Goal: Task Accomplishment & Management: Use online tool/utility

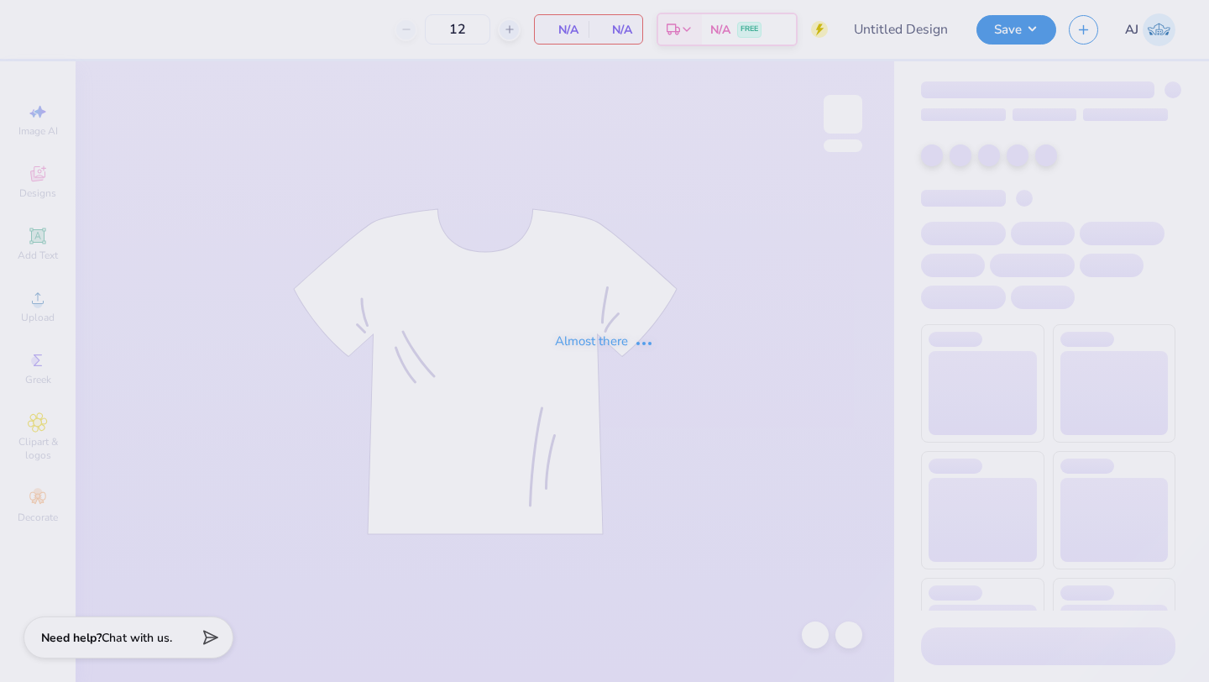
type input "50"
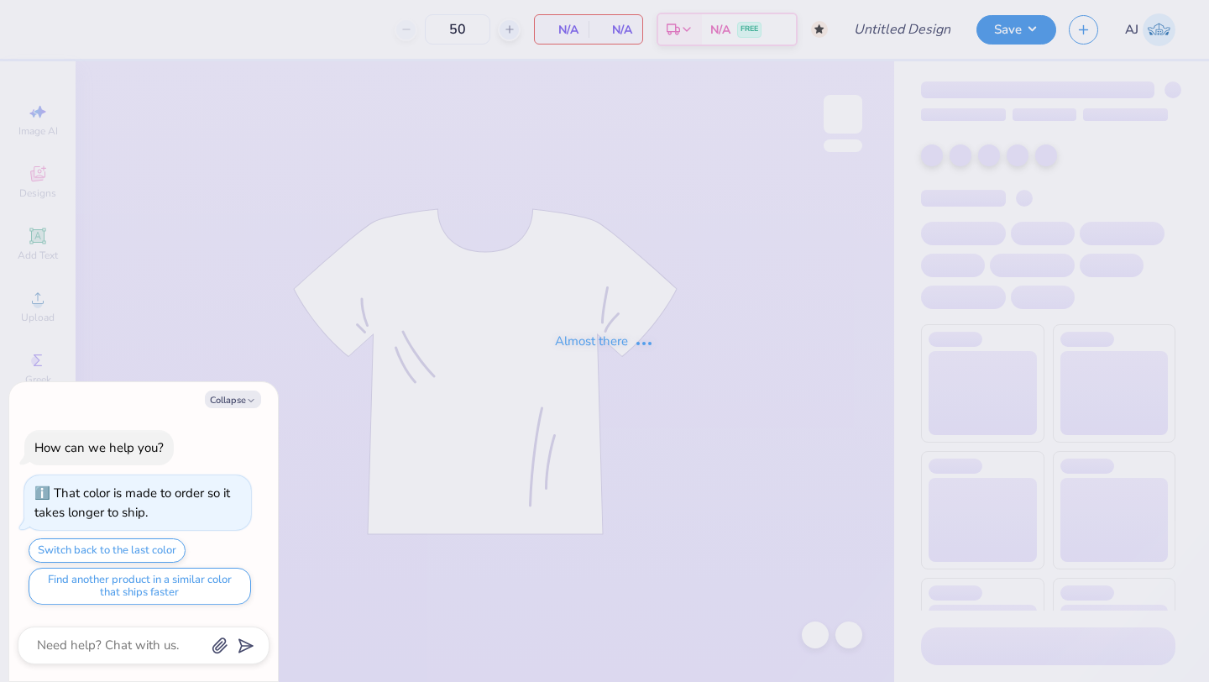
type textarea "x"
type input "sprit dates"
type textarea "x"
type input "100"
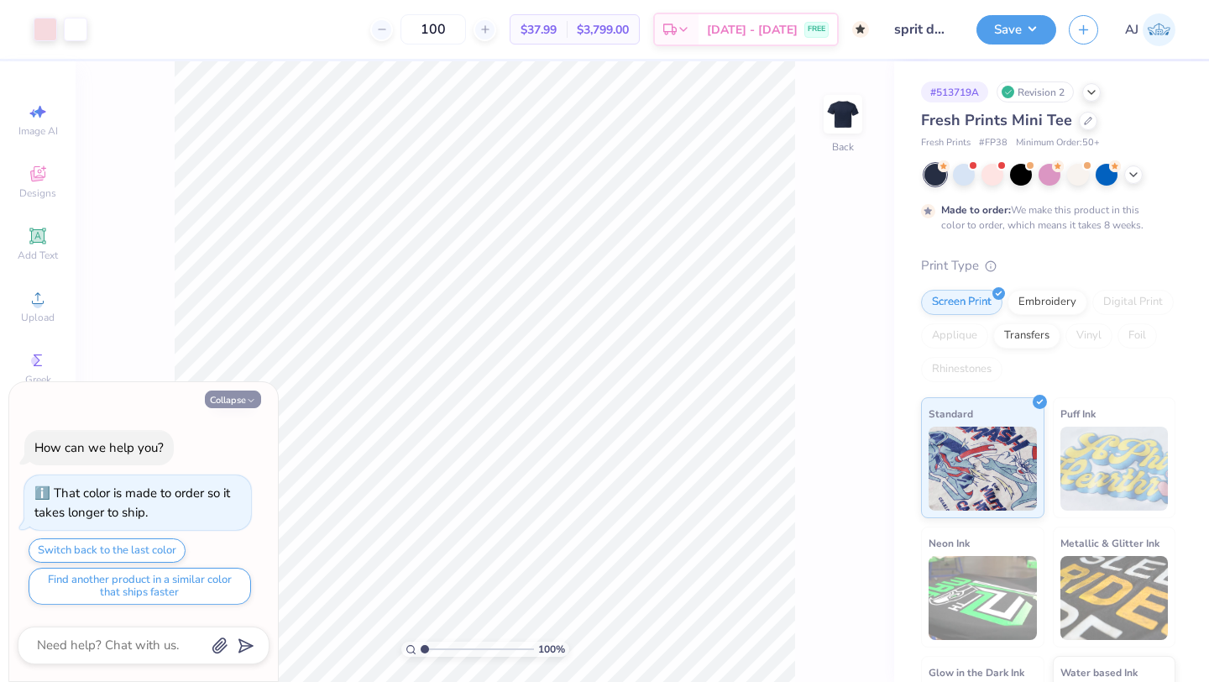
click at [246, 398] on icon "button" at bounding box center [251, 401] width 10 height 10
type textarea "x"
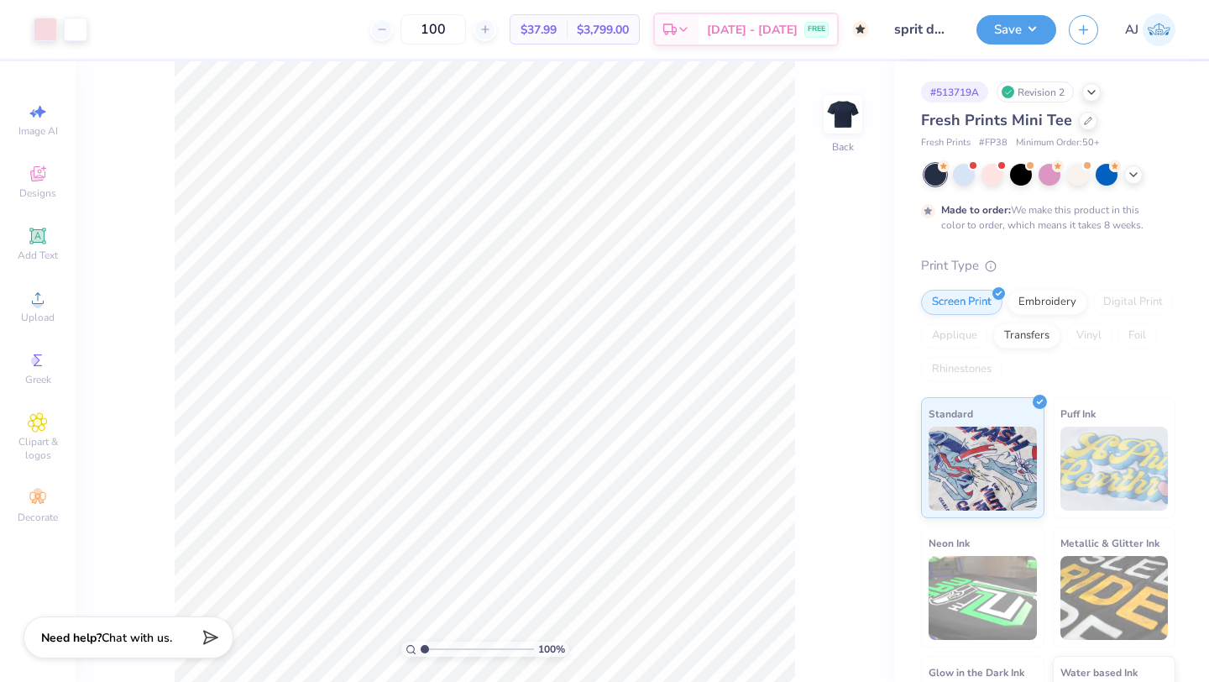
click at [881, 461] on div "100 % Back" at bounding box center [485, 371] width 819 height 621
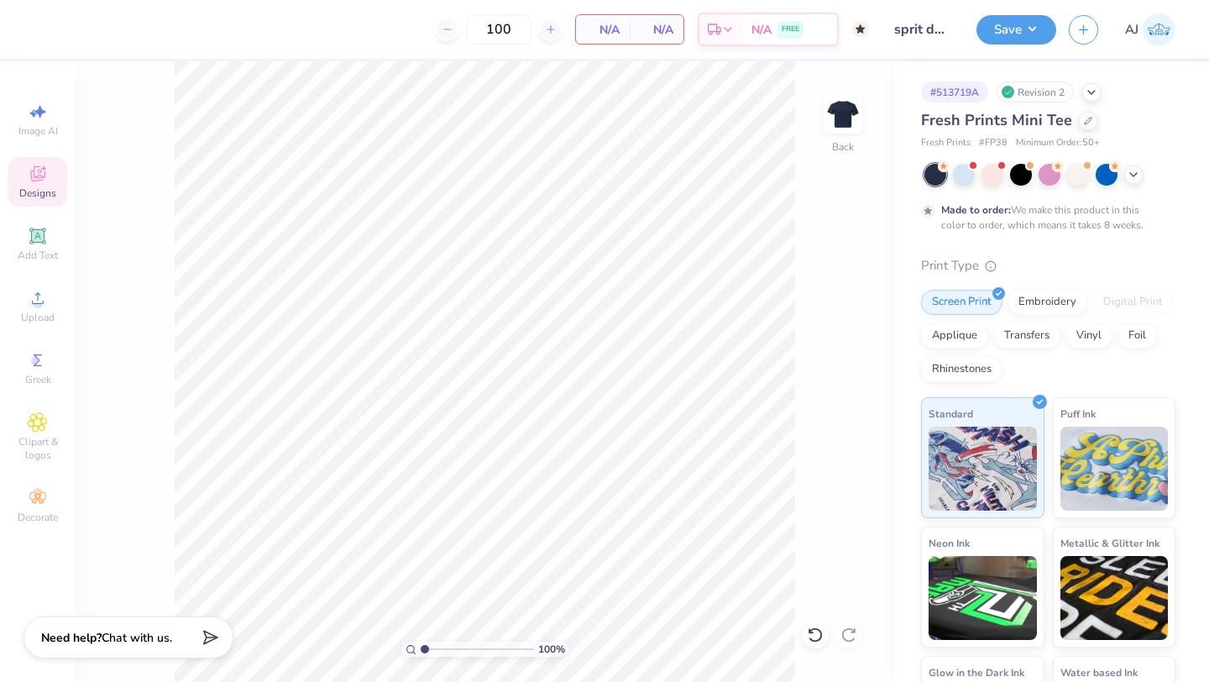
click at [44, 197] on span "Designs" at bounding box center [37, 192] width 37 height 13
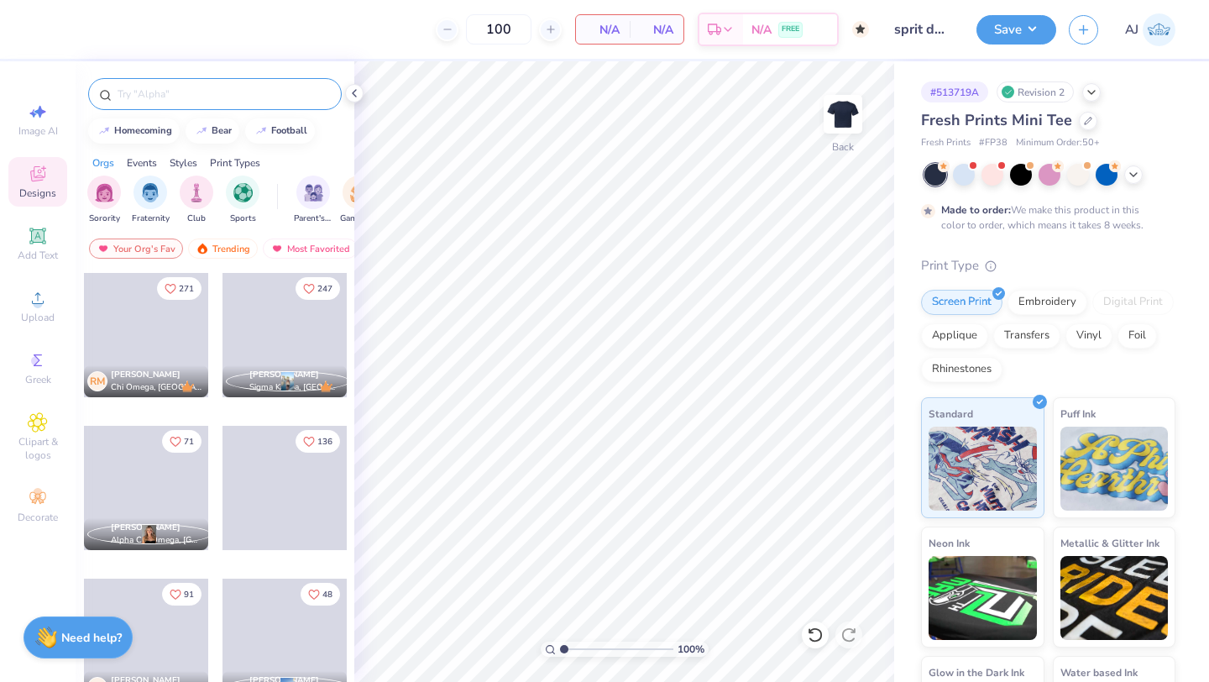
click at [186, 86] on input "text" at bounding box center [223, 94] width 215 height 17
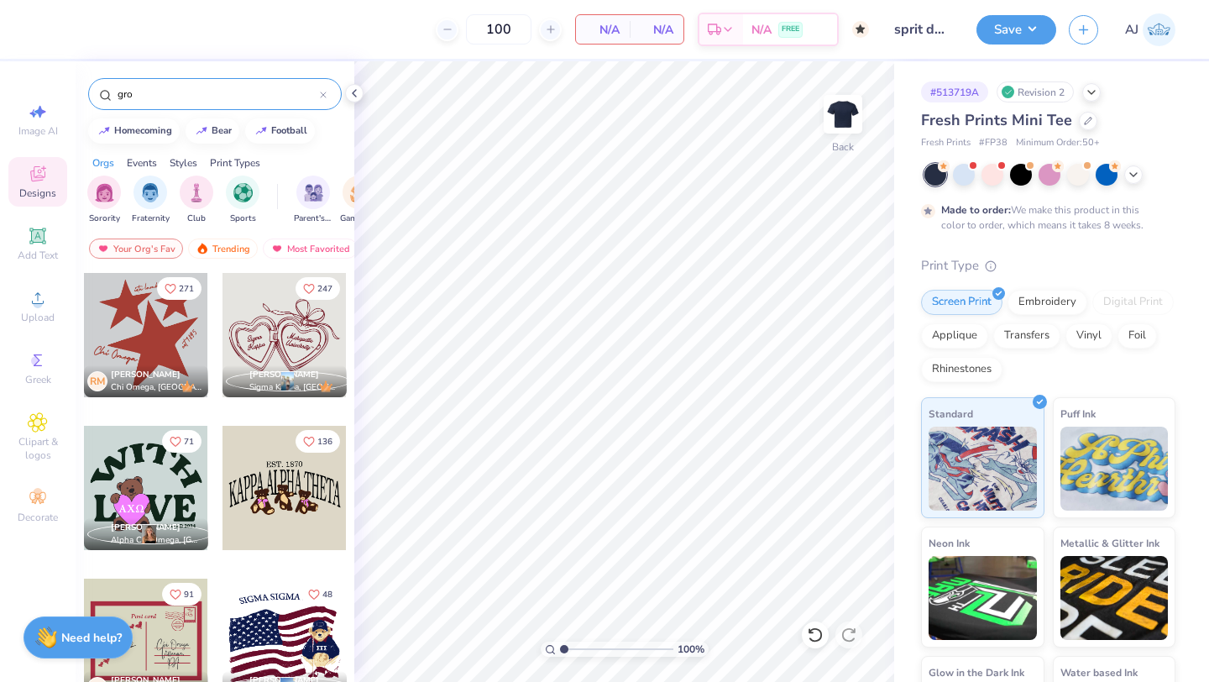
type input "grow"
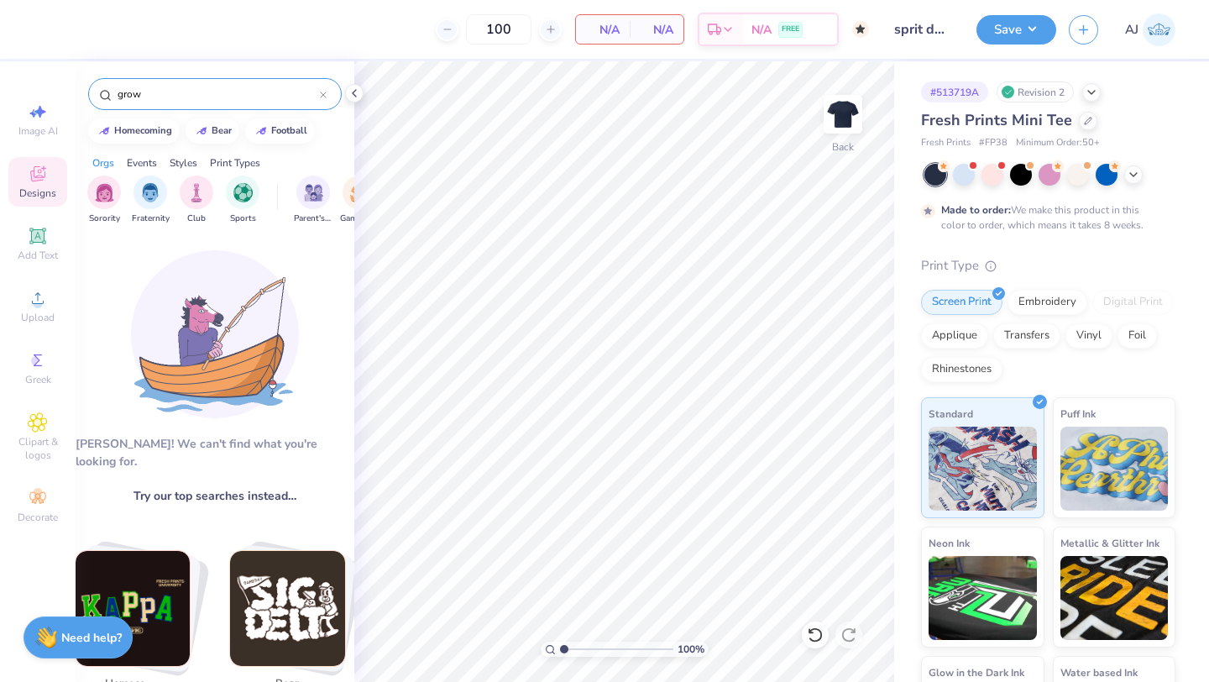
drag, startPoint x: 156, startPoint y: 94, endPoint x: 0, endPoint y: 94, distance: 156.2
click at [0, 94] on div "100 N/A Per Item N/A Total Est. Delivery N/A FREE Design Title sprit dates Save…" at bounding box center [604, 341] width 1209 height 682
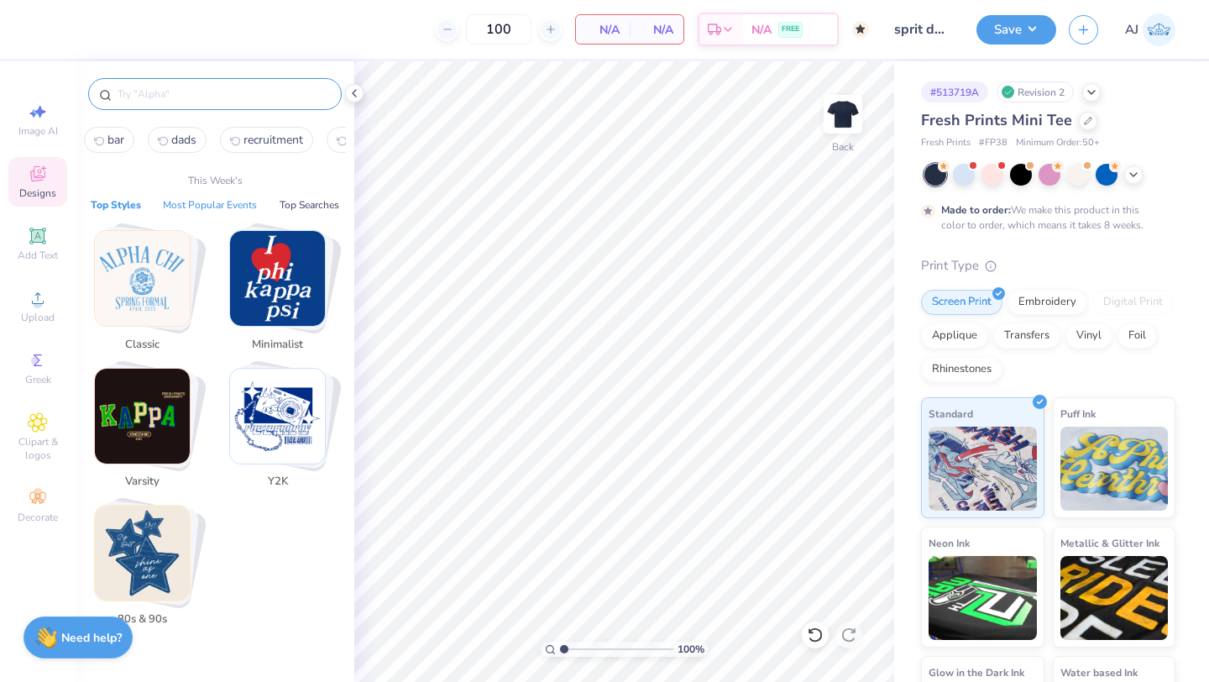
click at [192, 210] on button "Most Popular Events" at bounding box center [210, 205] width 104 height 17
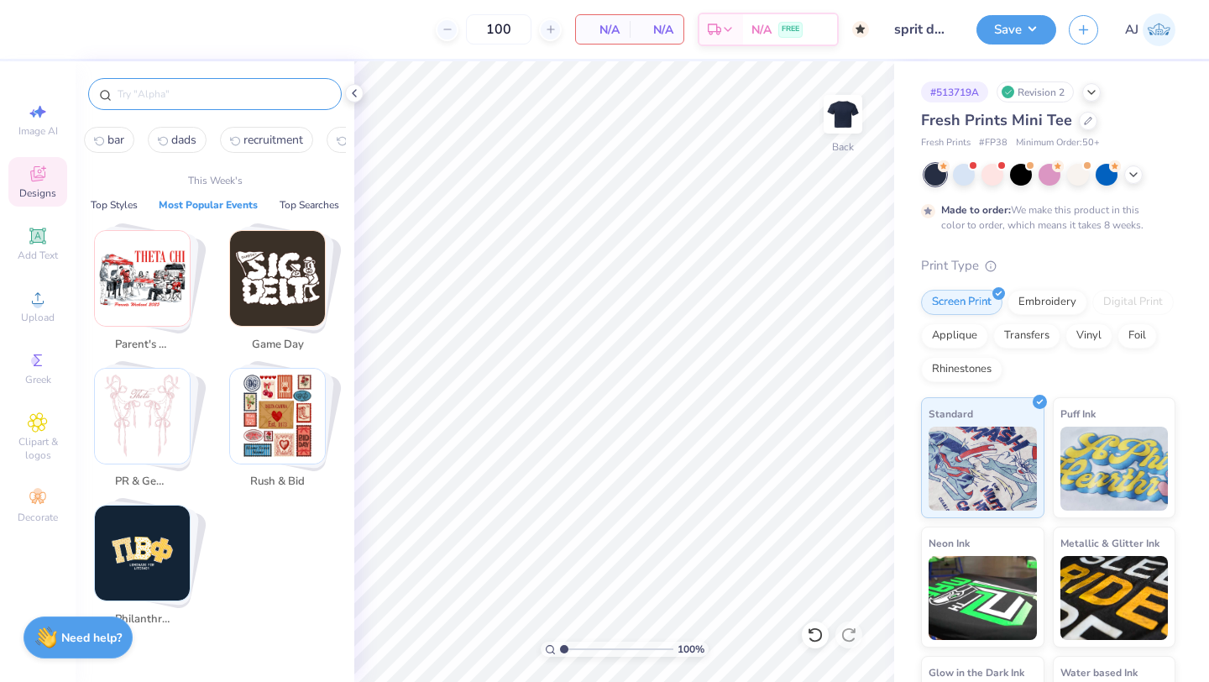
click at [204, 92] on input "text" at bounding box center [223, 94] width 215 height 17
click at [115, 209] on button "Top Styles" at bounding box center [114, 205] width 57 height 17
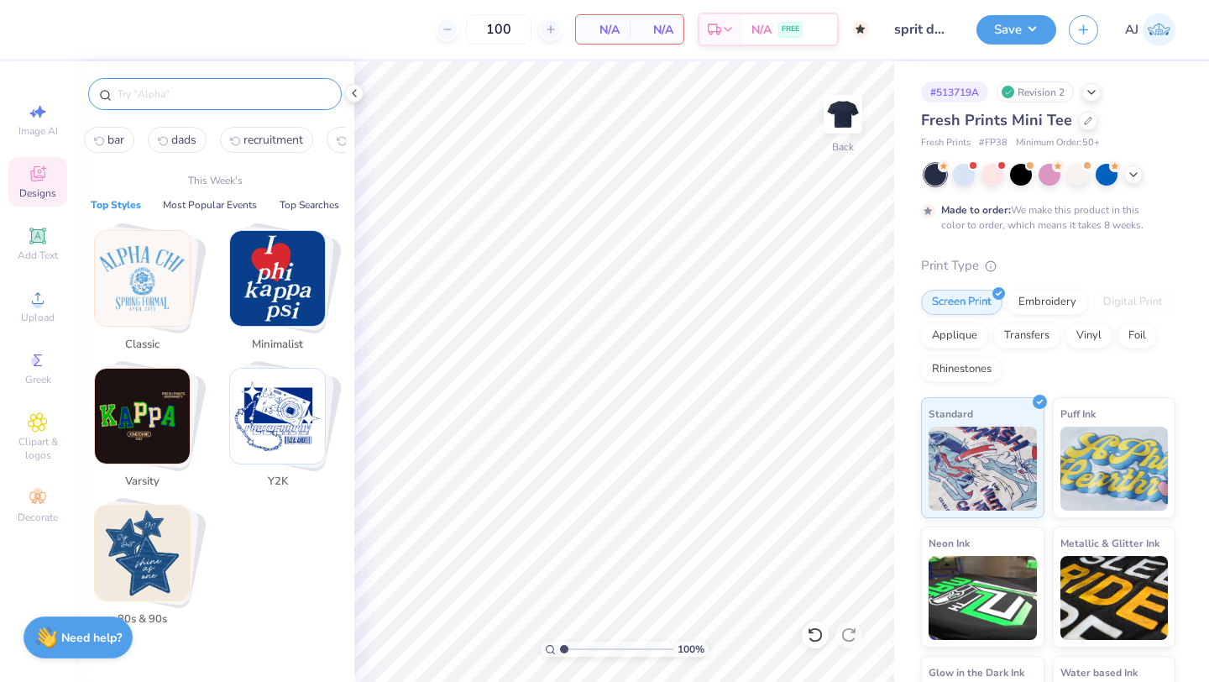
click at [160, 99] on input "text" at bounding box center [223, 94] width 215 height 17
click at [43, 131] on span "Image AI" at bounding box center [37, 130] width 39 height 13
select select "4"
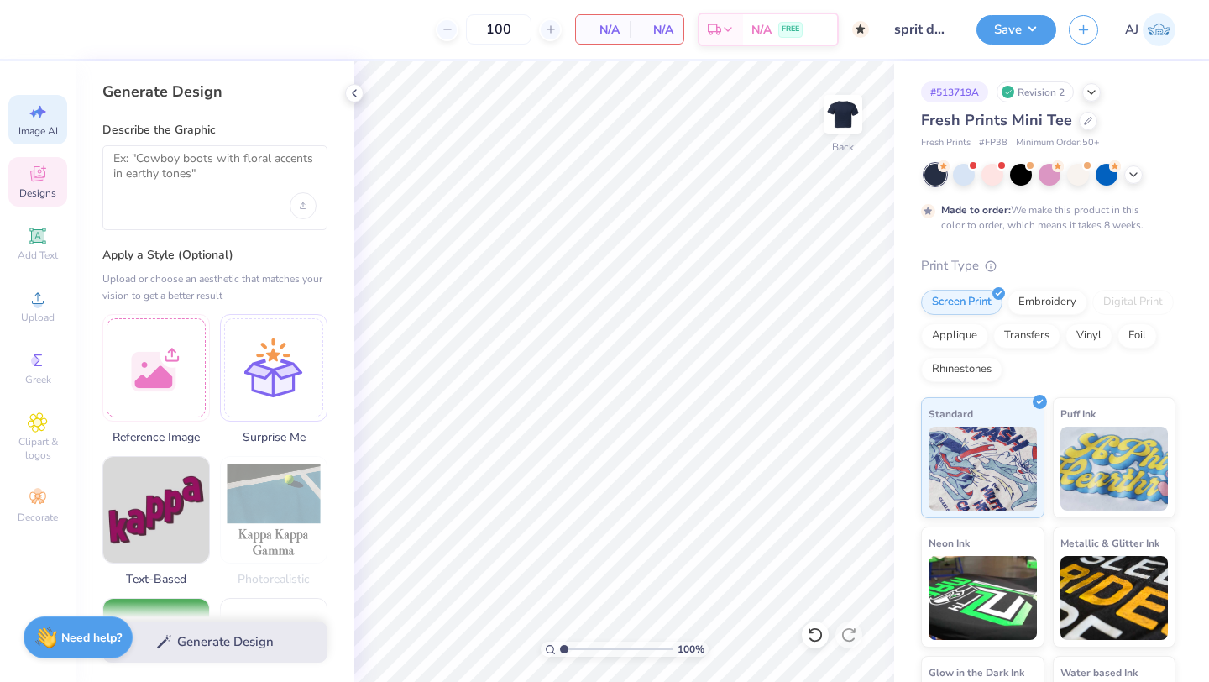
click at [42, 192] on span "Designs" at bounding box center [37, 192] width 37 height 13
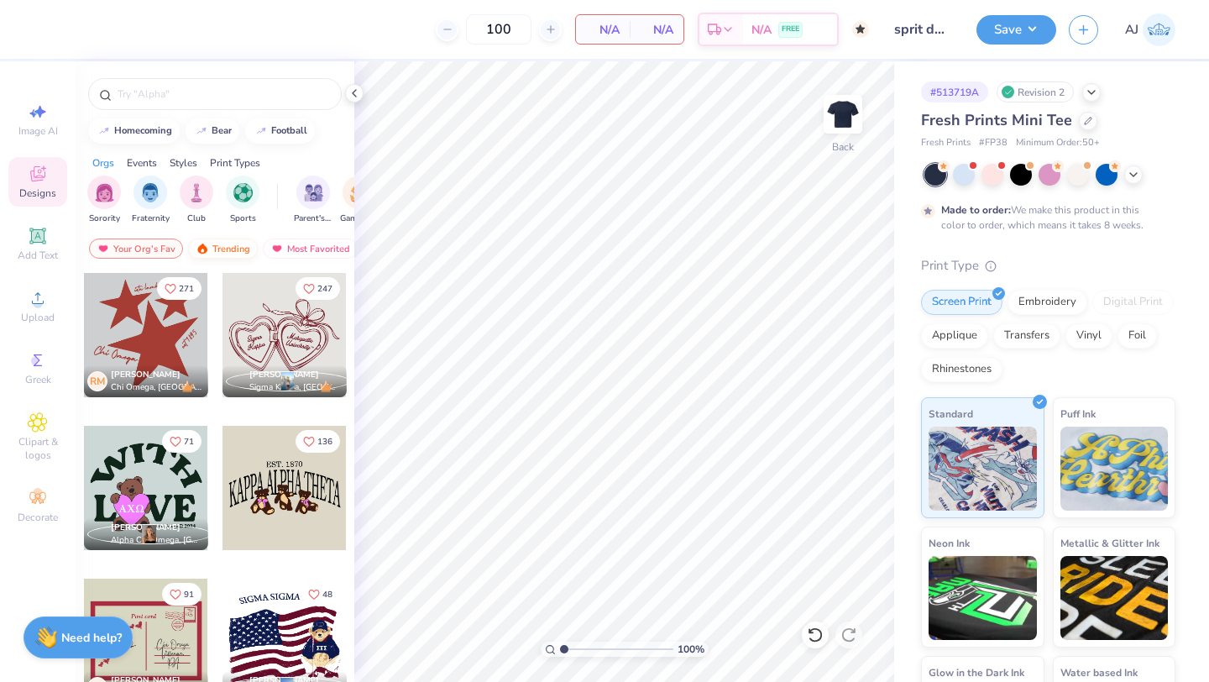
click at [231, 253] on div "Trending" at bounding box center [223, 248] width 70 height 20
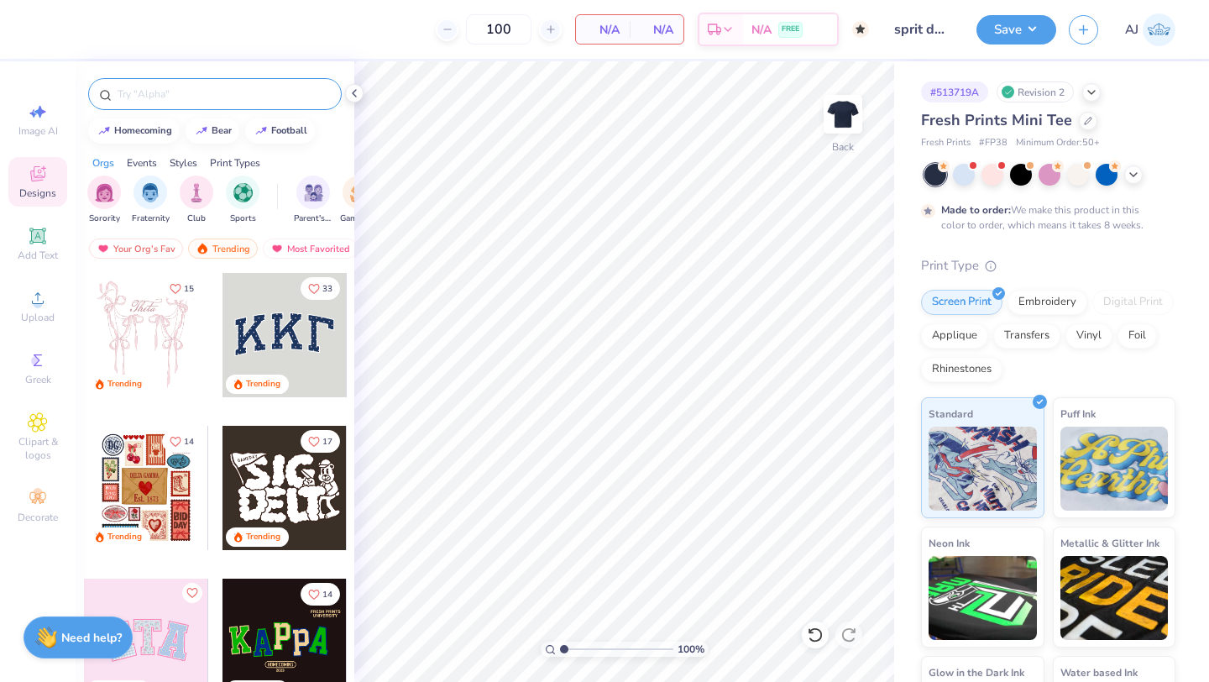
click at [179, 86] on input "text" at bounding box center [223, 94] width 215 height 17
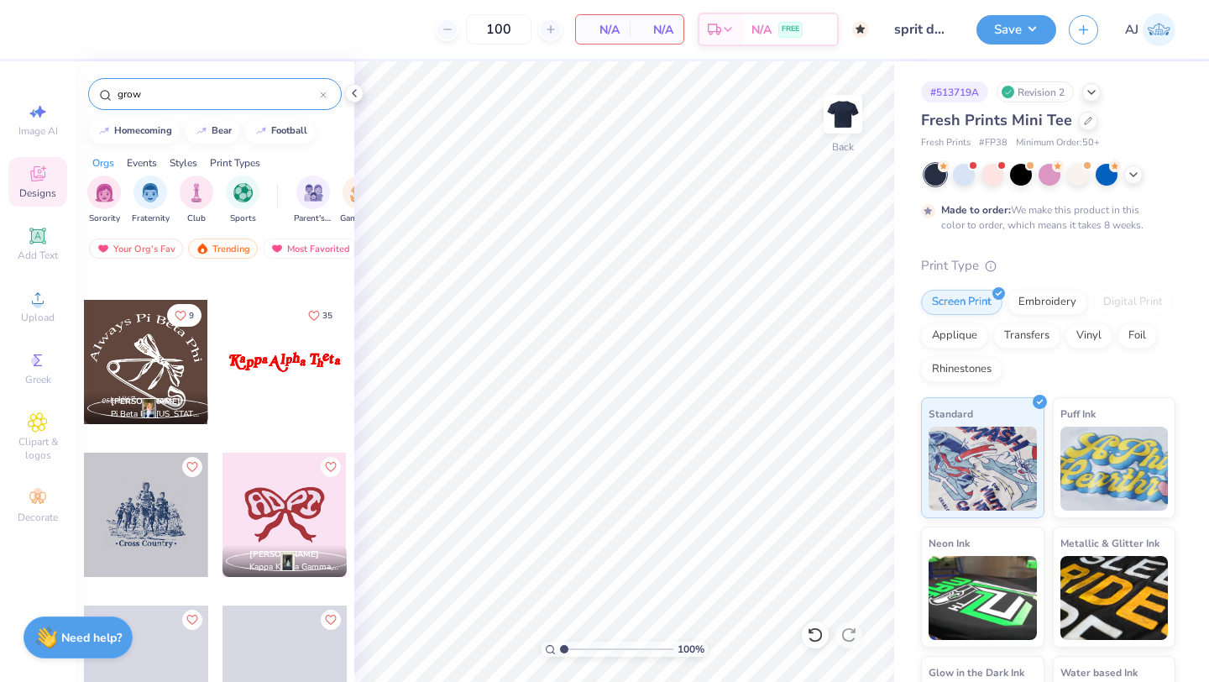
scroll to position [579, 0]
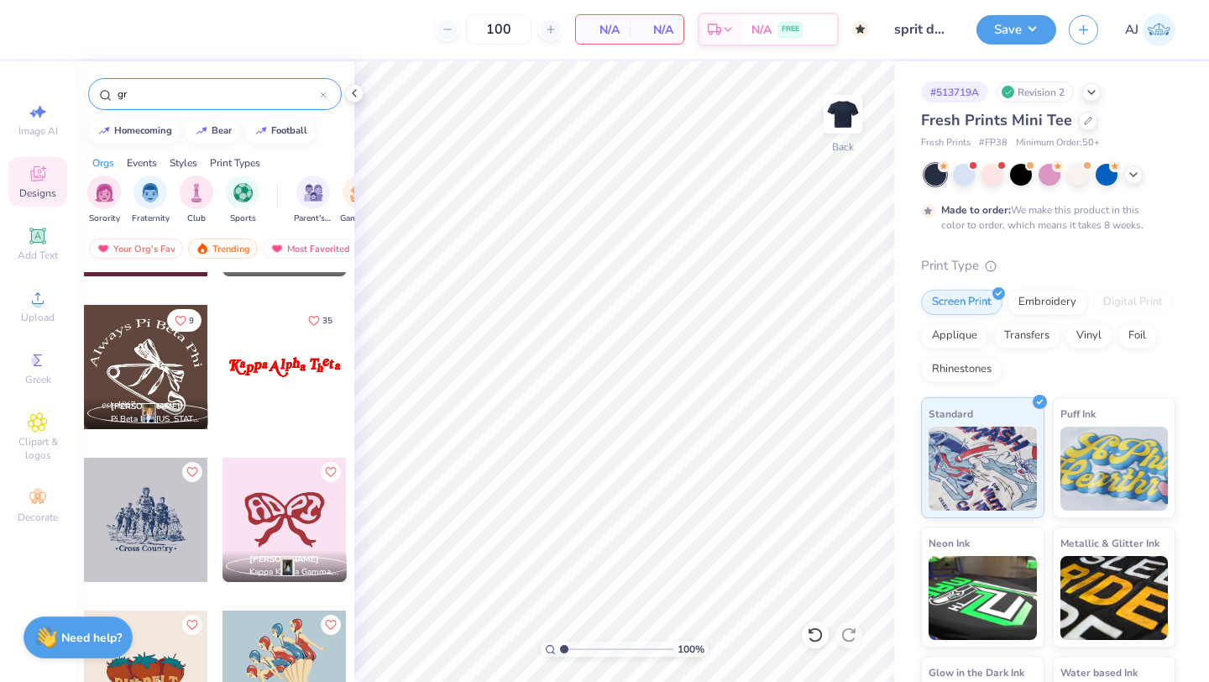
type input "g"
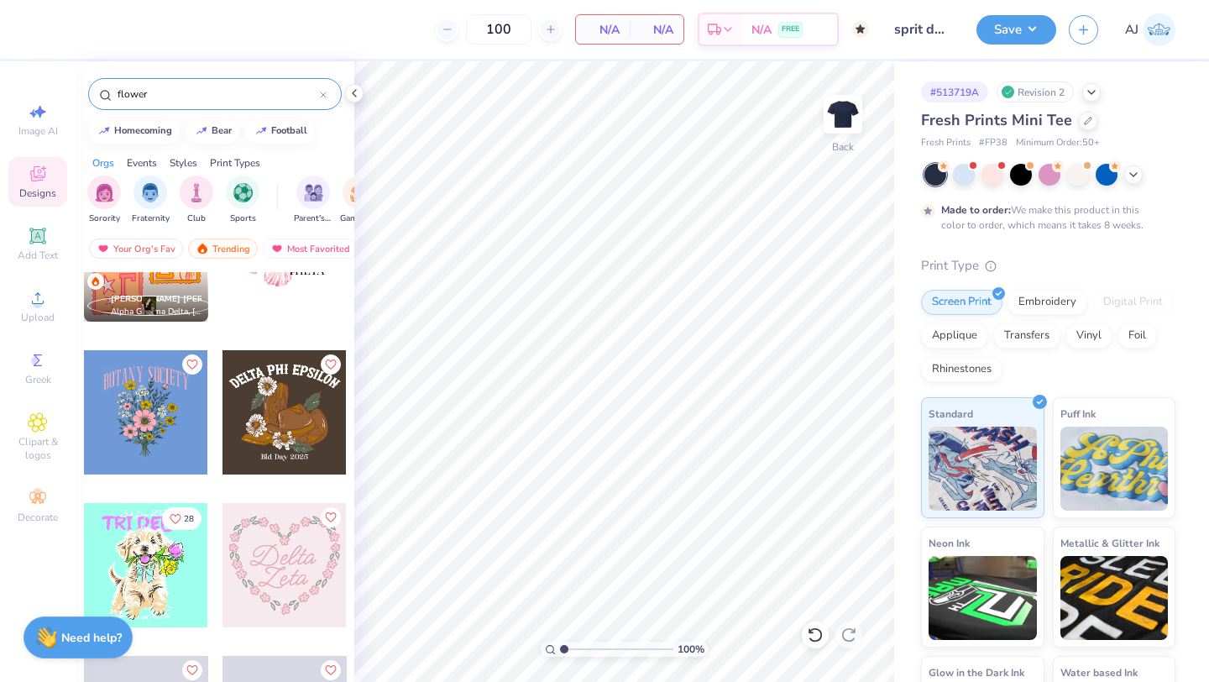
scroll to position [382, 0]
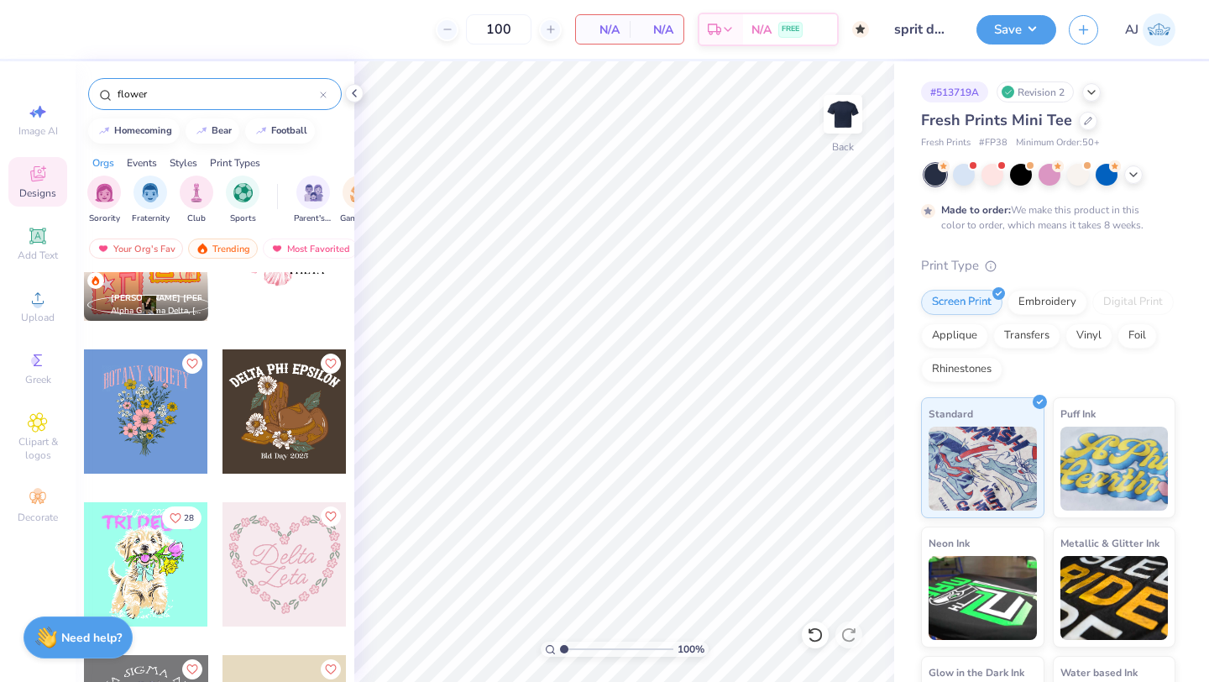
type input "flower"
click at [322, 590] on div at bounding box center [285, 564] width 124 height 124
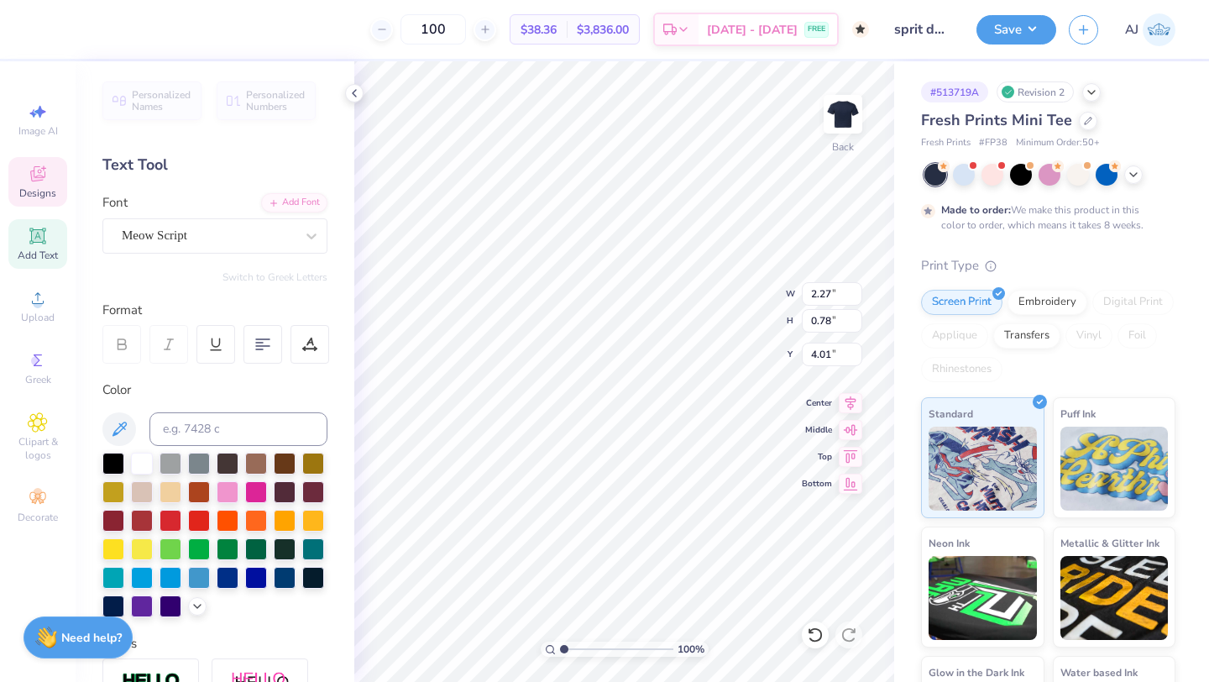
type textarea "Pi"
type input "1.69"
type input "4.81"
type textarea "Phi"
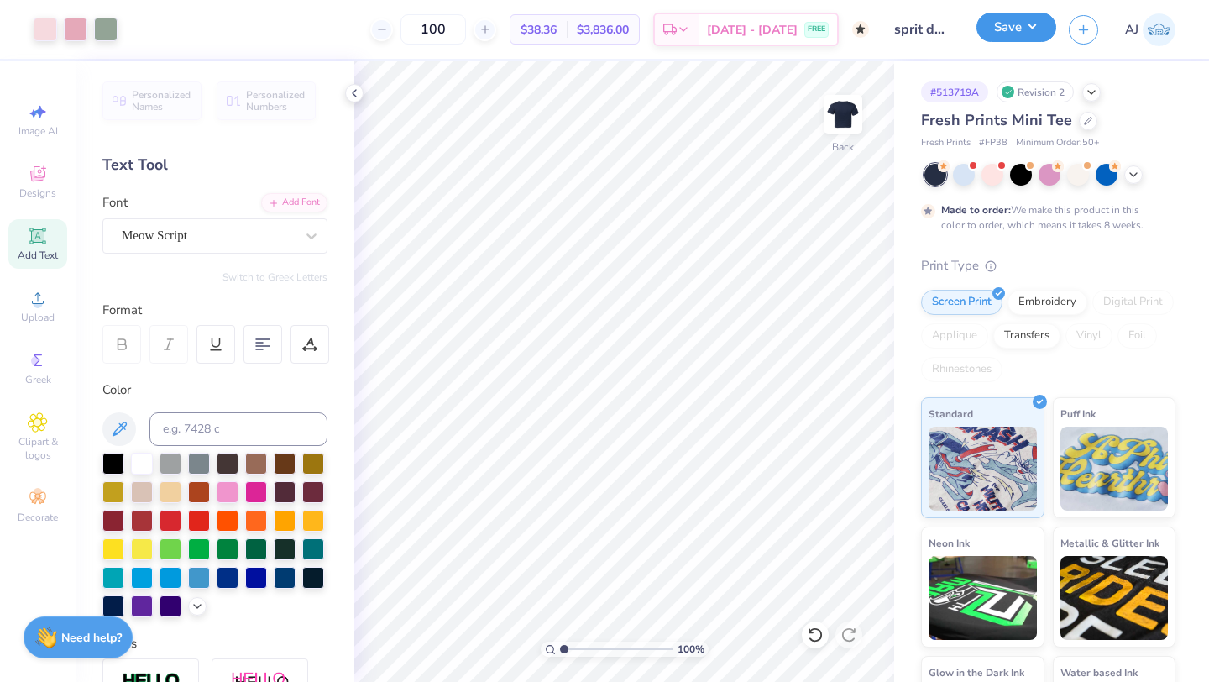
click at [1025, 31] on button "Save" at bounding box center [1017, 27] width 80 height 29
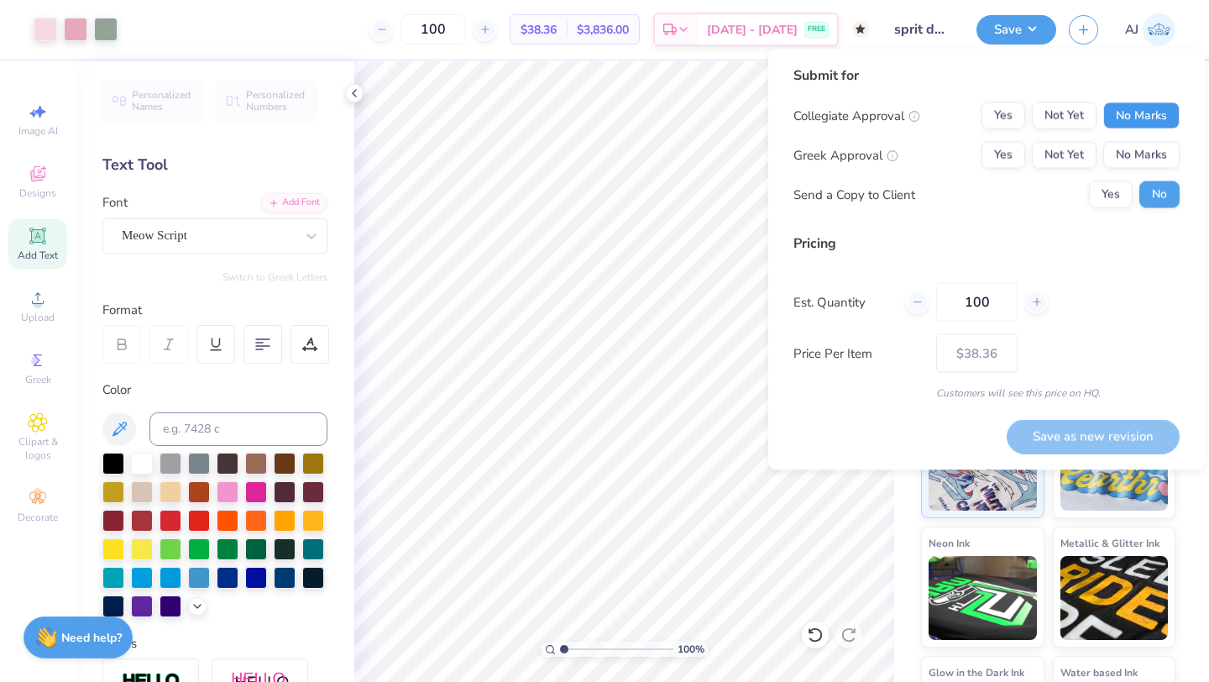
click at [1151, 110] on button "No Marks" at bounding box center [1141, 115] width 76 height 27
click at [1020, 156] on button "Yes" at bounding box center [1004, 155] width 44 height 27
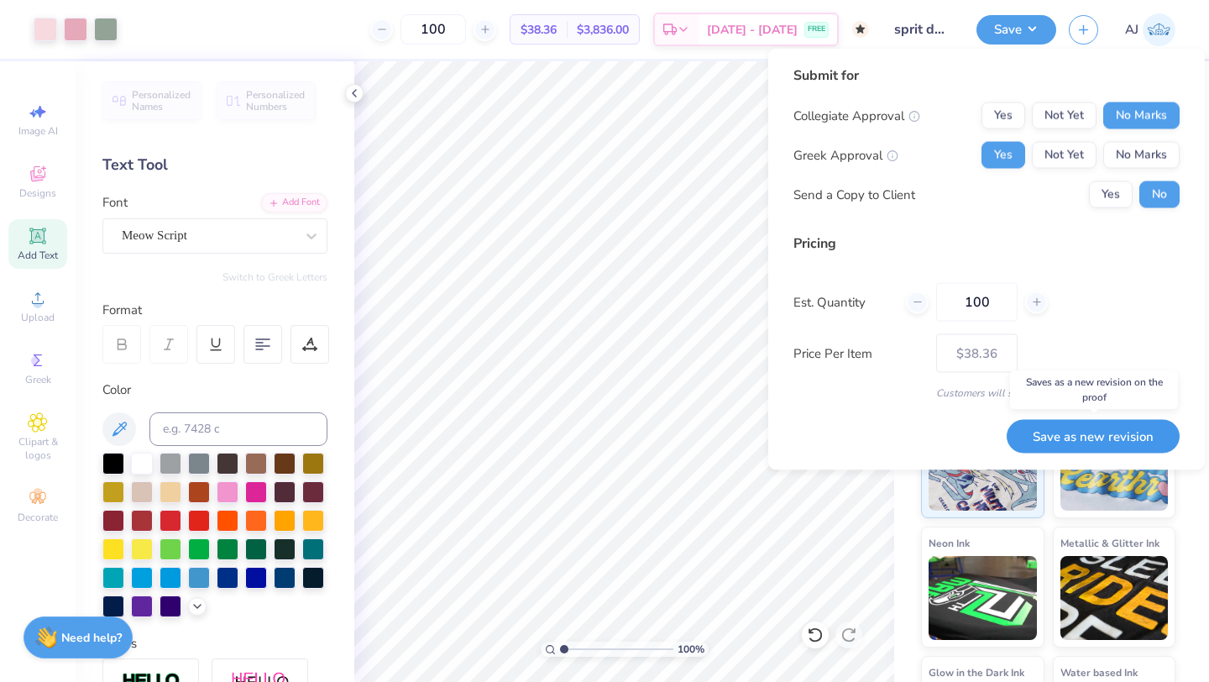
click at [1094, 428] on button "Save as new revision" at bounding box center [1093, 436] width 173 height 34
type input "$38.36"
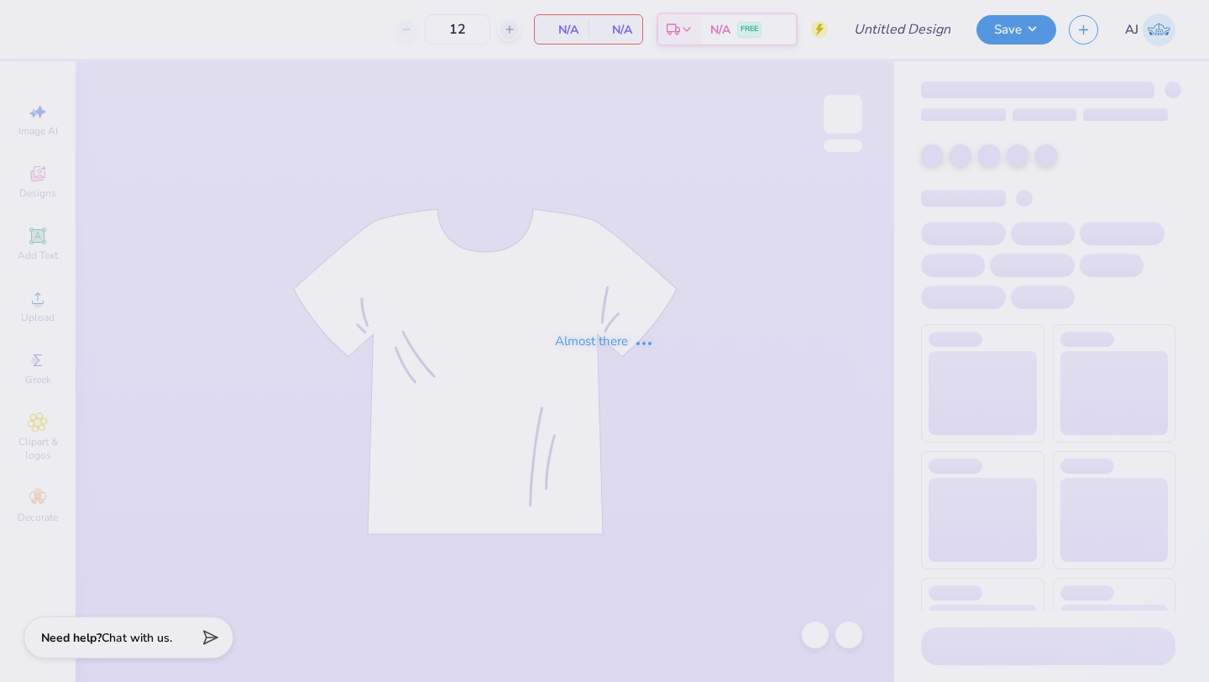
type input "Pikapp War of the roses"
type input "35"
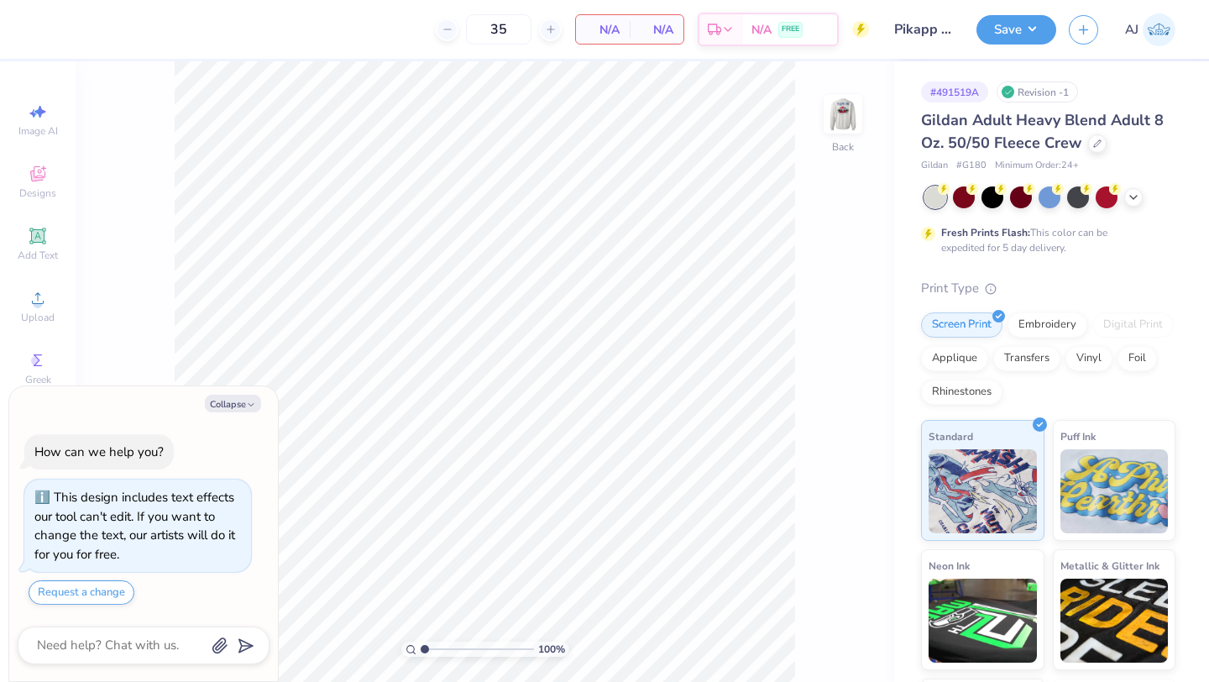
type textarea "x"
drag, startPoint x: 471, startPoint y: 34, endPoint x: 396, endPoint y: 34, distance: 75.6
click at [398, 34] on div "35" at bounding box center [433, 29] width 126 height 30
drag, startPoint x: 470, startPoint y: 25, endPoint x: 408, endPoint y: 25, distance: 62.1
click at [409, 25] on div "30" at bounding box center [433, 29] width 126 height 30
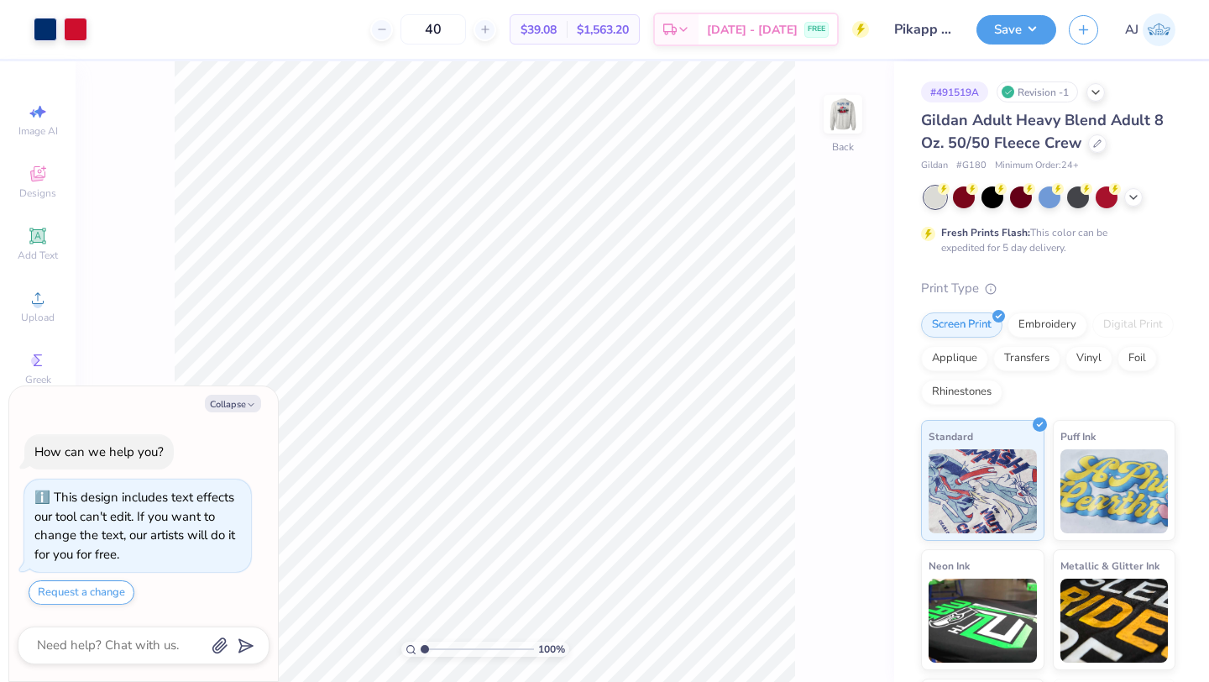
drag, startPoint x: 470, startPoint y: 31, endPoint x: 370, endPoint y: 31, distance: 100.8
click at [371, 31] on div "40 $39.08 Per Item $1,563.20 Total Est. Delivery Sep 19 - 22 FREE" at bounding box center [484, 29] width 769 height 59
type input "50"
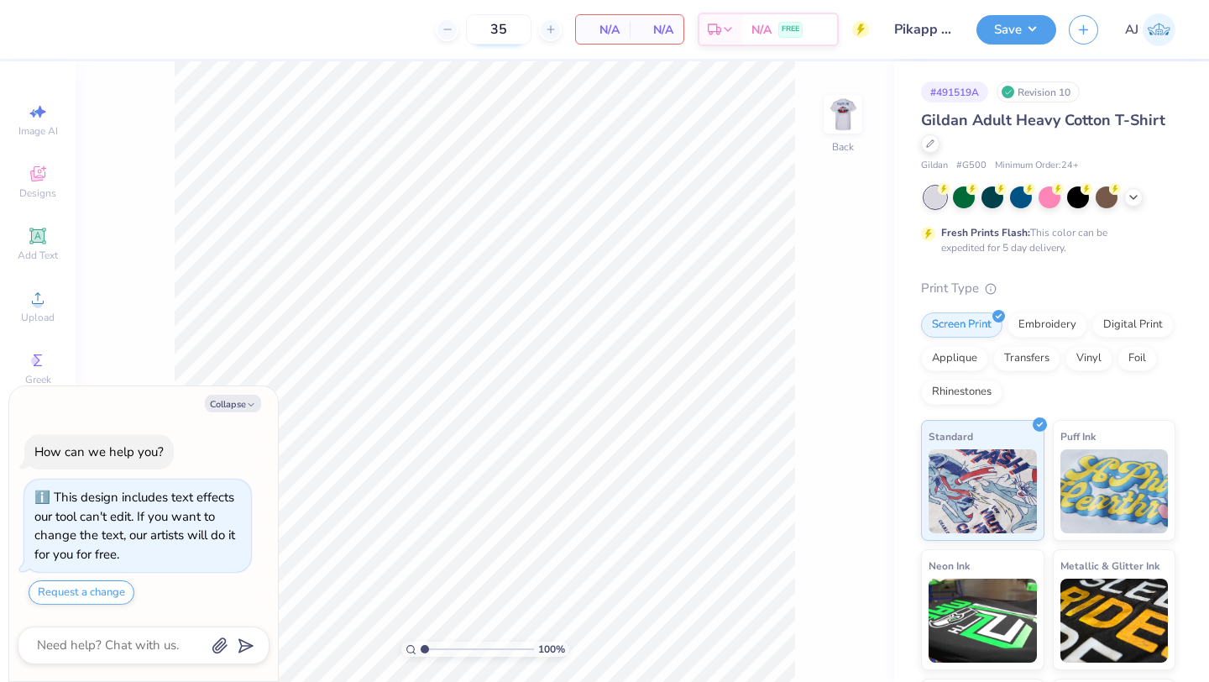
type textarea "x"
drag, startPoint x: 516, startPoint y: 34, endPoint x: 478, endPoint y: 34, distance: 38.6
click at [466, 34] on input "35" at bounding box center [434, 29] width 66 height 30
drag, startPoint x: 478, startPoint y: 34, endPoint x: 438, endPoint y: 34, distance: 39.5
click at [438, 34] on input "35" at bounding box center [434, 29] width 66 height 30
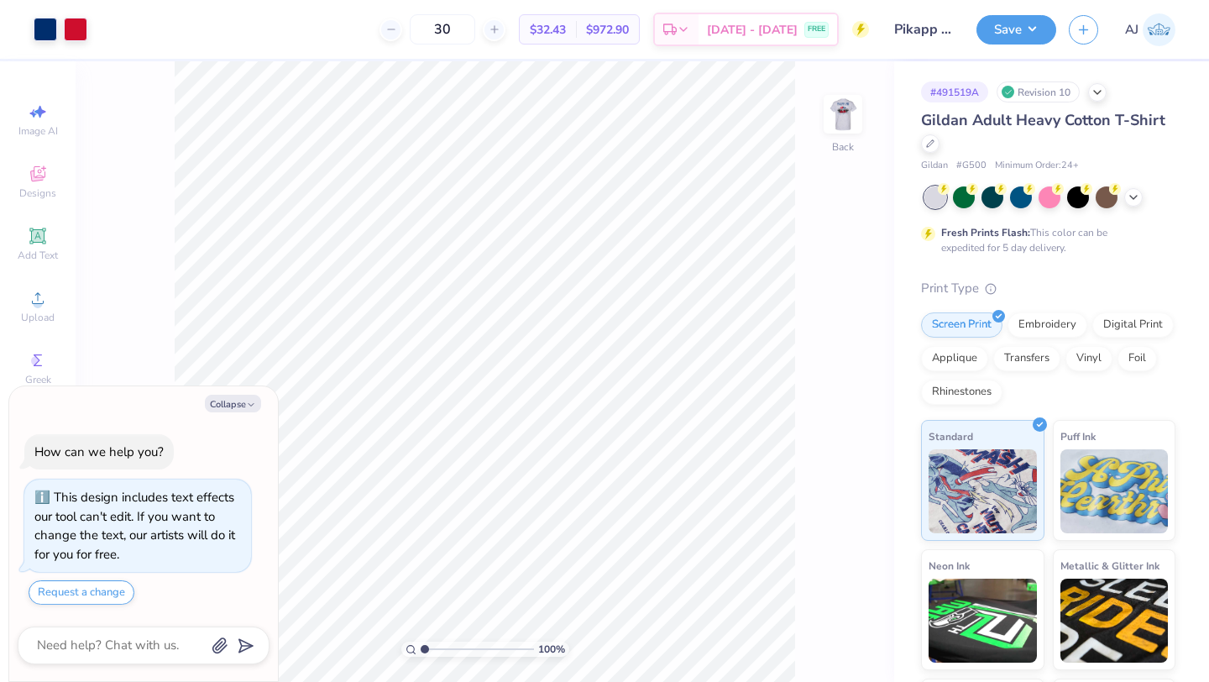
drag, startPoint x: 486, startPoint y: 33, endPoint x: 341, endPoint y: 33, distance: 145.3
click at [343, 33] on div "30 $32.43 Per Item $972.90 Total Est. Delivery Sep 19 - 22 FREE" at bounding box center [484, 29] width 769 height 59
drag, startPoint x: 470, startPoint y: 29, endPoint x: 381, endPoint y: 29, distance: 89.0
click at [384, 29] on div "40 $28.05 Per Item $1,122.00 Total Est. Delivery Sep 19 - 22 FREE" at bounding box center [484, 29] width 769 height 59
type input "50"
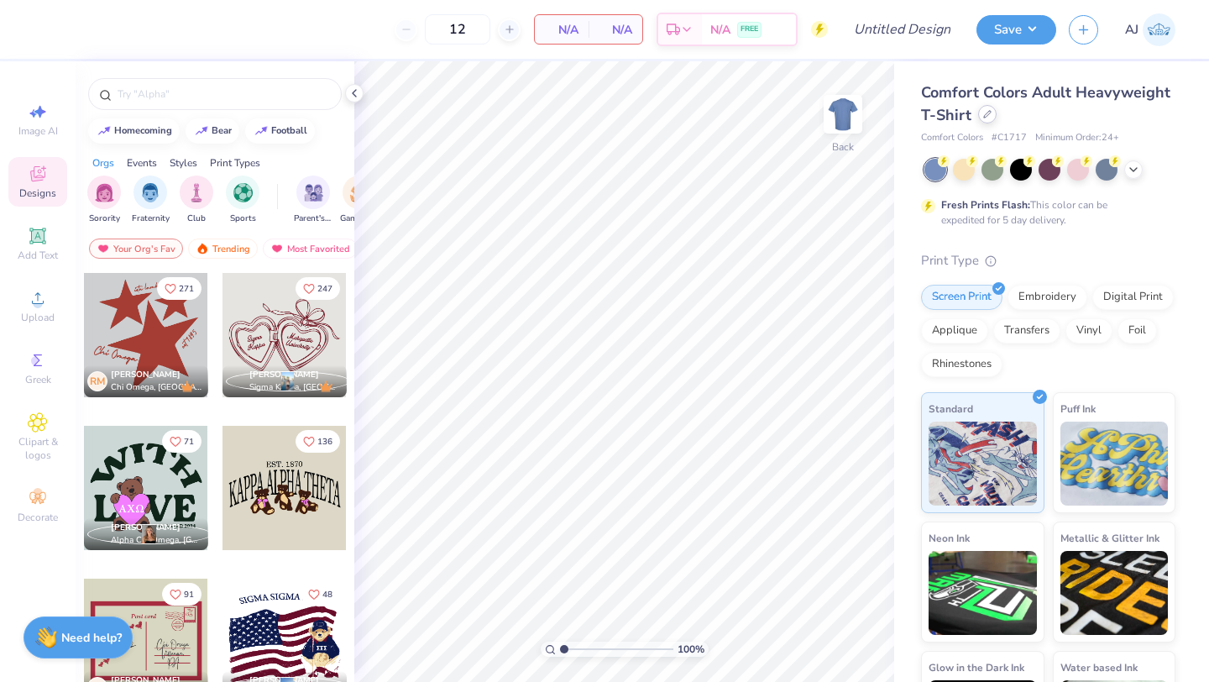
click at [993, 119] on div at bounding box center [987, 114] width 18 height 18
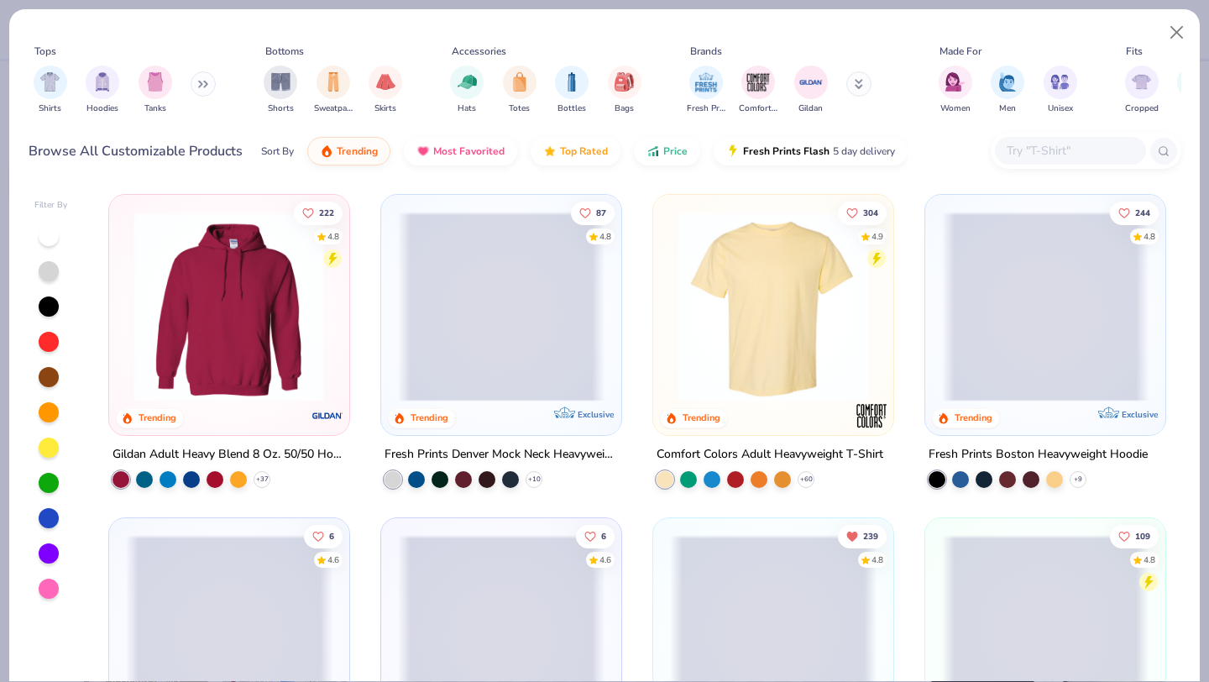
click at [1049, 144] on input "text" at bounding box center [1069, 150] width 129 height 19
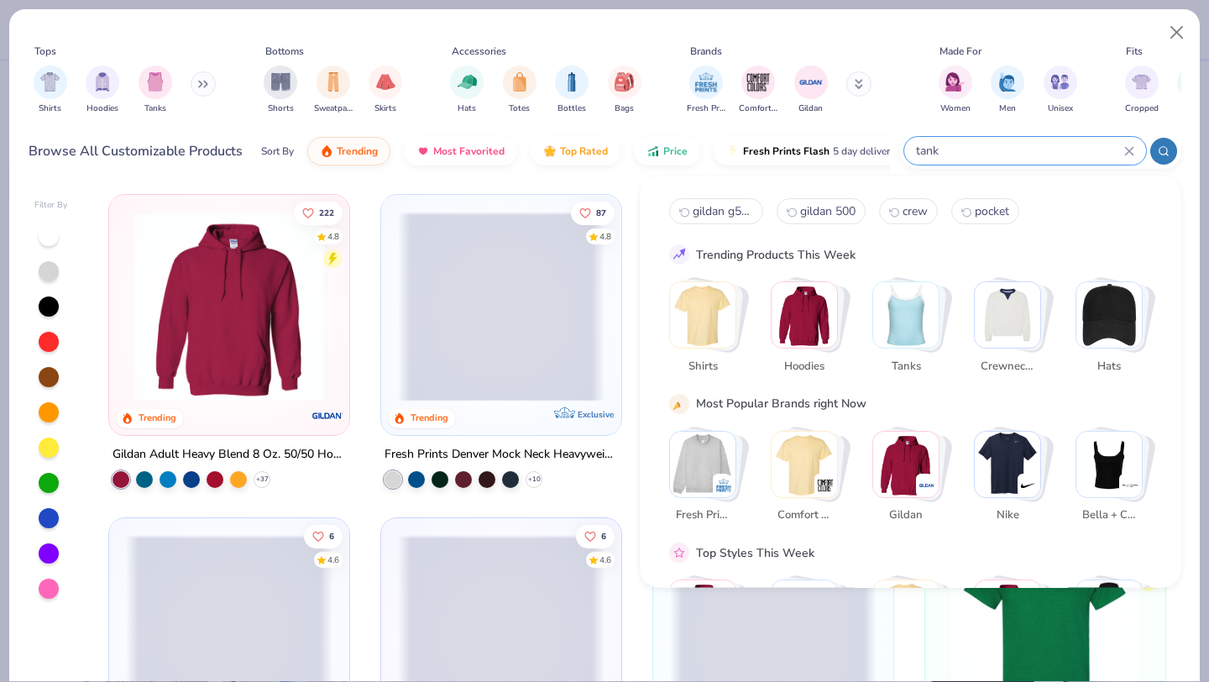
type input "tank"
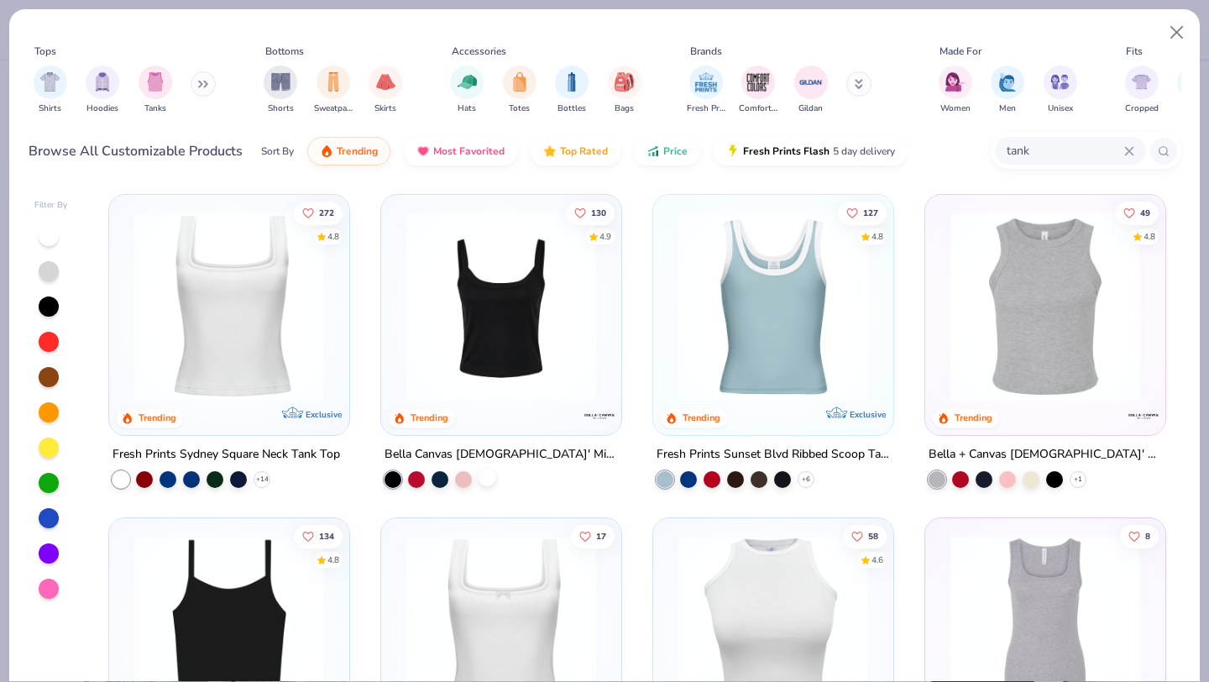
click at [489, 474] on div at bounding box center [487, 477] width 17 height 17
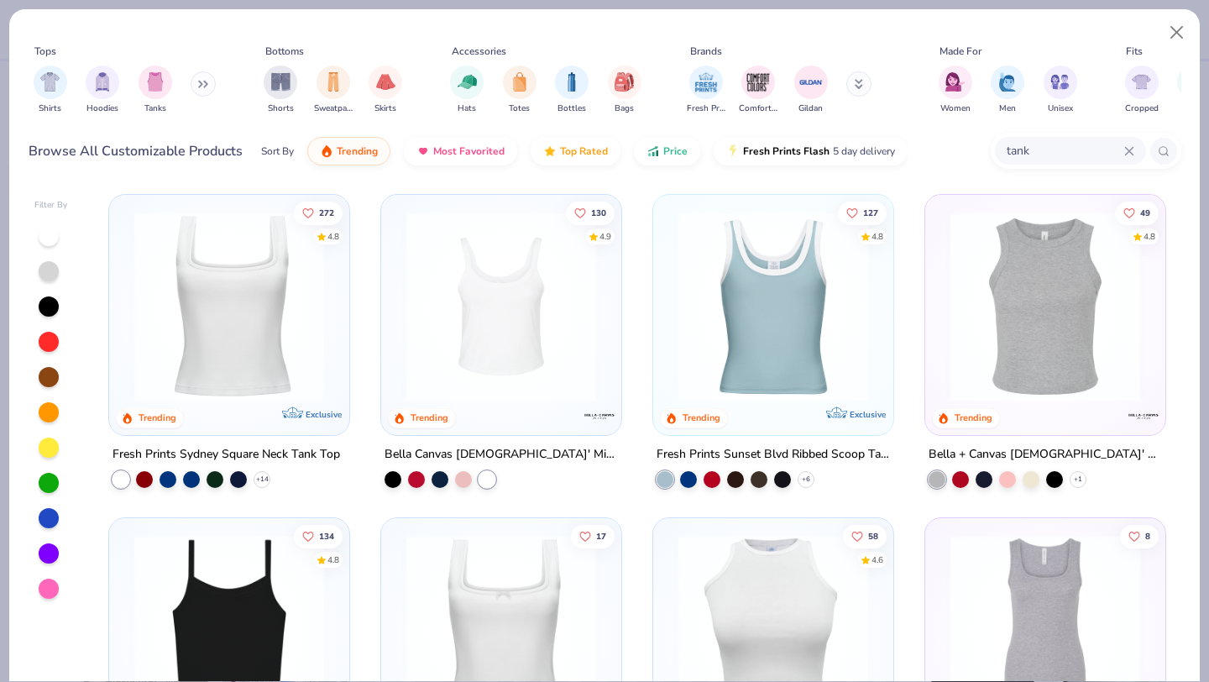
click at [495, 385] on img at bounding box center [501, 307] width 207 height 190
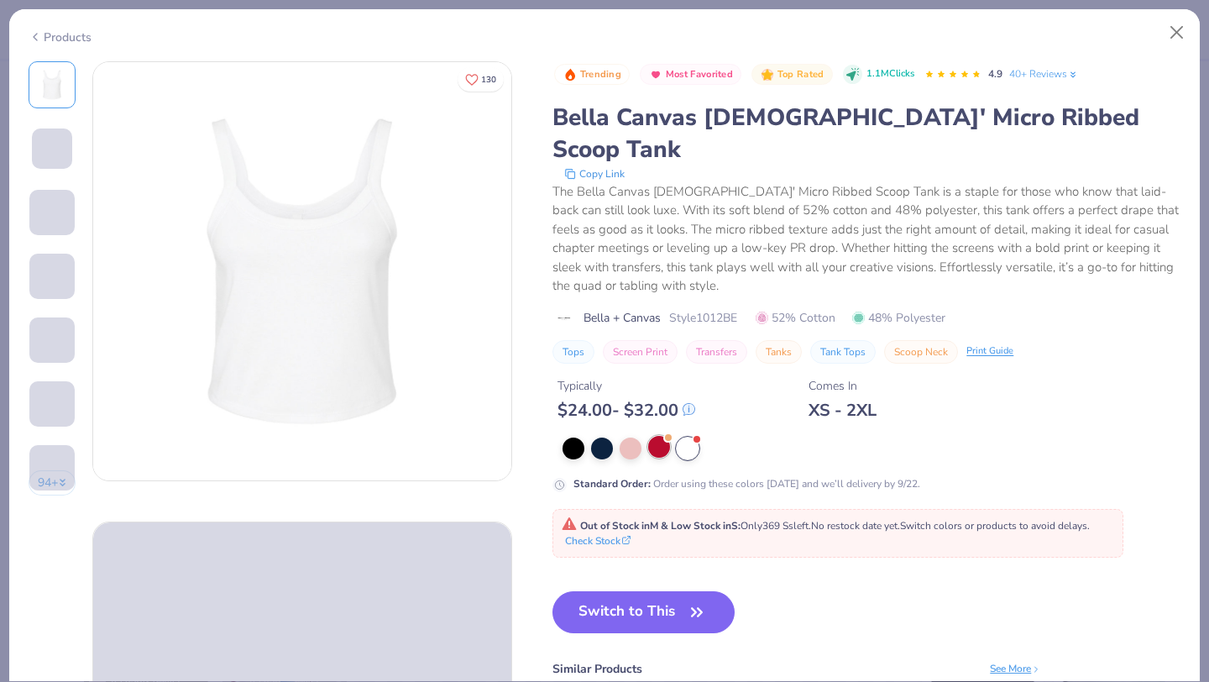
click at [657, 436] on div at bounding box center [659, 447] width 22 height 22
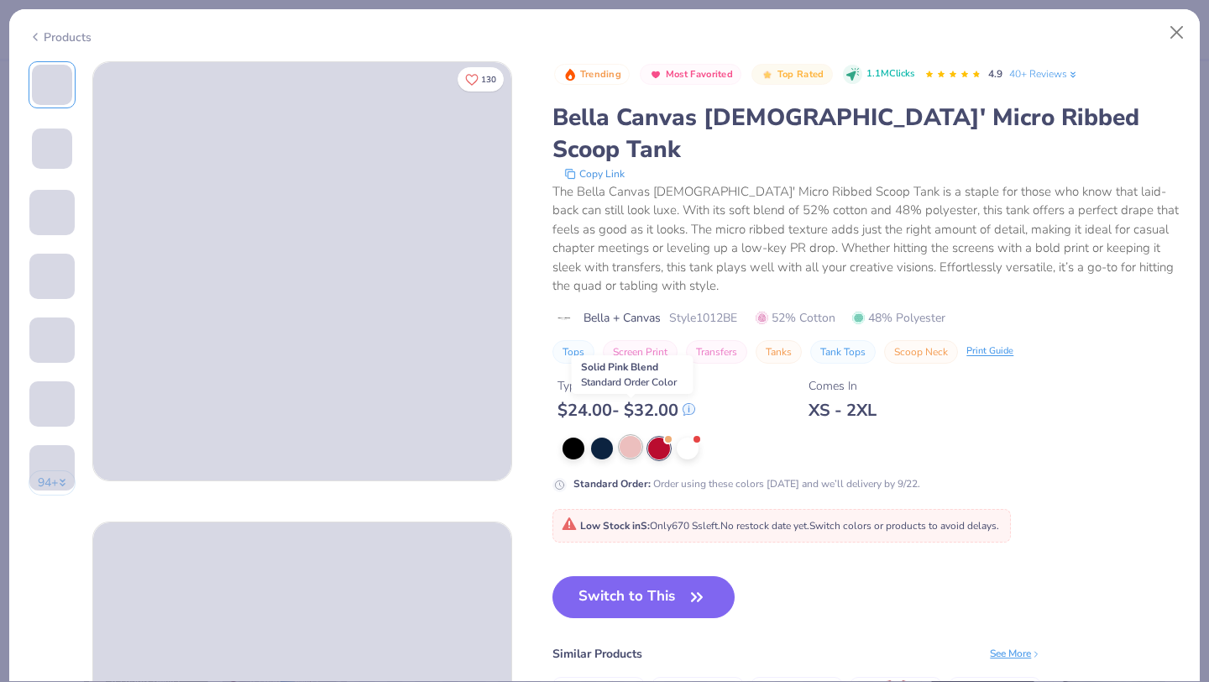
click at [637, 436] on div at bounding box center [631, 447] width 22 height 22
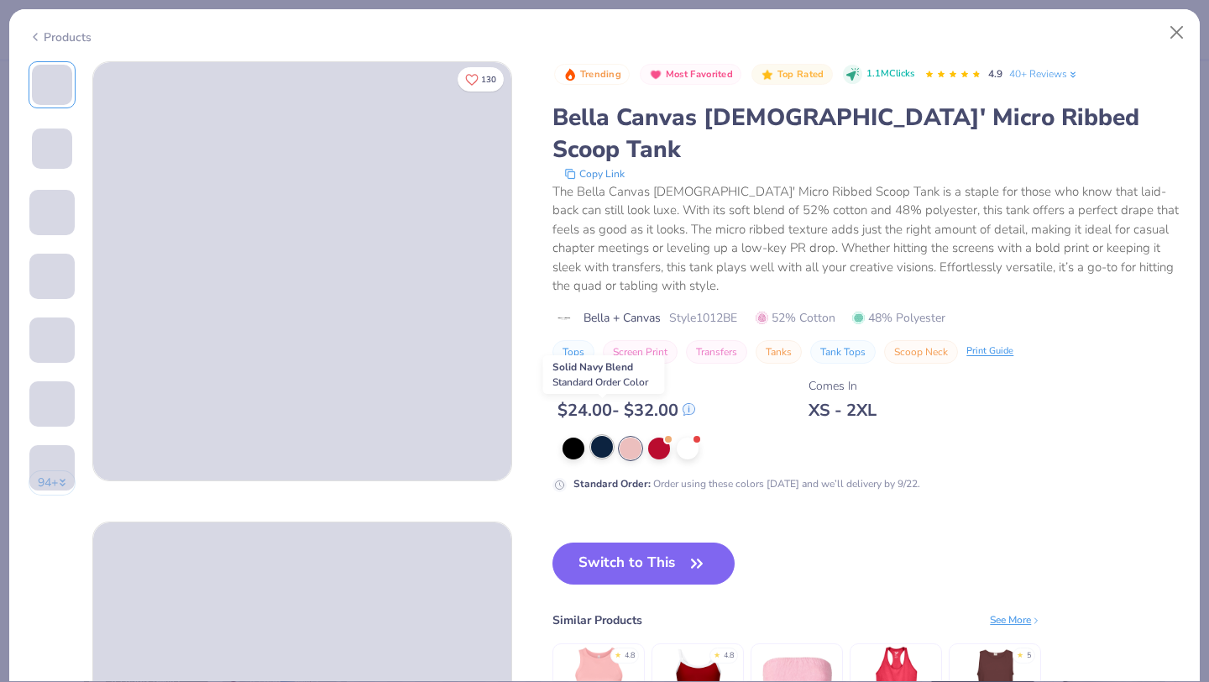
click at [605, 436] on div at bounding box center [602, 447] width 22 height 22
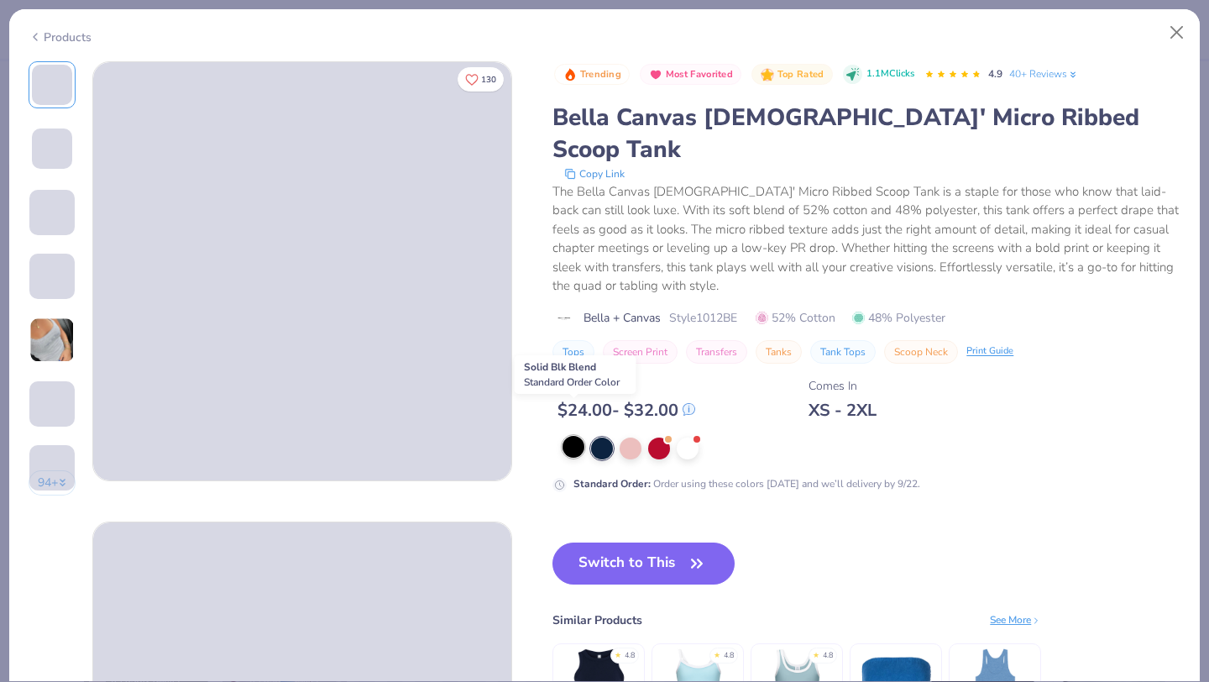
click at [579, 436] on div at bounding box center [574, 447] width 22 height 22
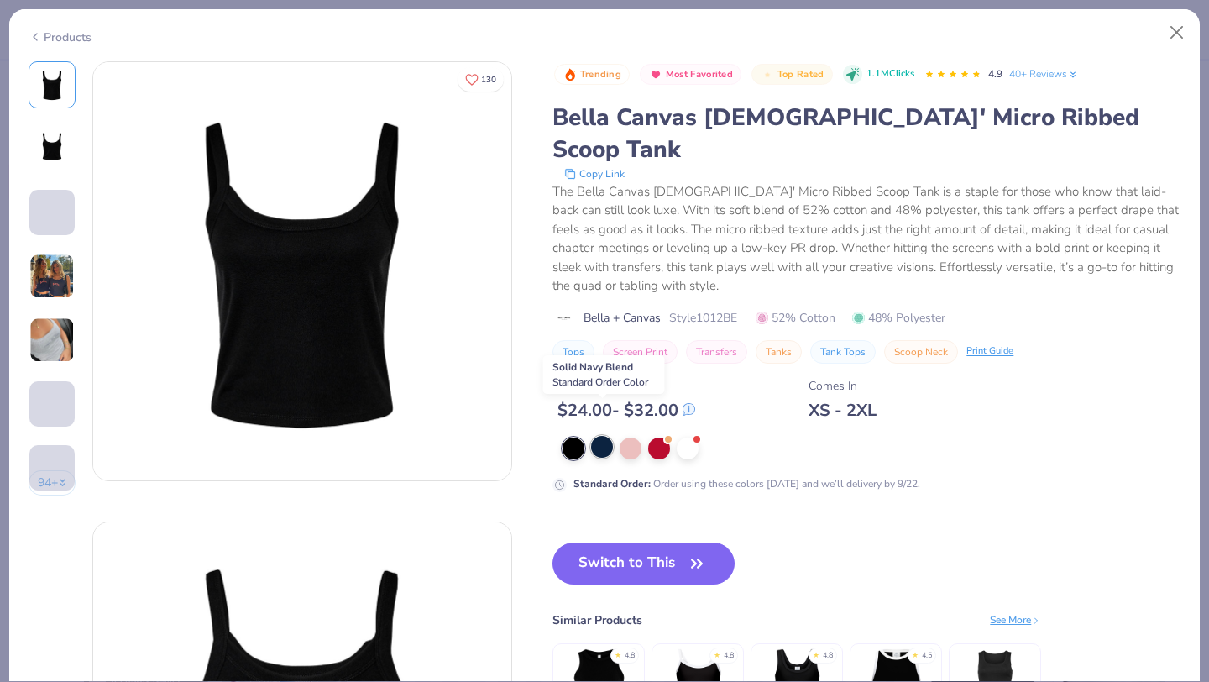
click at [611, 436] on div at bounding box center [602, 447] width 22 height 22
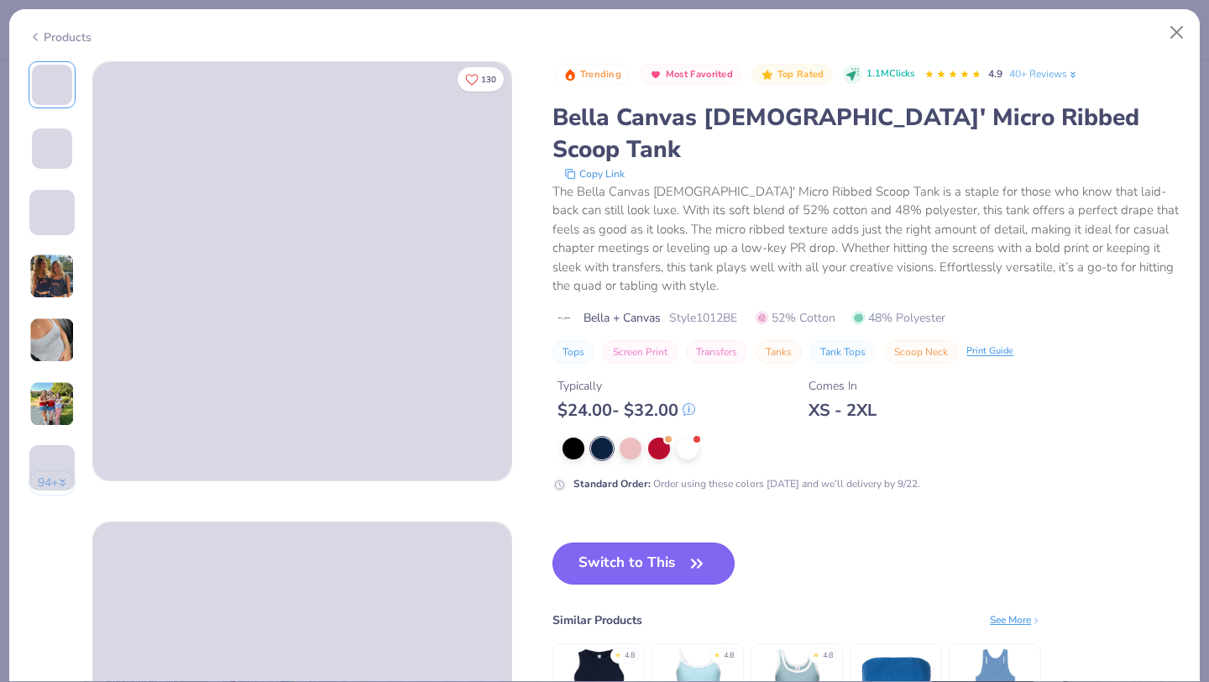
click at [632, 542] on button "Switch to This" at bounding box center [644, 563] width 182 height 42
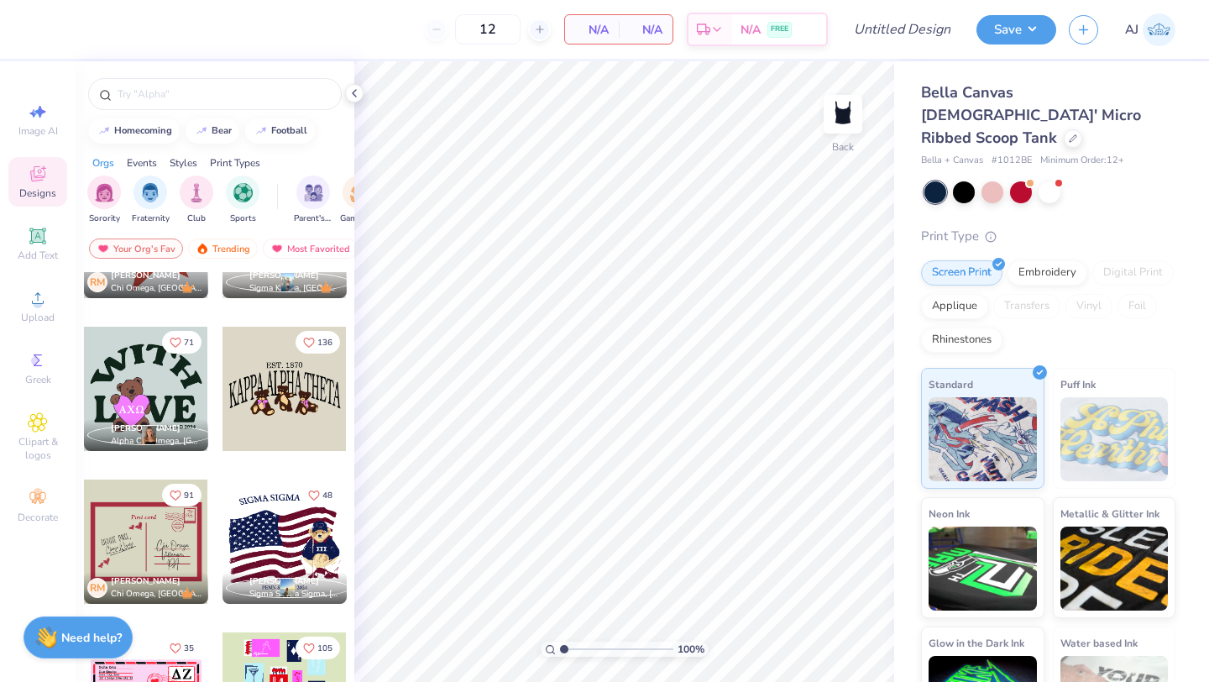
scroll to position [93, 0]
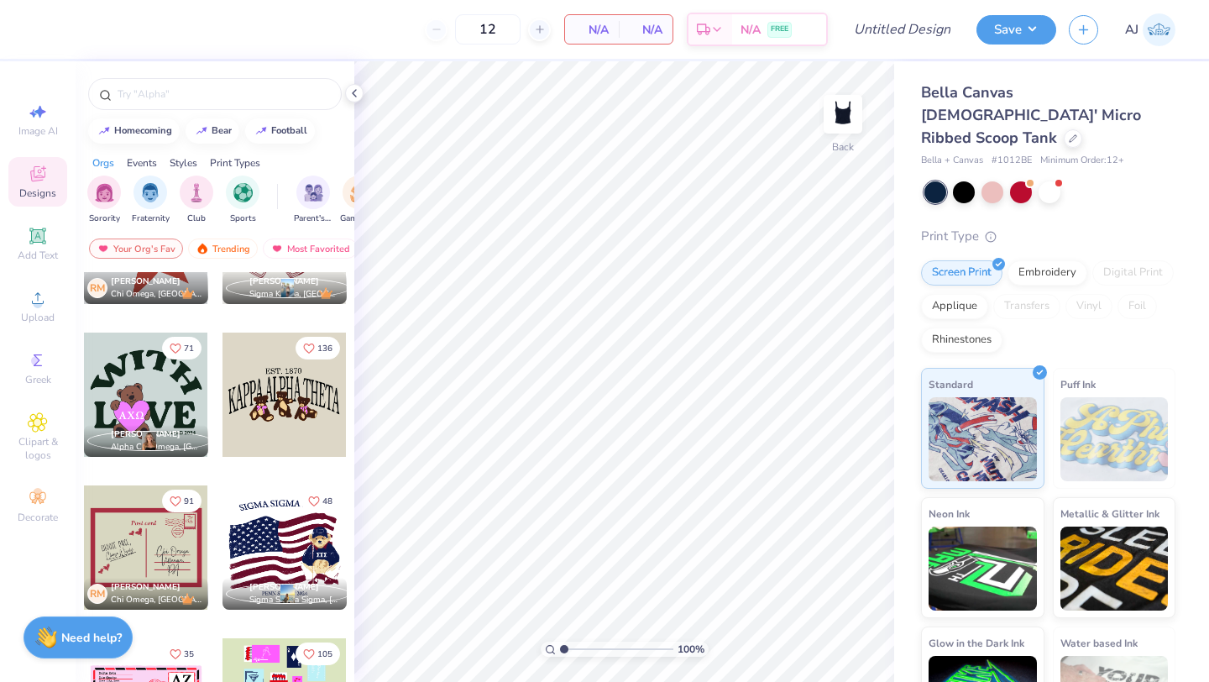
click at [222, 426] on div at bounding box center [159, 395] width 124 height 124
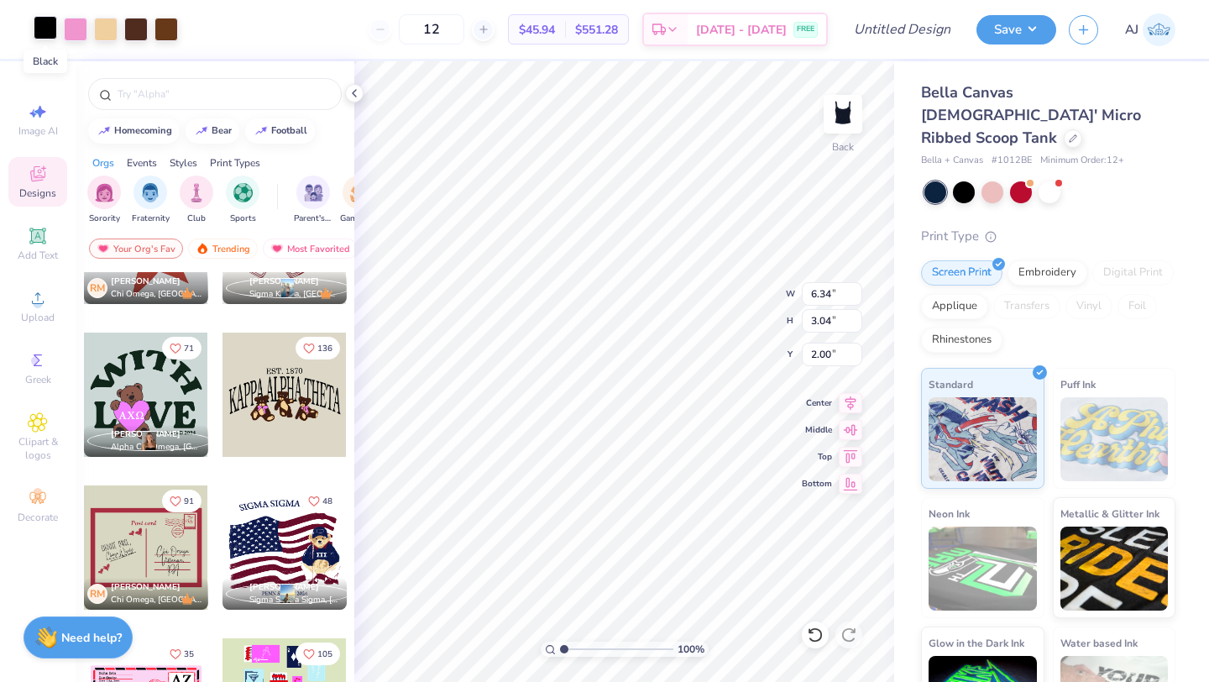
click at [41, 29] on div at bounding box center [46, 28] width 24 height 24
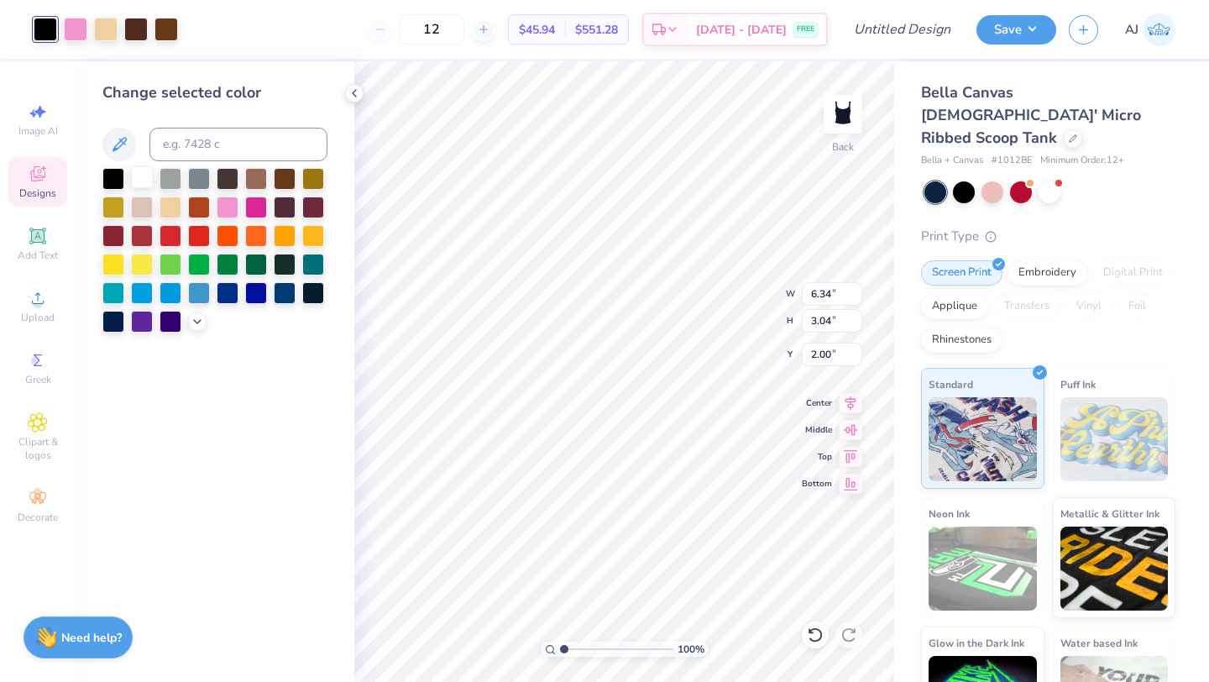
click at [146, 184] on div at bounding box center [142, 177] width 22 height 22
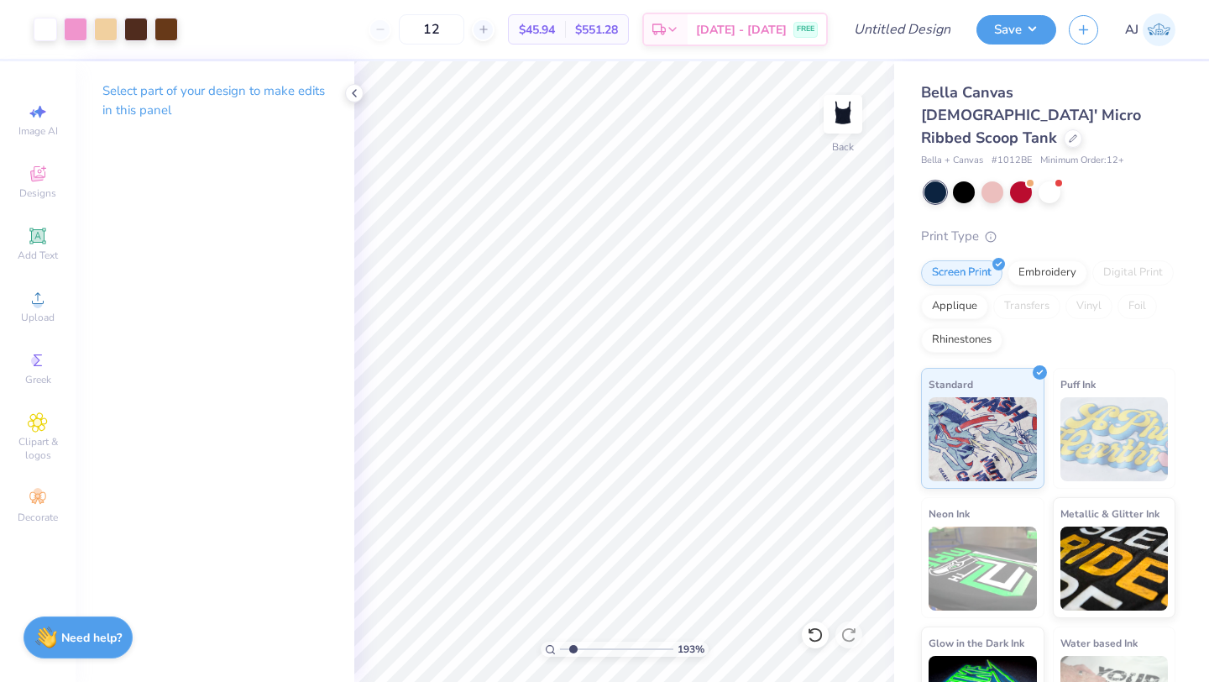
type input "1.82"
click at [573, 653] on input "range" at bounding box center [616, 649] width 113 height 15
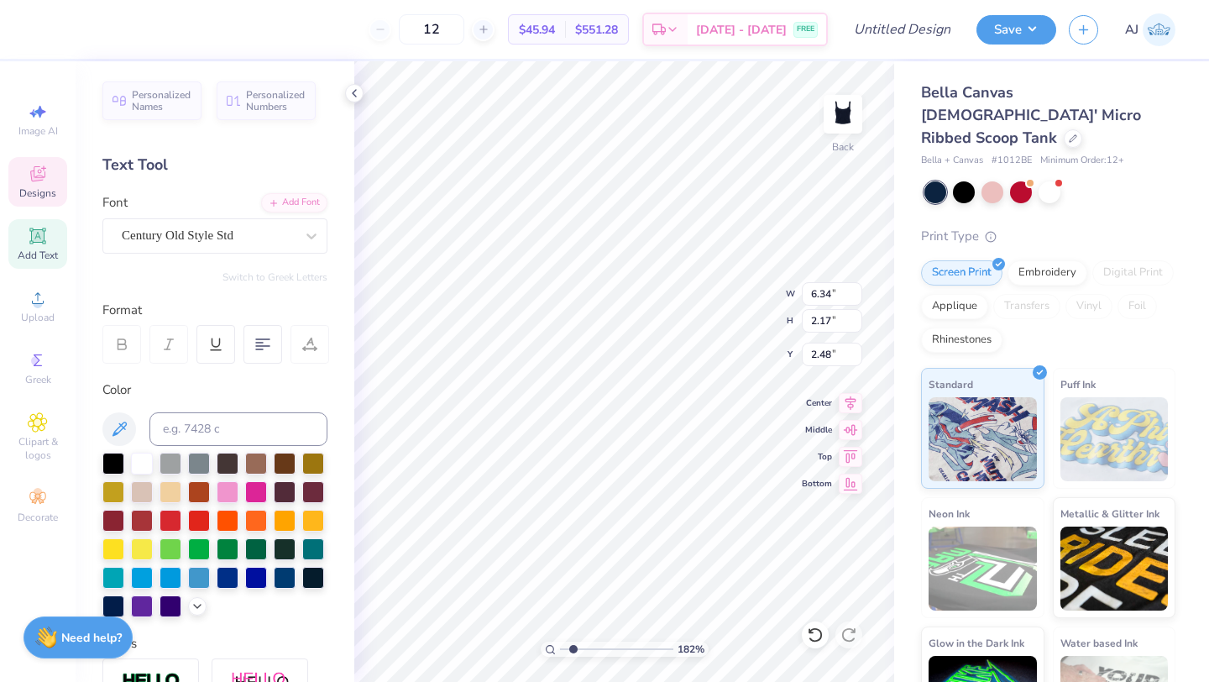
scroll to position [0, 0]
type textarea "GAMMA PHI BETA"
type textarea "EST. 1874"
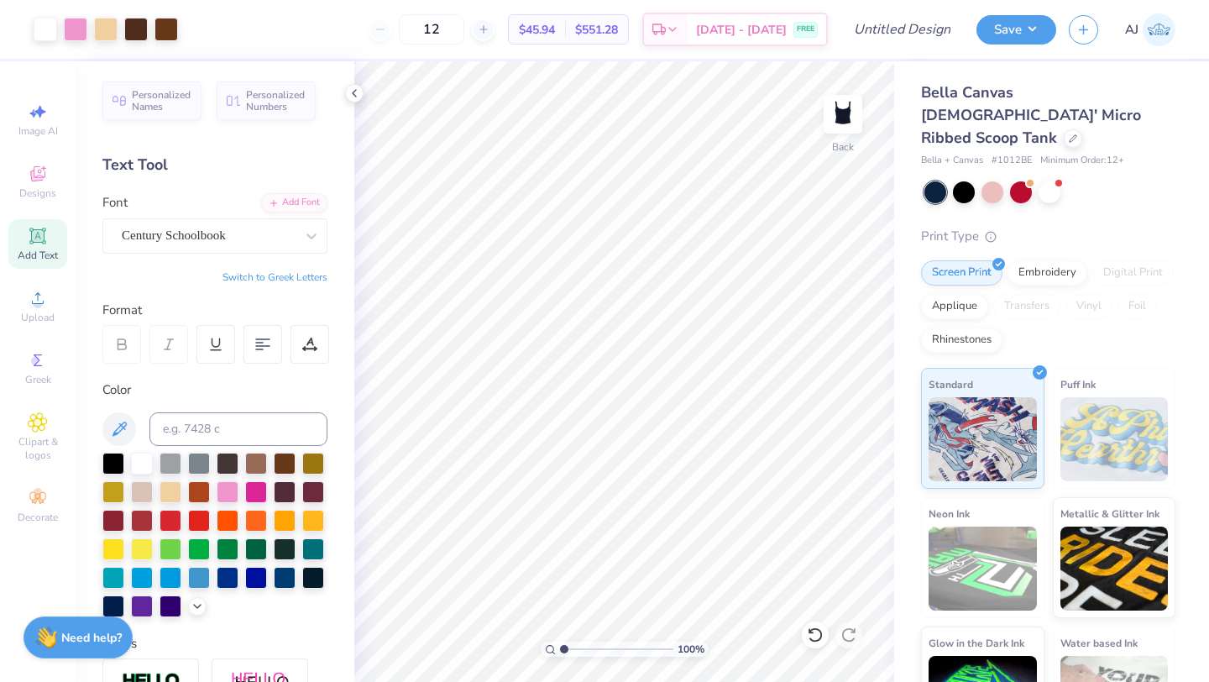
drag, startPoint x: 574, startPoint y: 648, endPoint x: 562, endPoint y: 647, distance: 11.8
type input "1"
click at [563, 647] on input "range" at bounding box center [616, 649] width 113 height 15
click at [909, 29] on input "Design Title" at bounding box center [923, 30] width 82 height 34
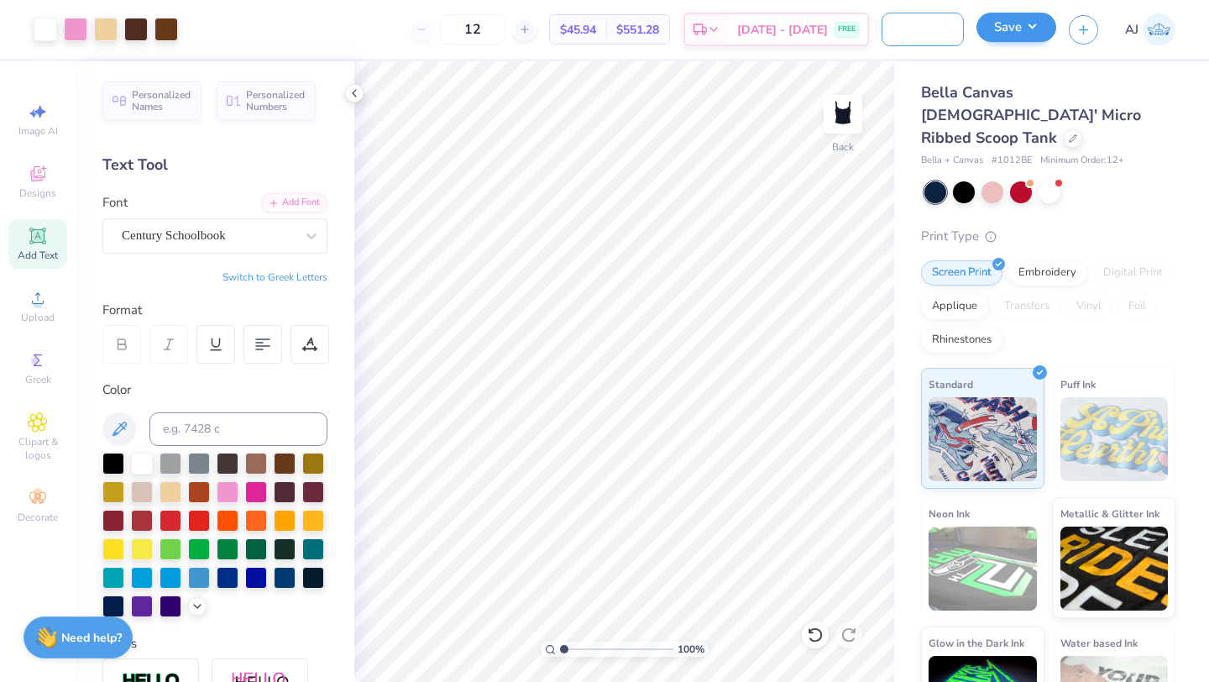
type input "Gphi Sisterhood retreat"
click at [1035, 34] on button "Save" at bounding box center [1017, 27] width 80 height 29
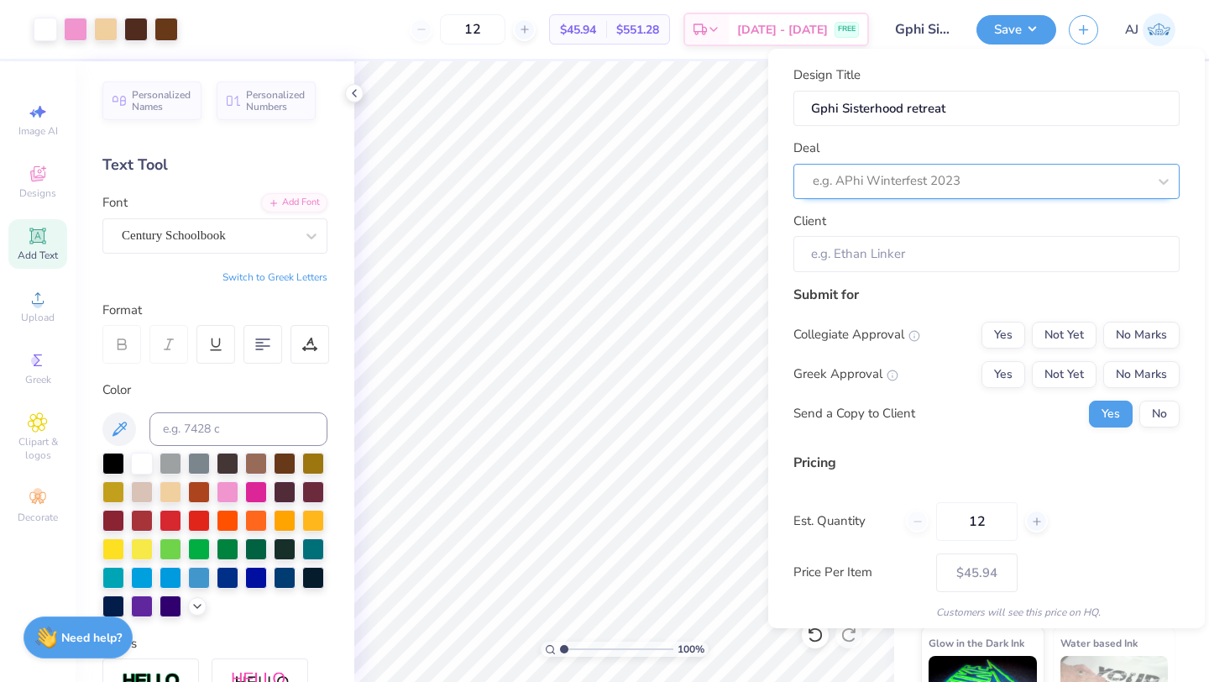
click at [906, 164] on div "e.g. APhi Winterfest 2023" at bounding box center [987, 181] width 386 height 35
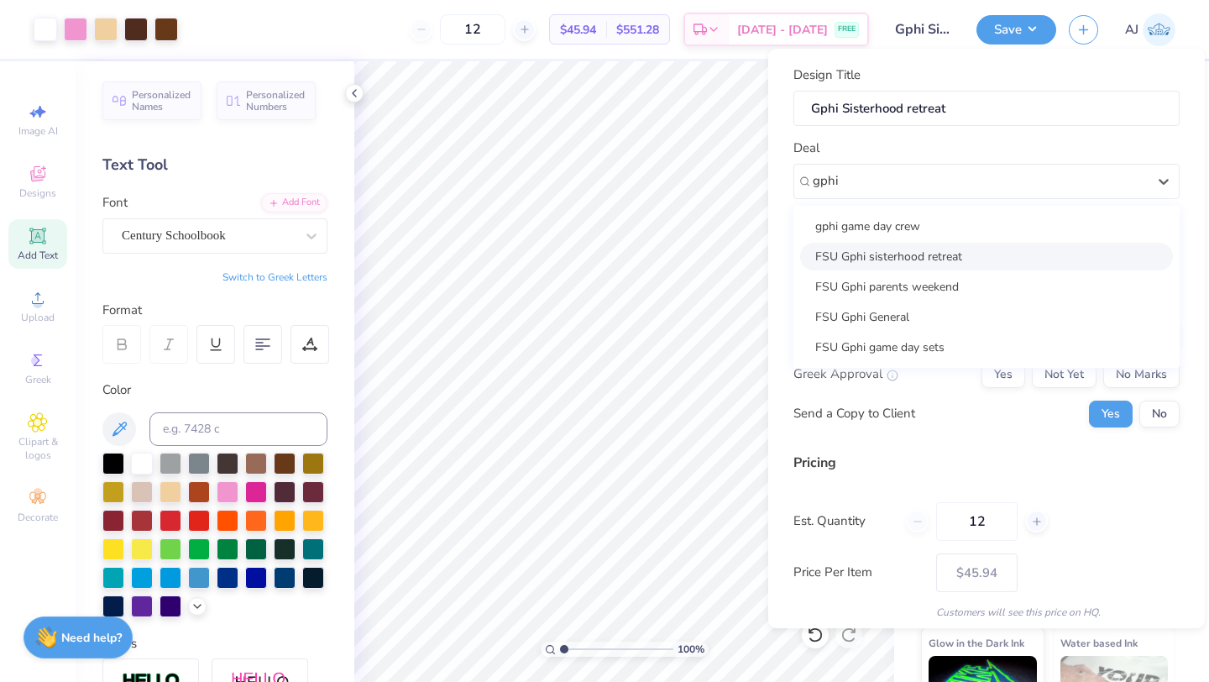
click at [930, 265] on div "FSU Gphi sisterhood retreat" at bounding box center [986, 257] width 373 height 28
type input "gphi"
type input "Claire Dunivan"
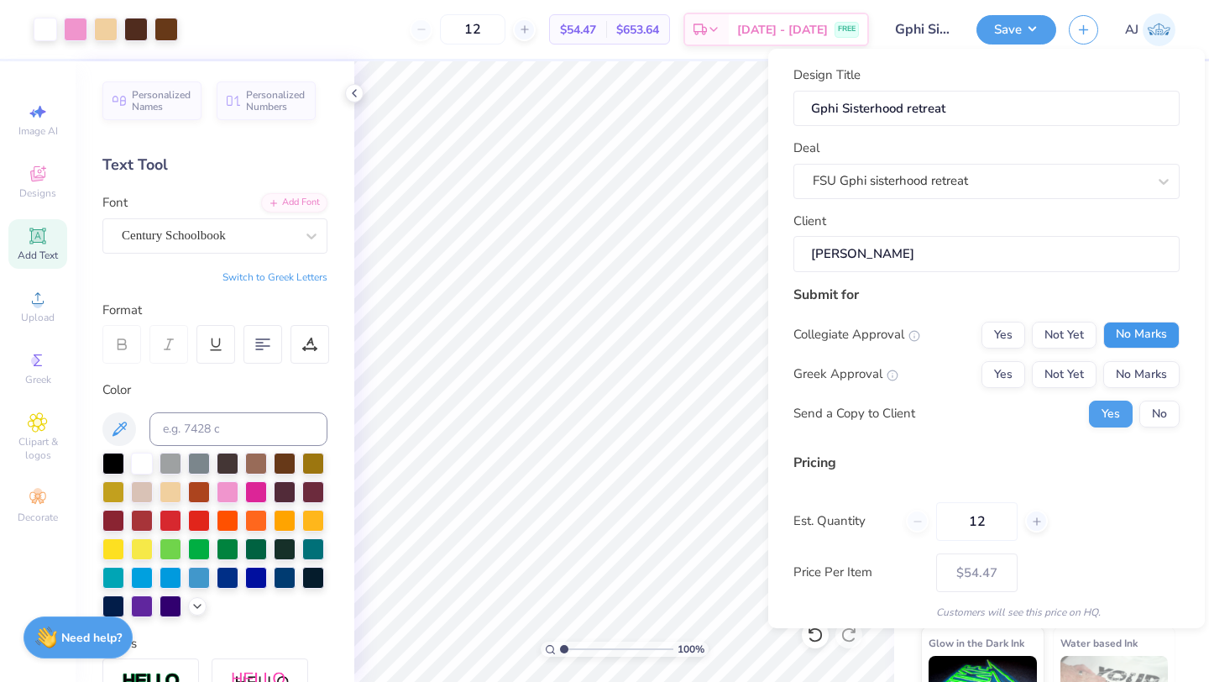
click at [1148, 329] on button "No Marks" at bounding box center [1141, 335] width 76 height 27
click at [1020, 371] on button "Yes" at bounding box center [1004, 374] width 44 height 27
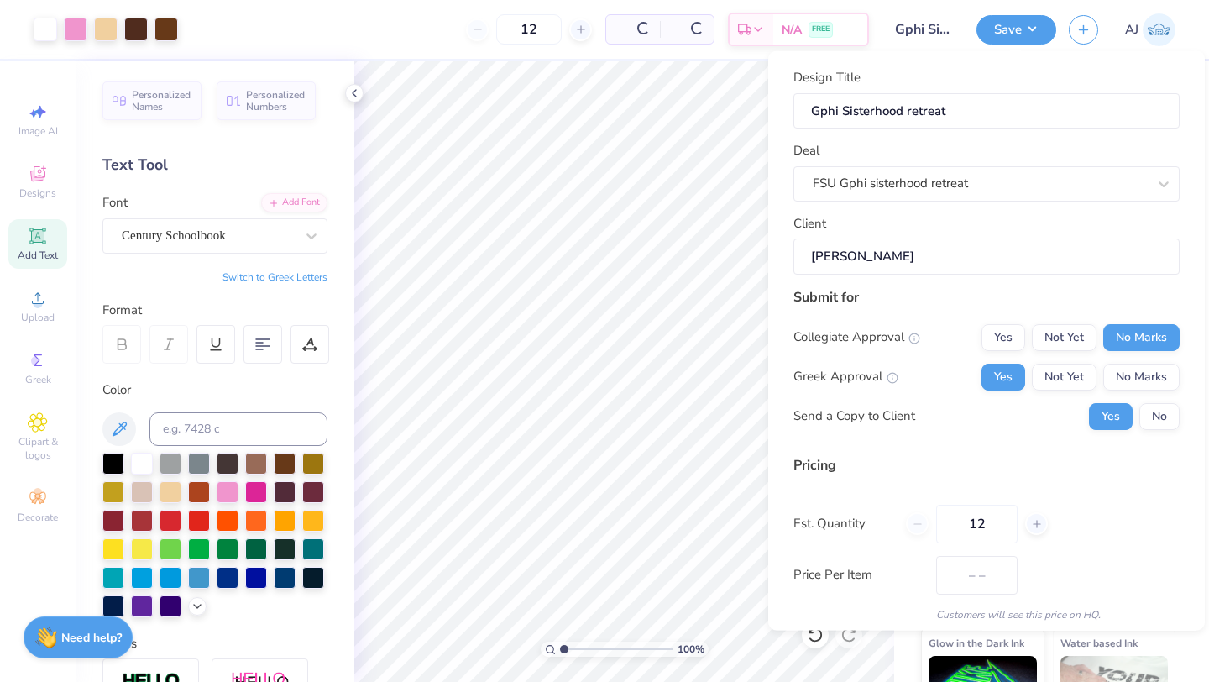
scroll to position [60, 0]
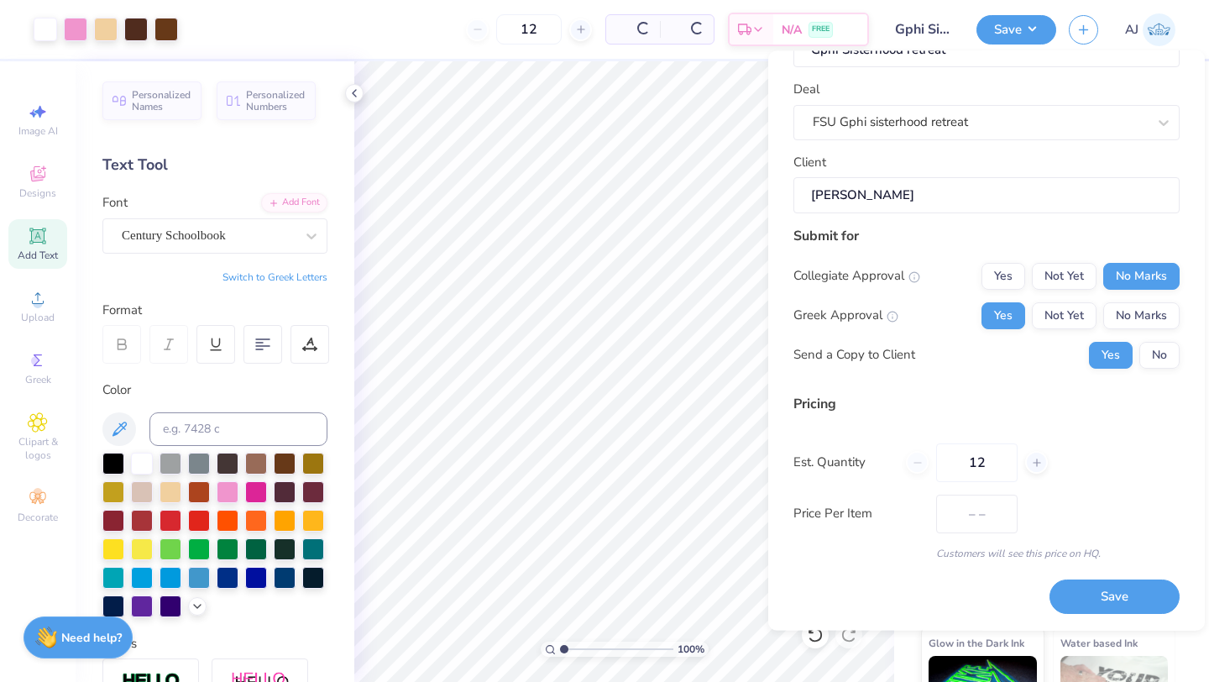
type input "$54.47"
click at [1002, 453] on input "12" at bounding box center [976, 462] width 81 height 39
click at [1002, 463] on input "12" at bounding box center [976, 462] width 81 height 39
type input "1"
type input "50"
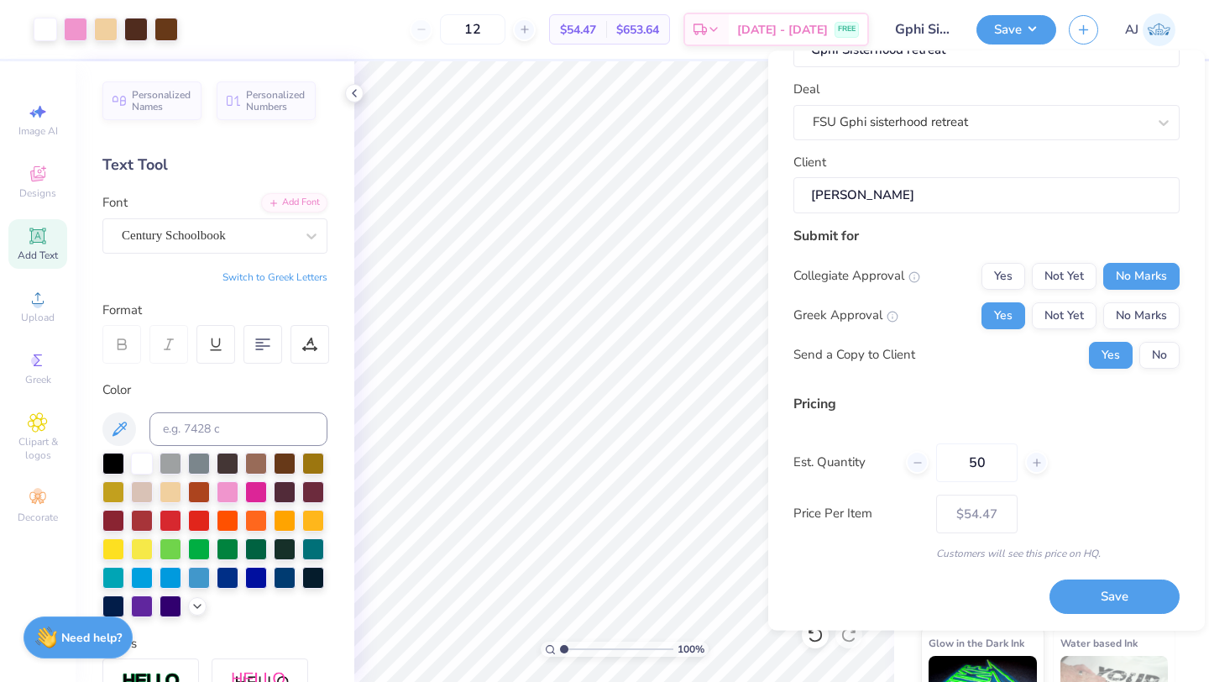
type input "50"
type input "– –"
click at [1009, 468] on input "50" at bounding box center [976, 462] width 81 height 39
type input "5"
type input "$27.97"
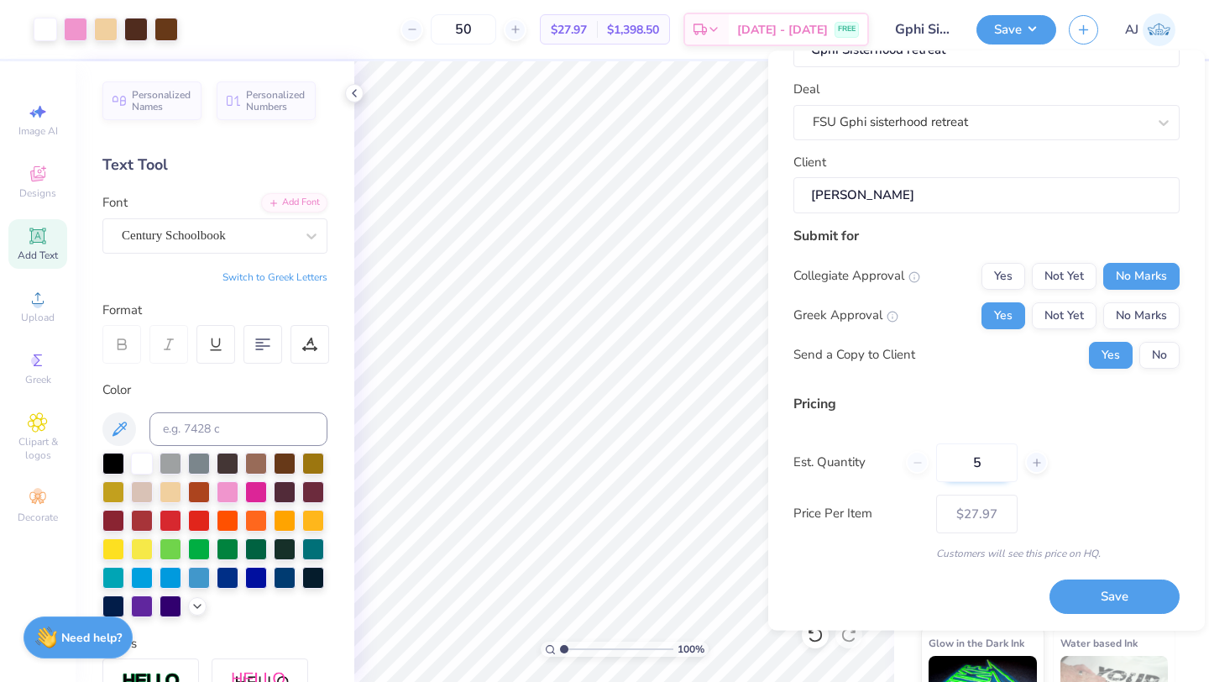
type input "5"
type input "50"
click at [1119, 605] on button "Save" at bounding box center [1115, 597] width 130 height 34
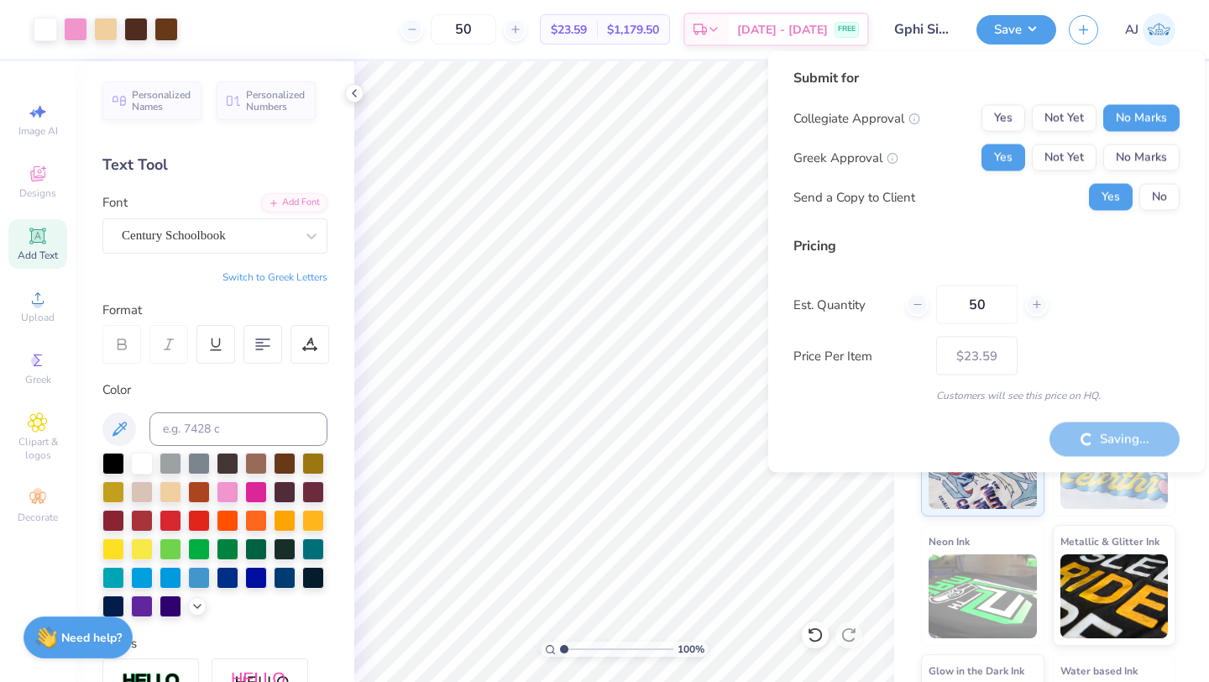
type input "– –"
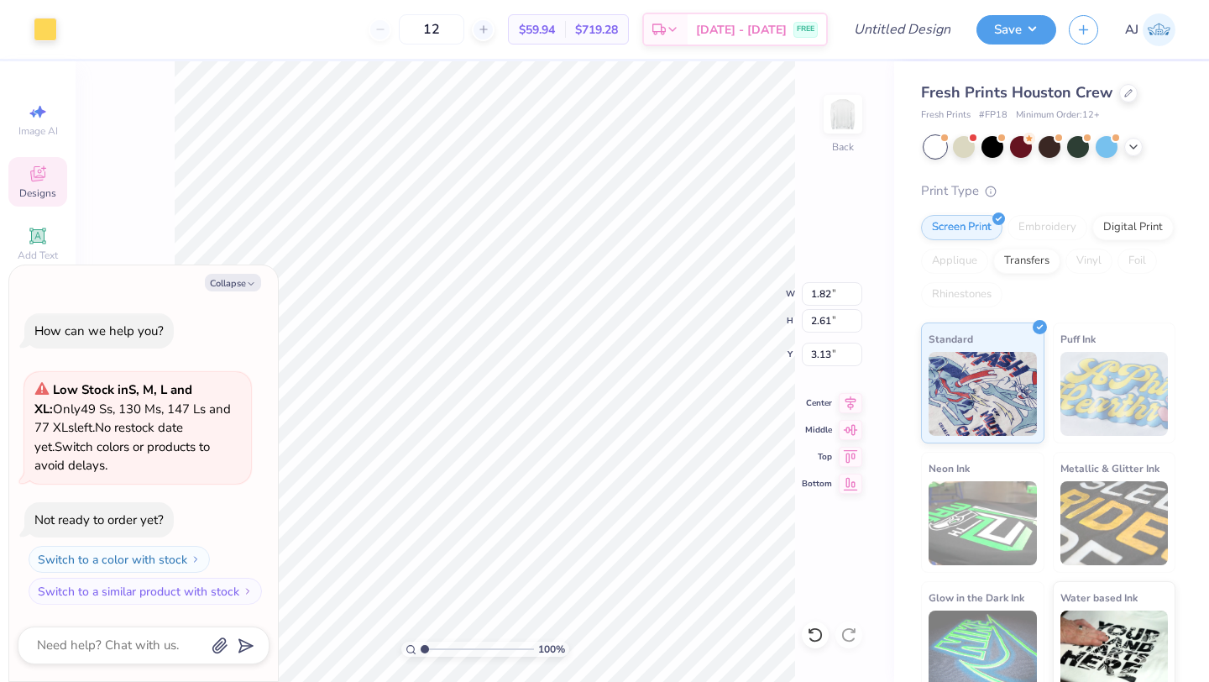
type textarea "x"
type input "1.51"
type input "1.47"
type input "3.09"
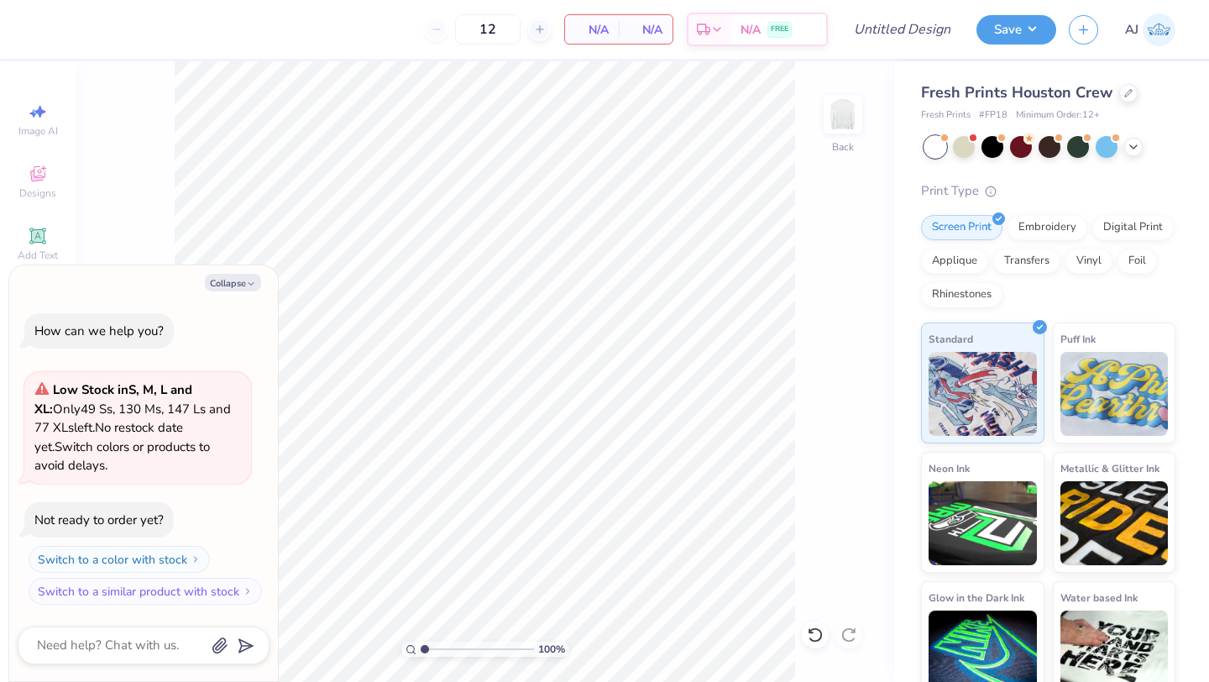
type textarea "x"
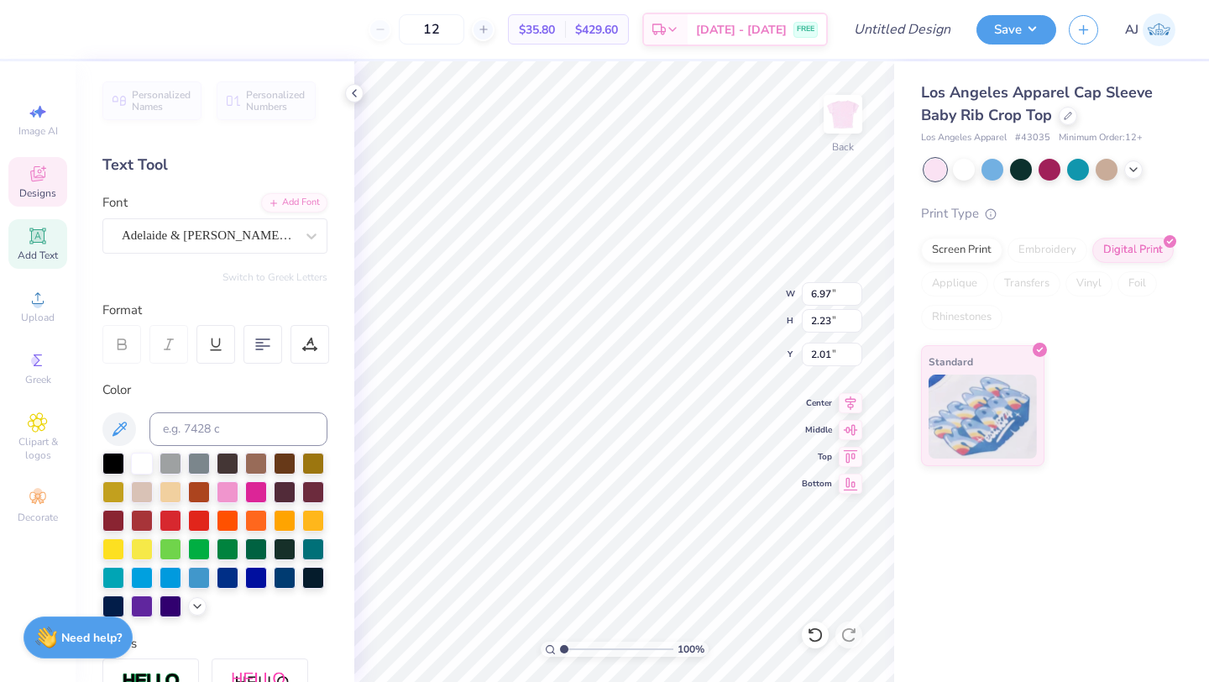
type textarea "Pi Beta Phi"
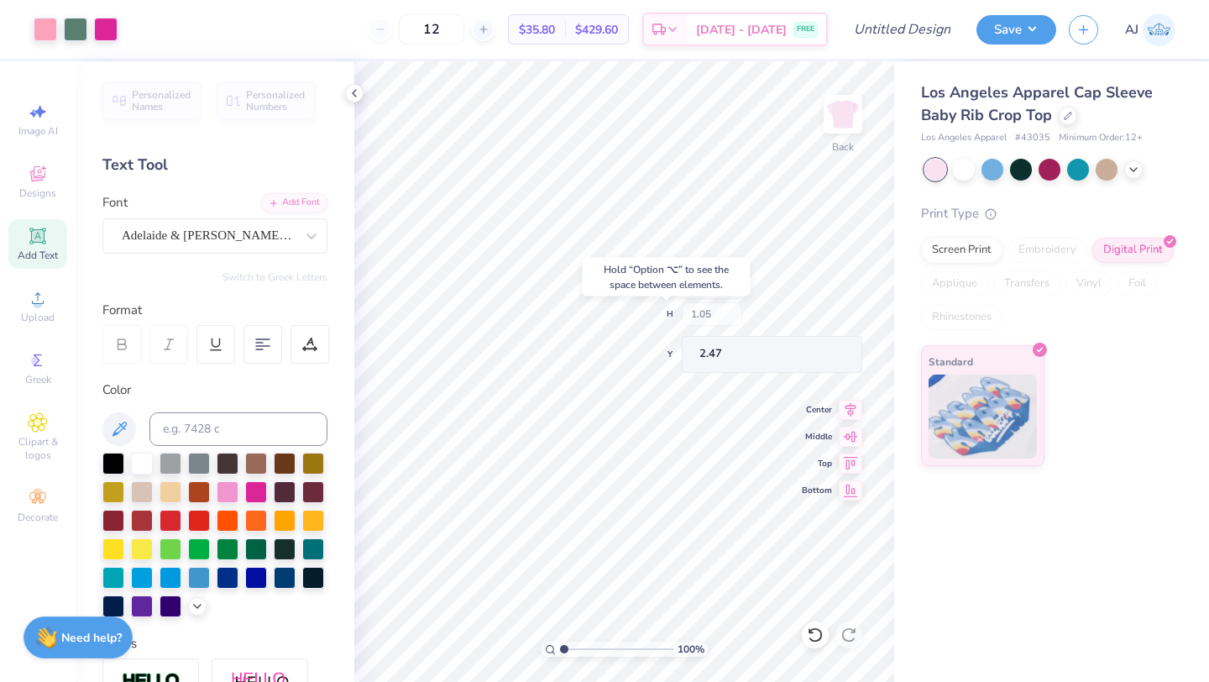
type input "2.47"
drag, startPoint x: 455, startPoint y: 28, endPoint x: 478, endPoint y: 33, distance: 23.2
click at [464, 33] on input "12" at bounding box center [432, 29] width 66 height 30
type input "100"
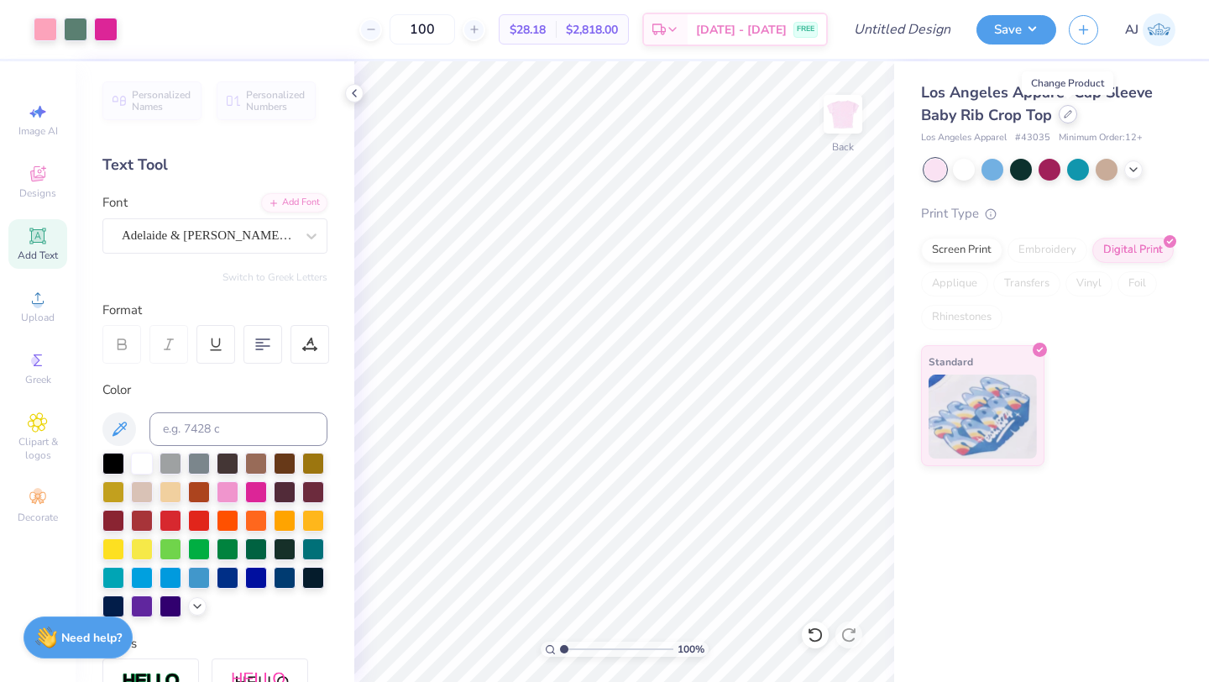
click at [1067, 112] on icon at bounding box center [1068, 114] width 8 height 8
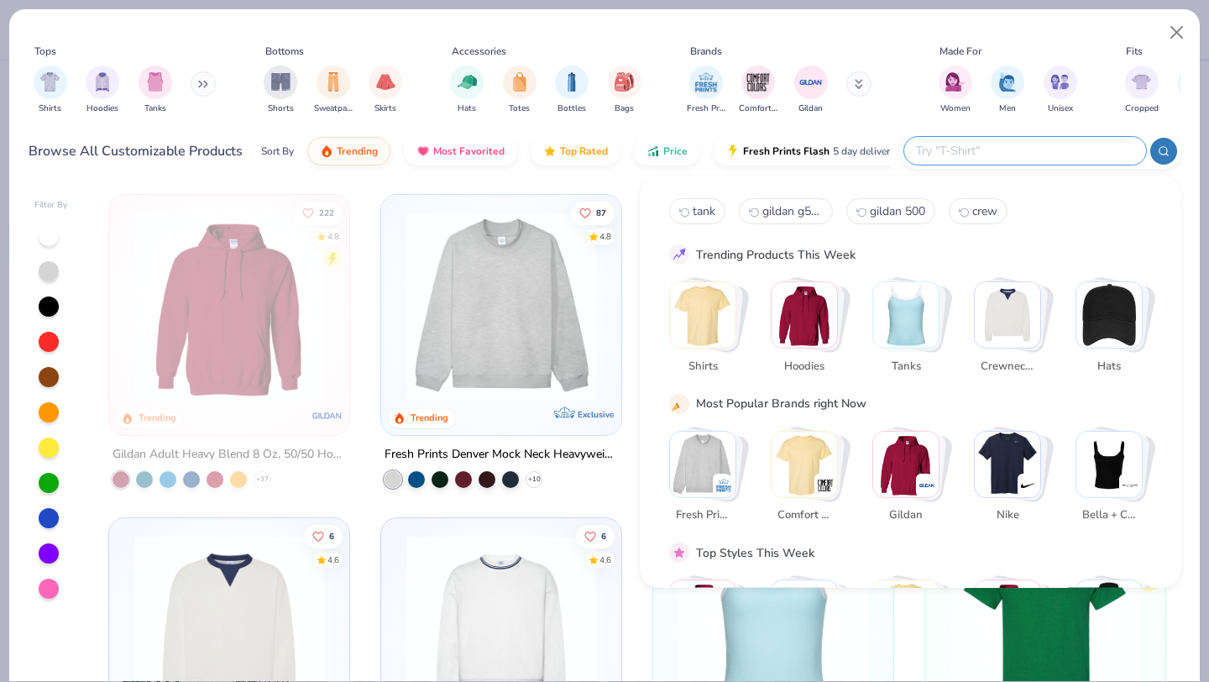
click at [1046, 145] on input "text" at bounding box center [1025, 150] width 220 height 19
type input "tshirt"
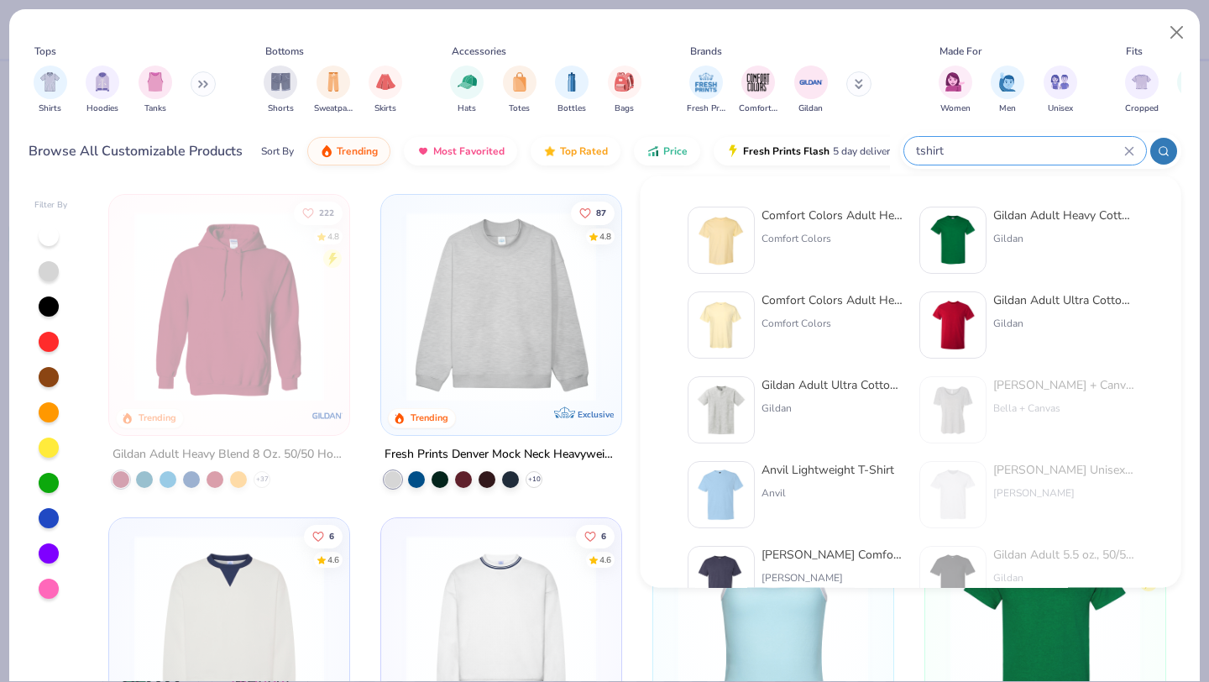
click at [1130, 151] on icon at bounding box center [1129, 151] width 10 height 10
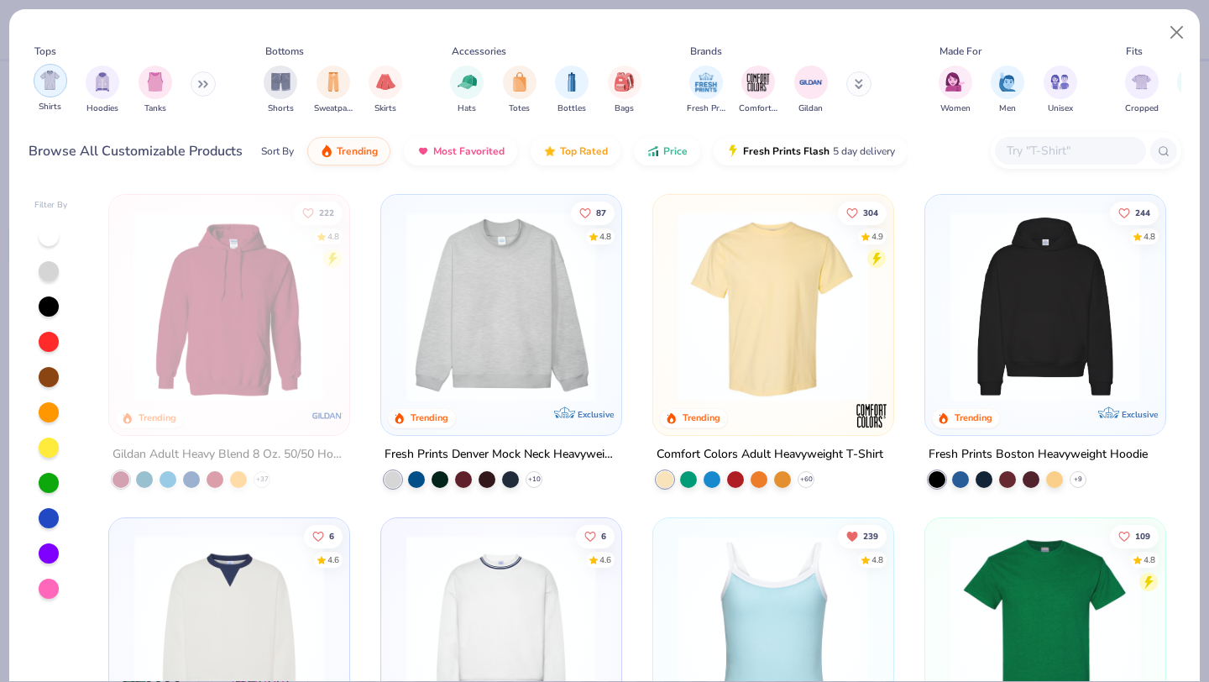
click at [45, 89] on img "filter for Shirts" at bounding box center [49, 80] width 19 height 19
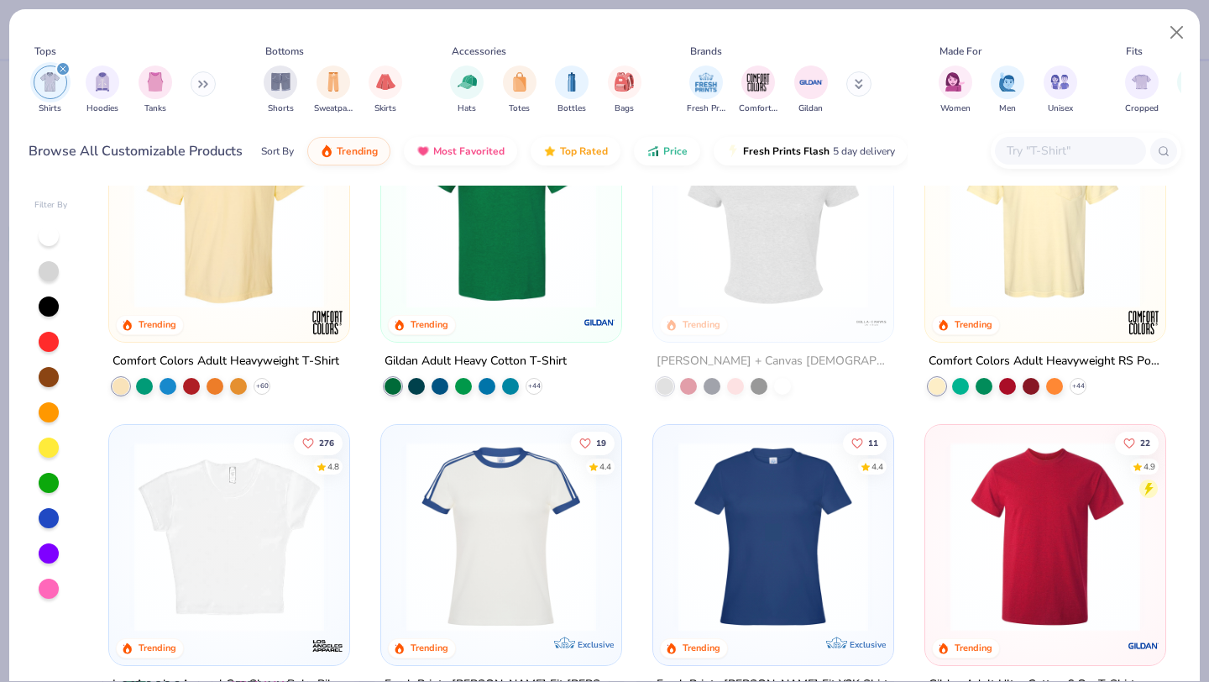
scroll to position [42, 0]
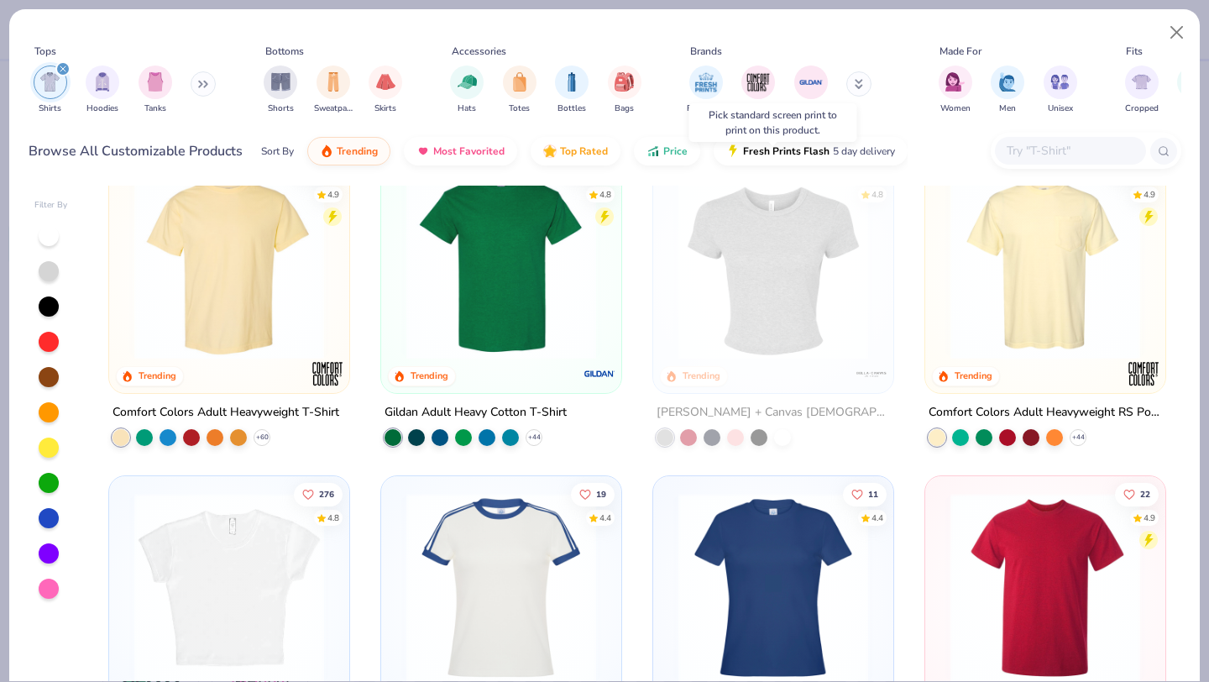
click at [772, 258] on img at bounding box center [773, 265] width 207 height 190
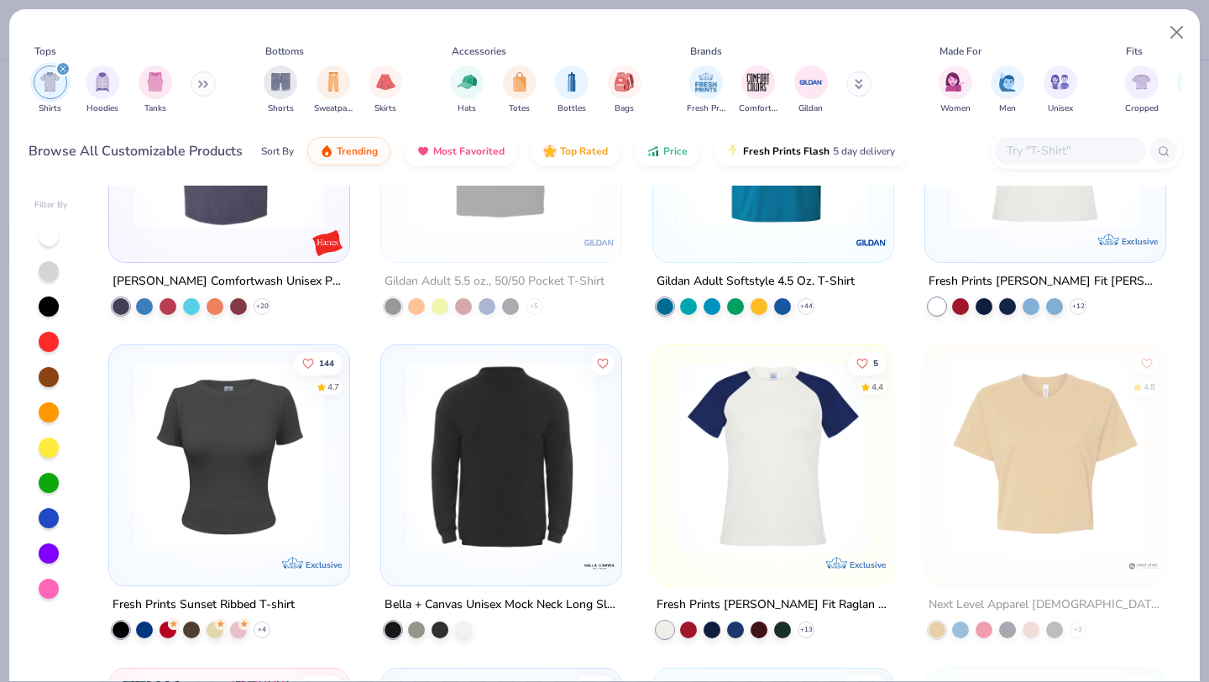
scroll to position [1412, 0]
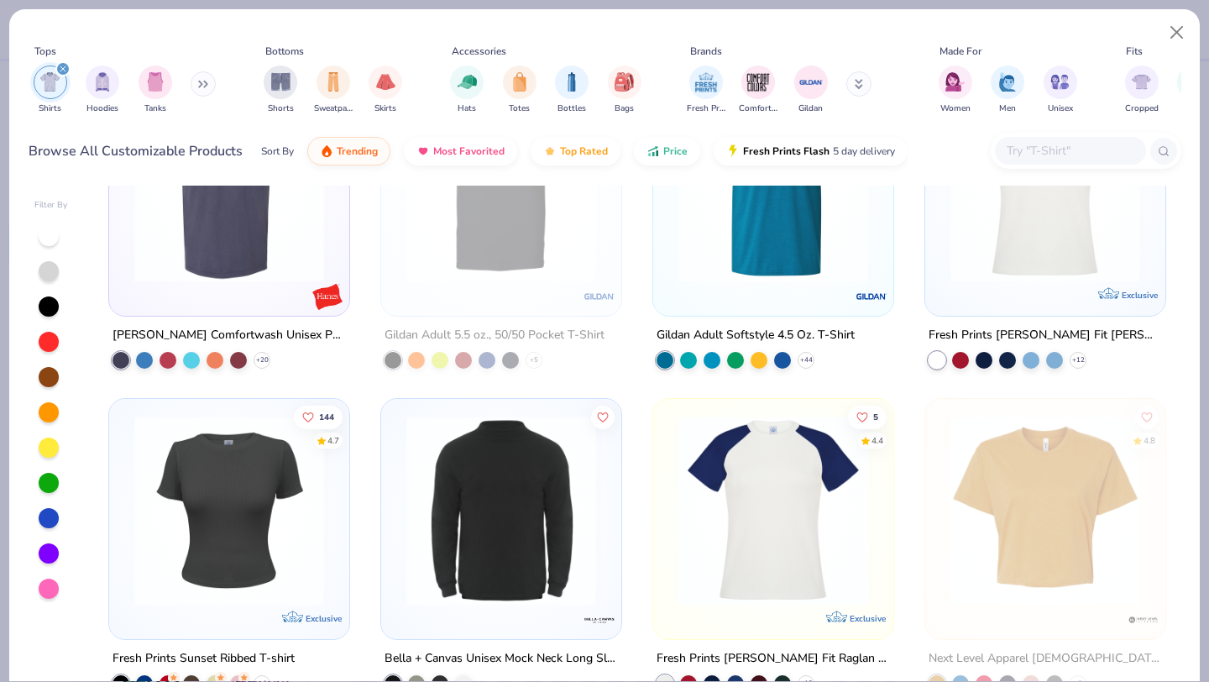
click at [230, 581] on img at bounding box center [229, 511] width 207 height 190
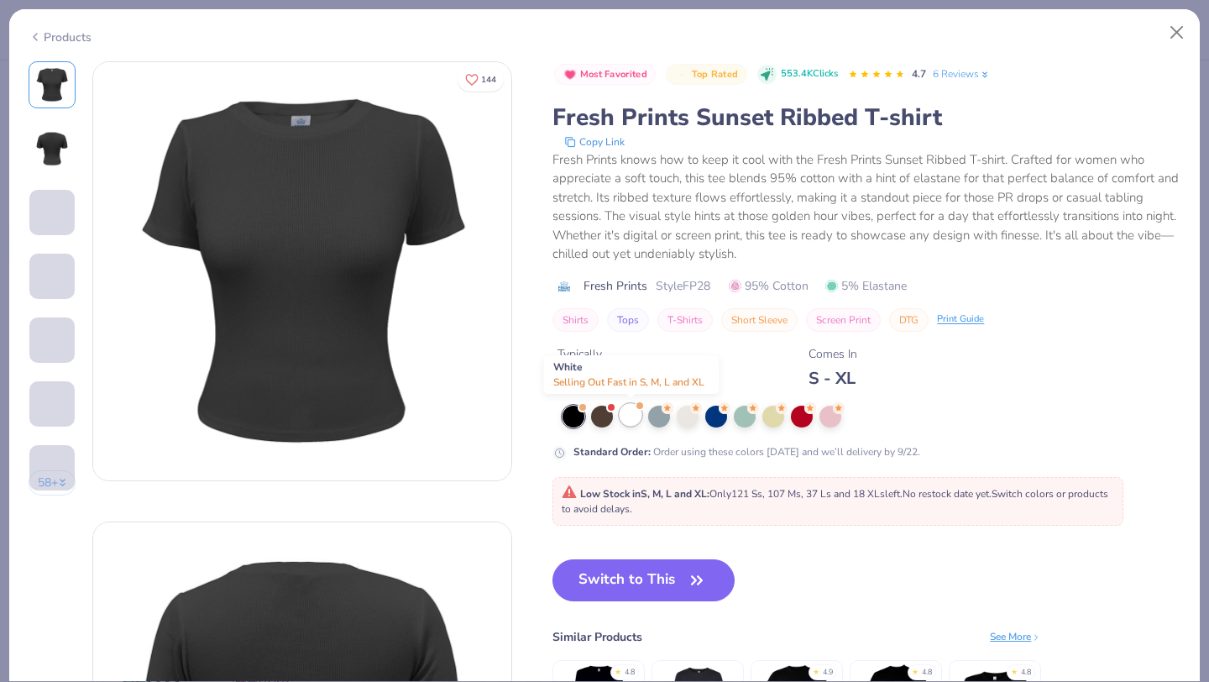
click at [639, 416] on div at bounding box center [631, 415] width 22 height 22
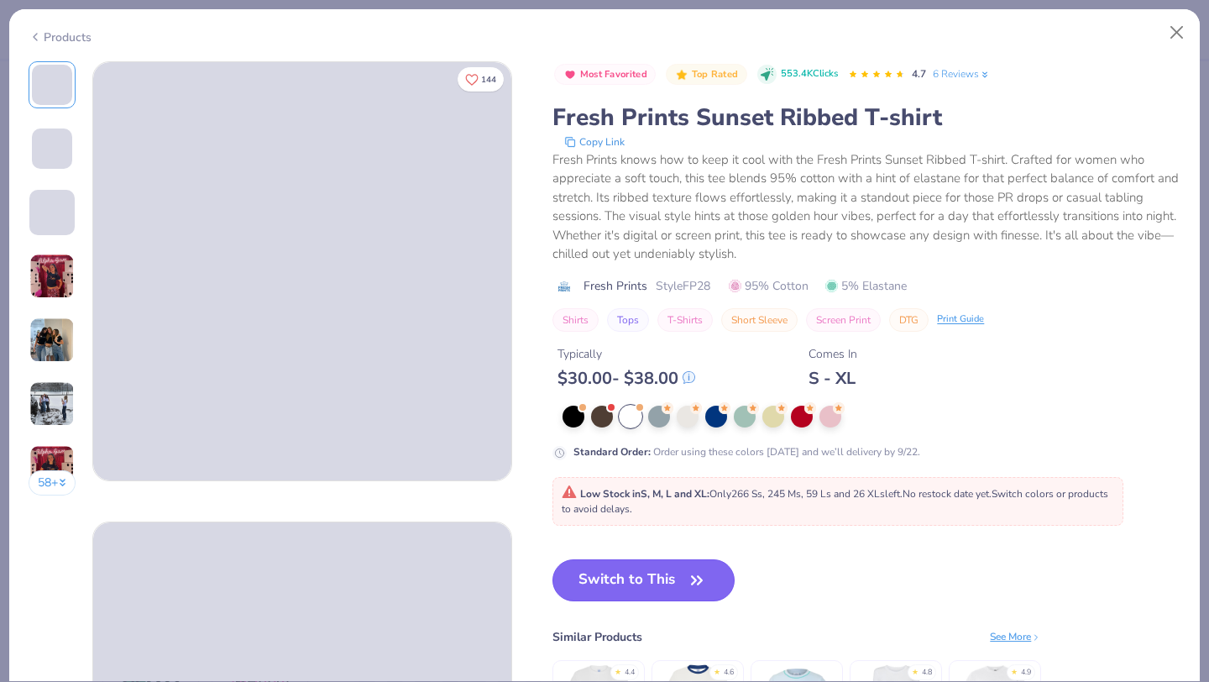
click at [640, 588] on button "Switch to This" at bounding box center [644, 580] width 182 height 42
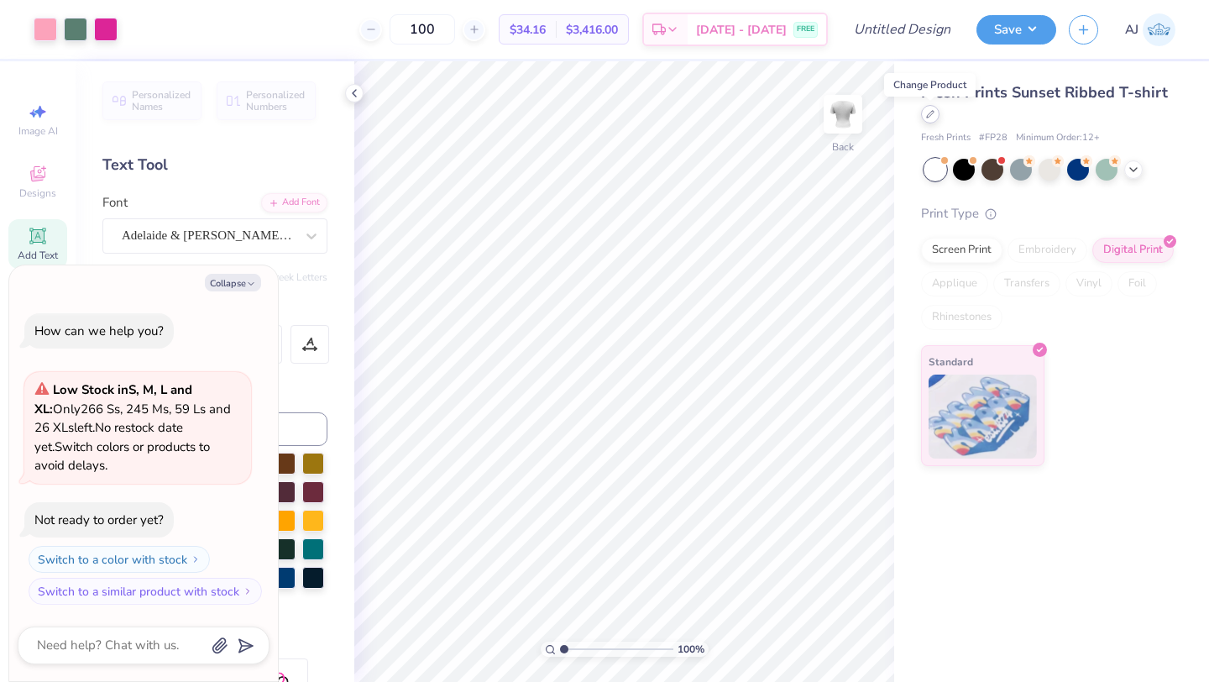
click at [927, 115] on icon at bounding box center [930, 114] width 8 height 8
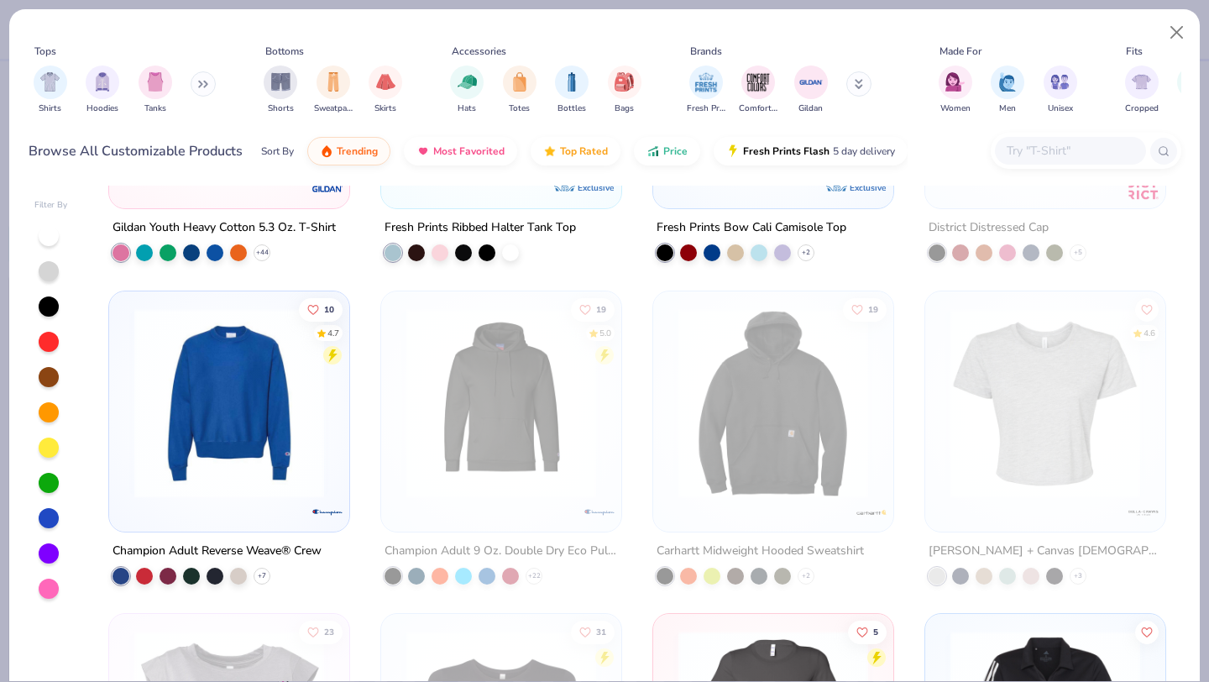
scroll to position [11990, 0]
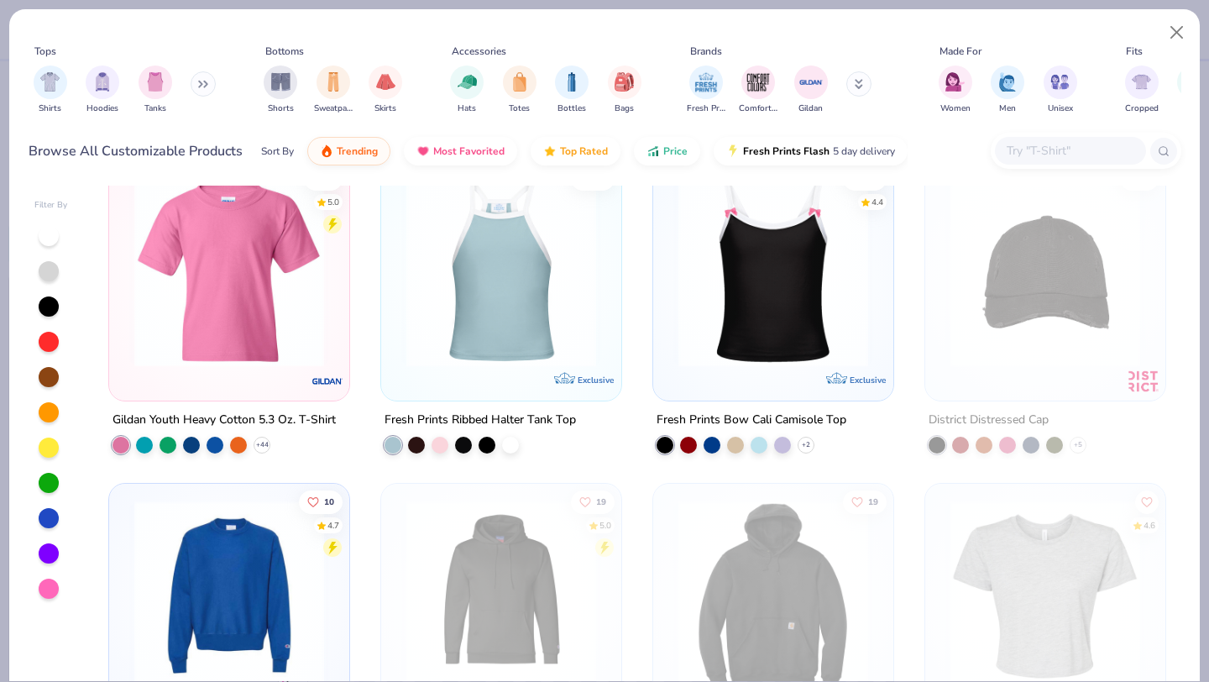
click at [859, 89] on icon at bounding box center [859, 84] width 8 height 10
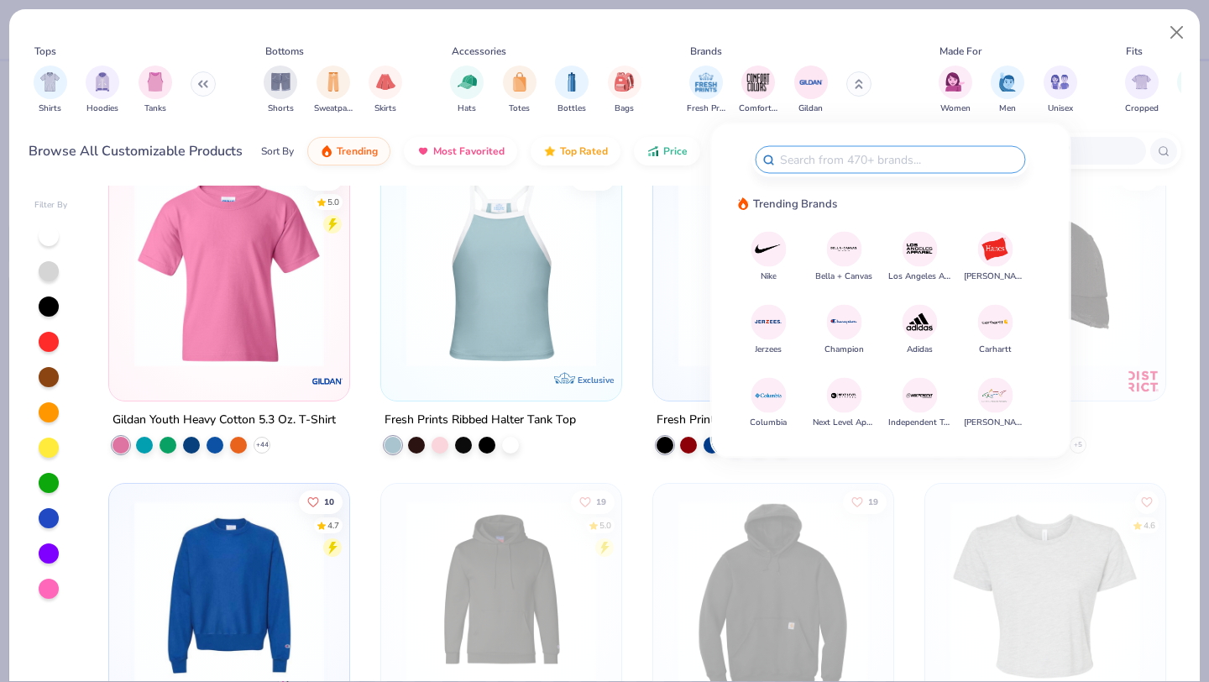
click at [860, 89] on button at bounding box center [858, 83] width 25 height 25
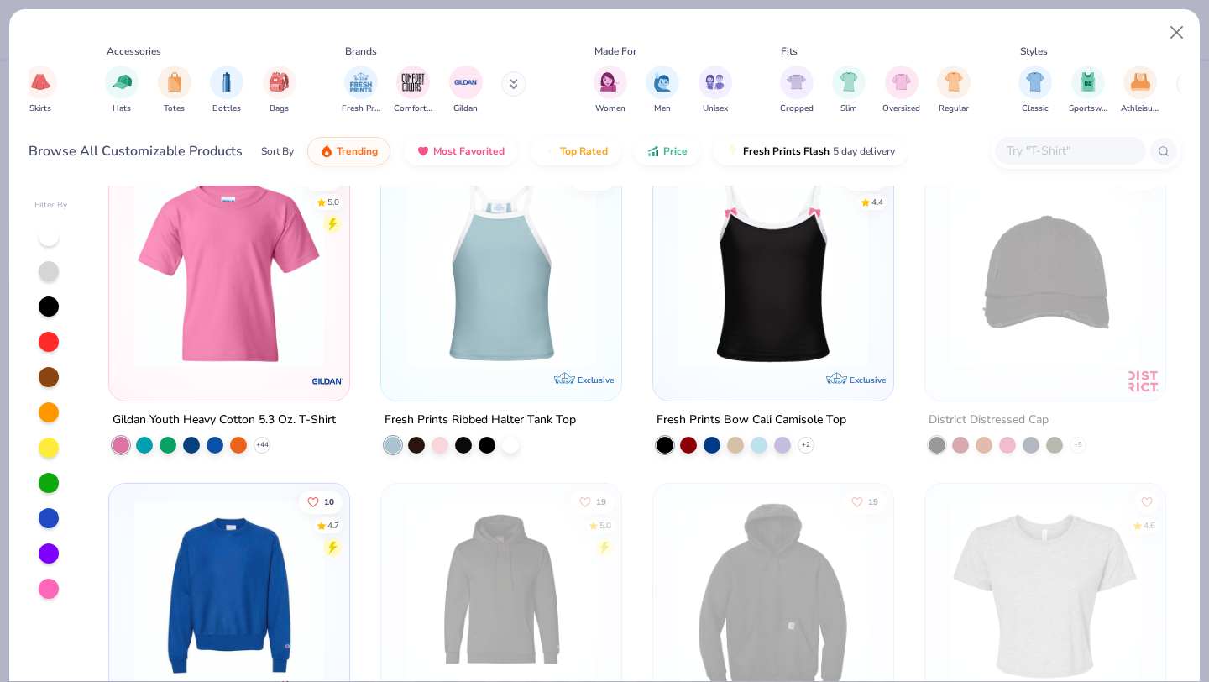
scroll to position [0, 355]
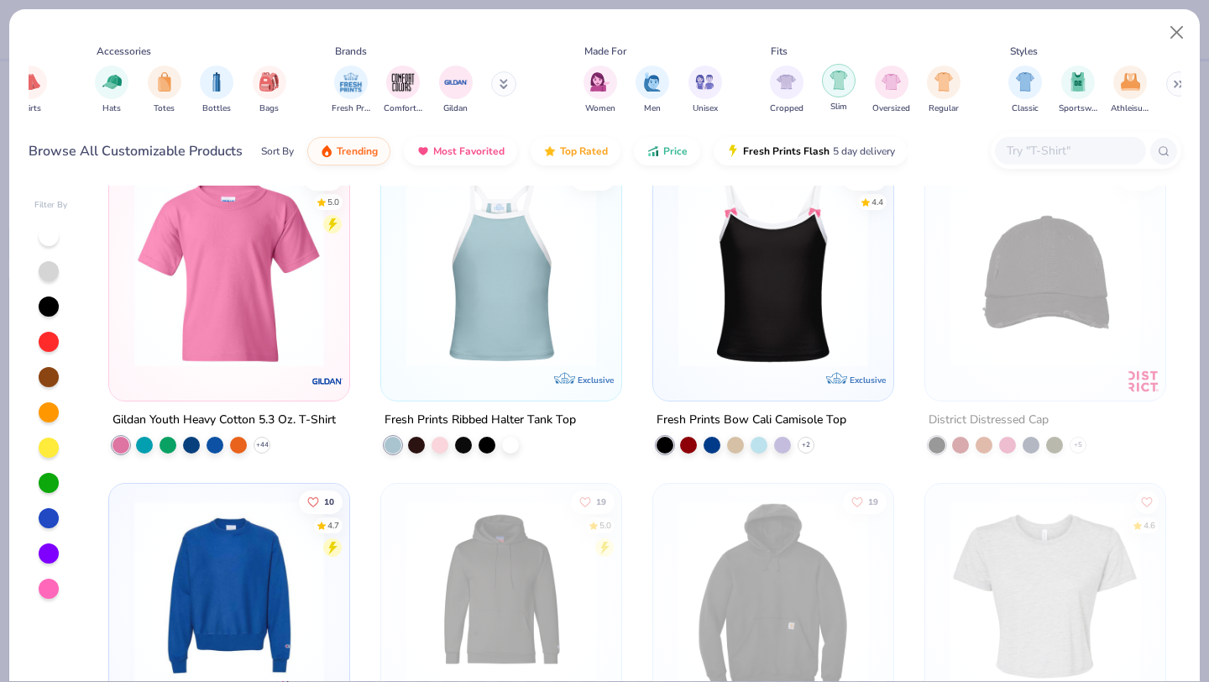
click at [834, 85] on img "filter for Slim" at bounding box center [839, 80] width 18 height 19
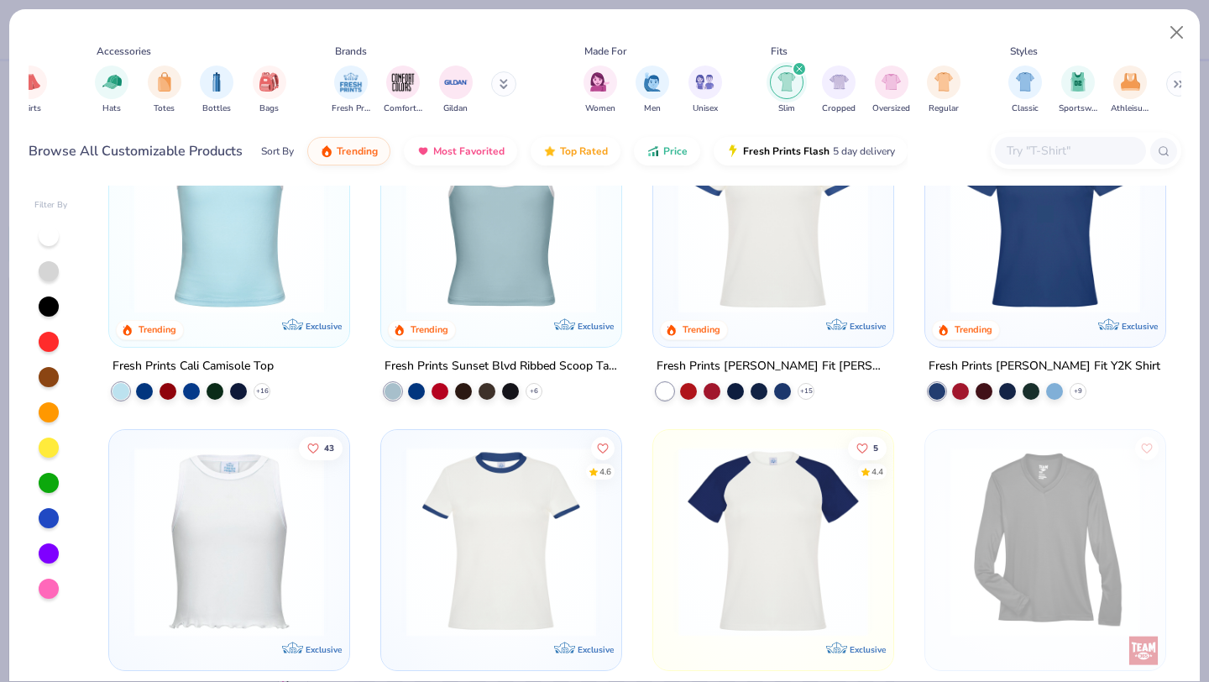
scroll to position [89, 0]
click at [1078, 389] on polyline at bounding box center [1078, 390] width 7 height 3
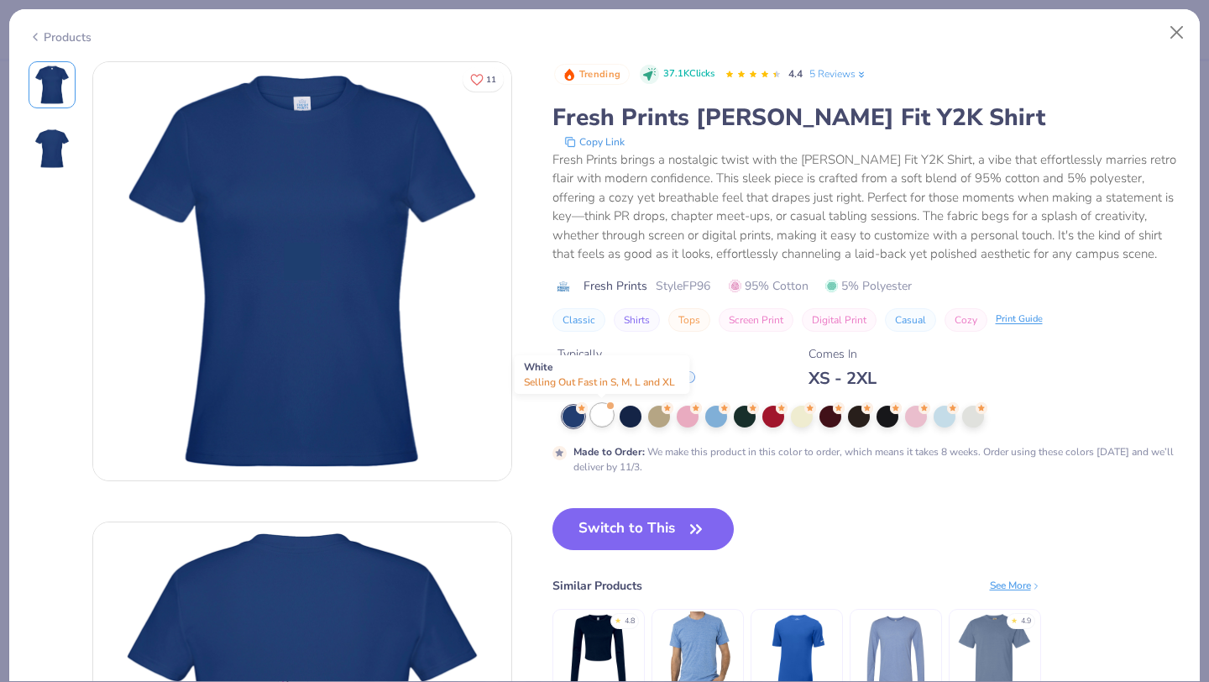
click at [602, 412] on div at bounding box center [602, 415] width 22 height 22
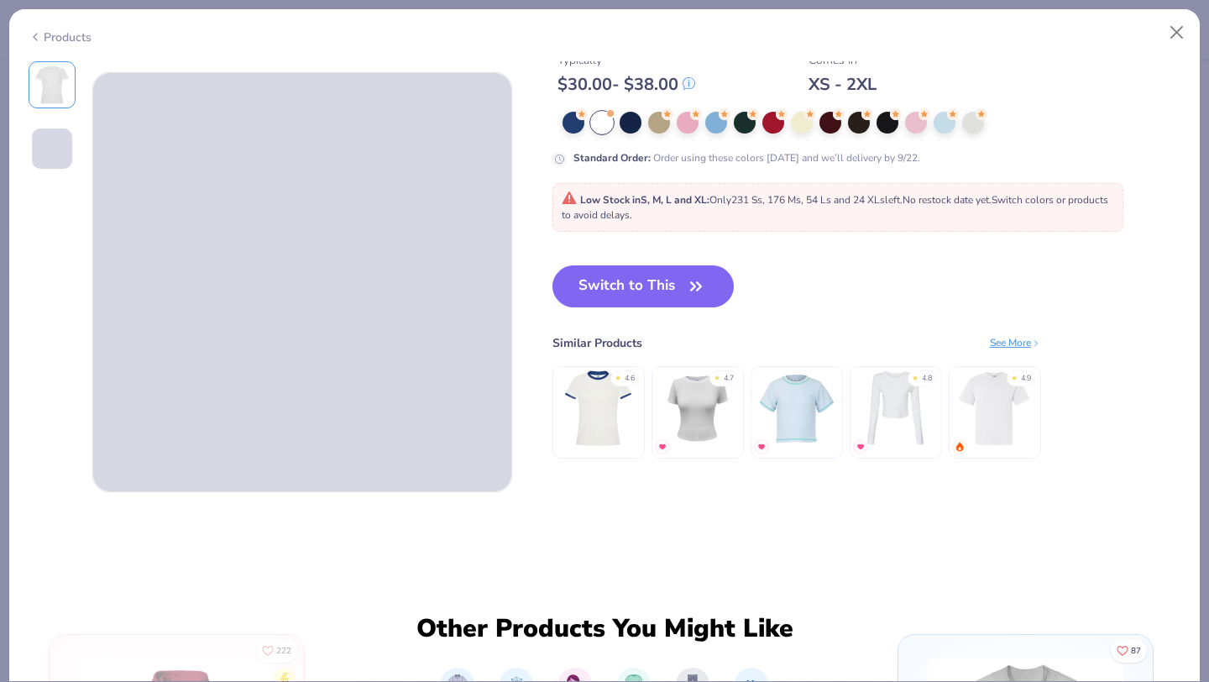
scroll to position [453, 0]
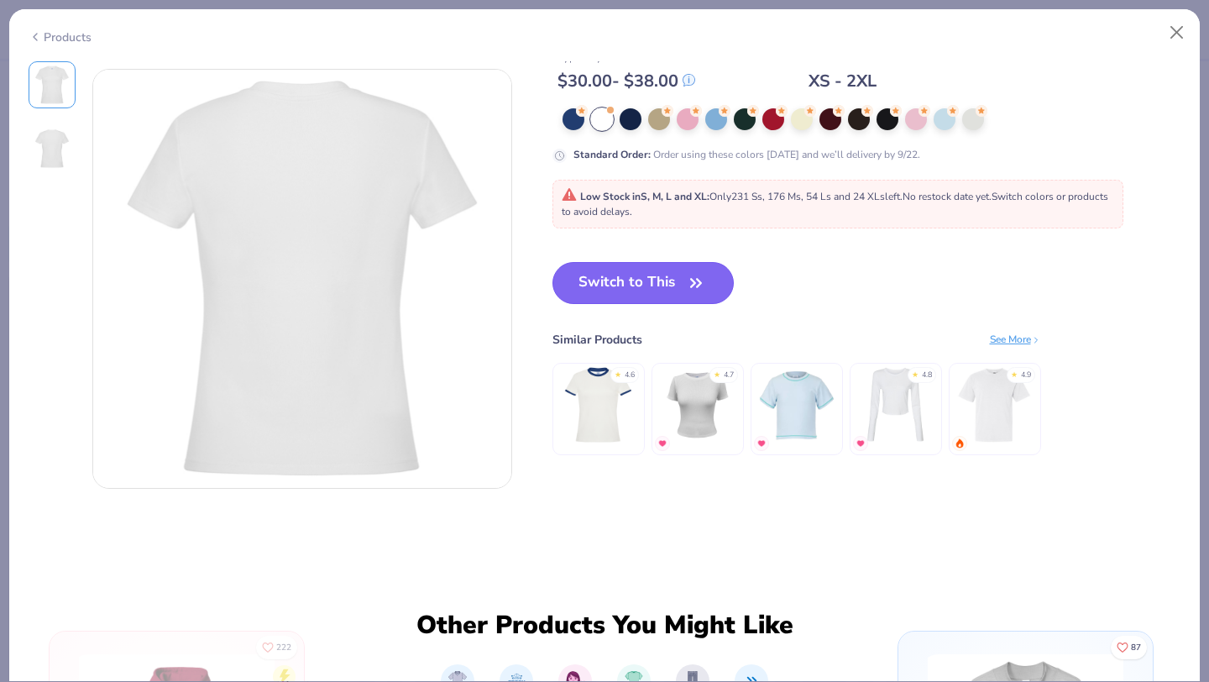
click at [590, 282] on button "Switch to This" at bounding box center [644, 283] width 182 height 42
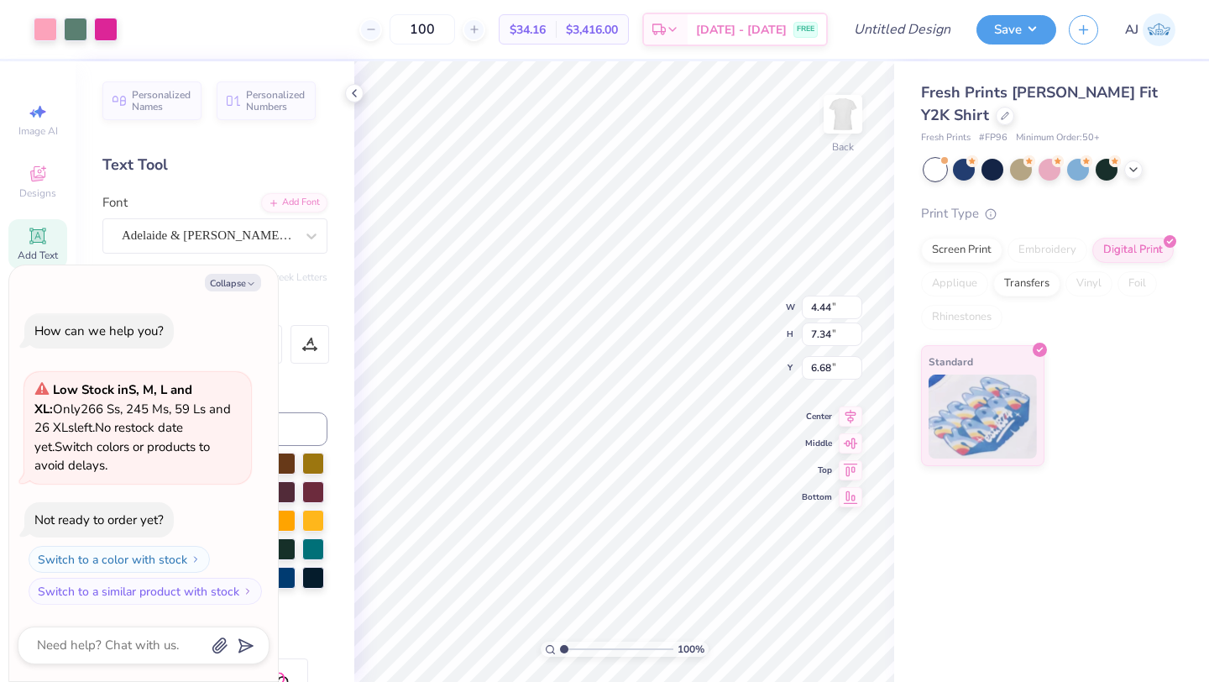
type textarea "x"
type input "1.28"
click at [996, 107] on div at bounding box center [1005, 114] width 18 height 18
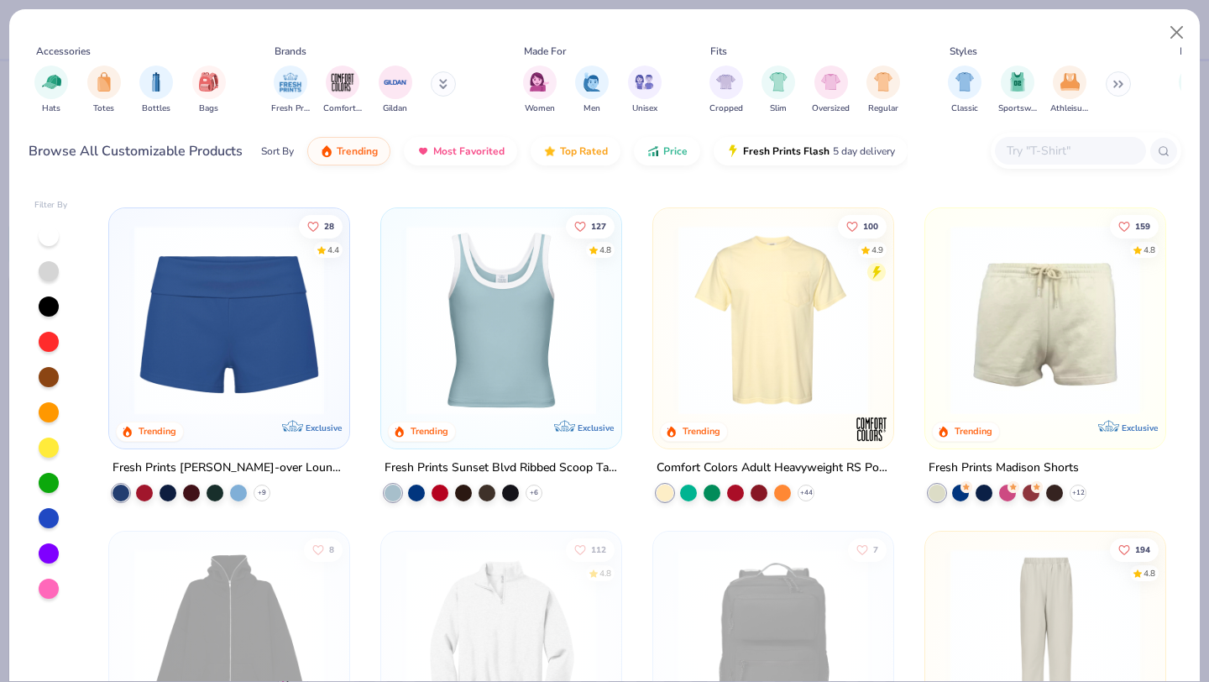
scroll to position [0, 440]
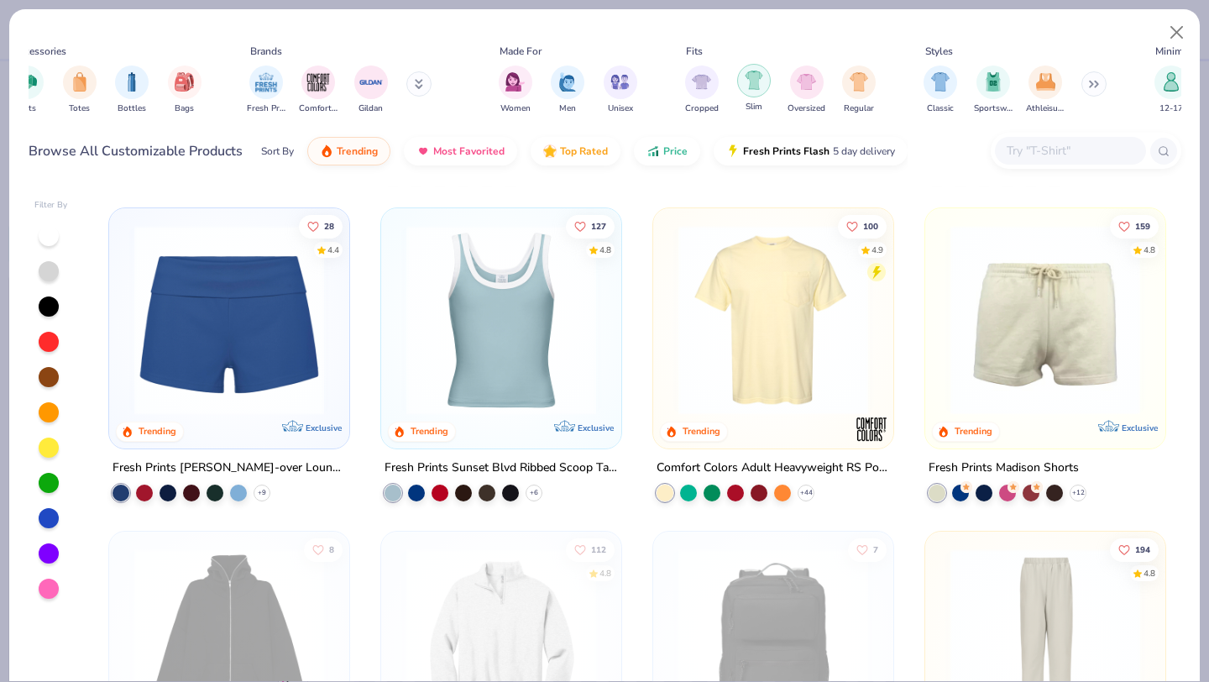
click at [757, 84] on img "filter for Slim" at bounding box center [754, 80] width 18 height 19
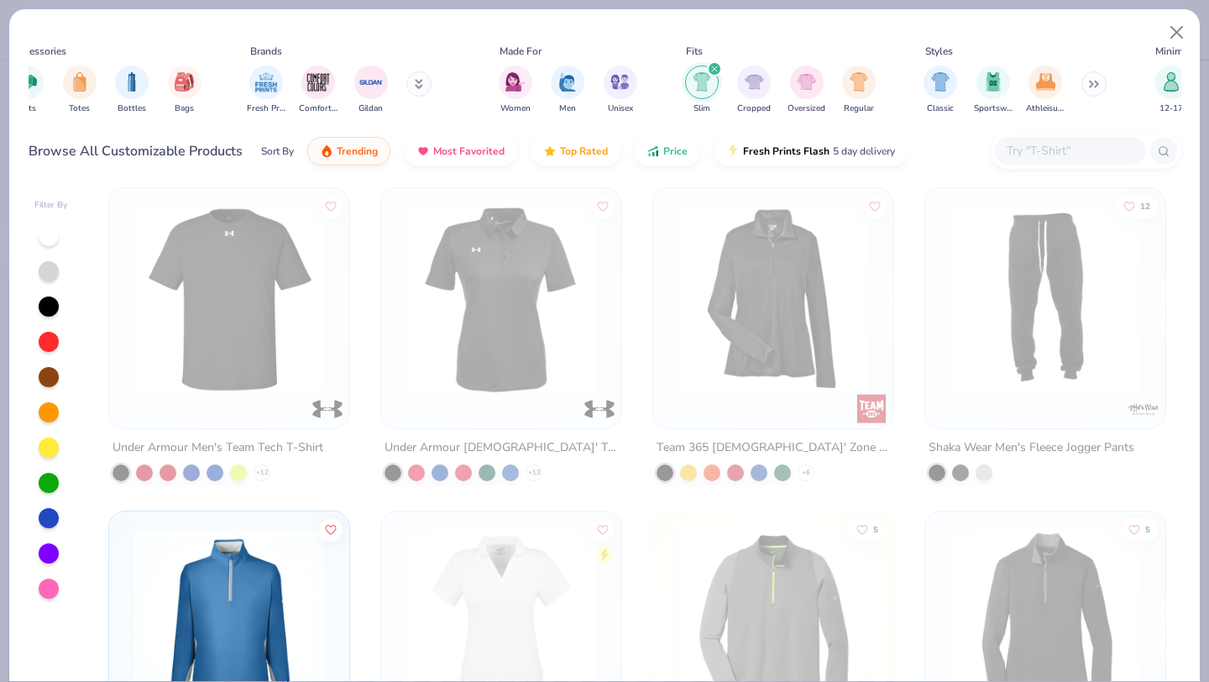
scroll to position [2126, 0]
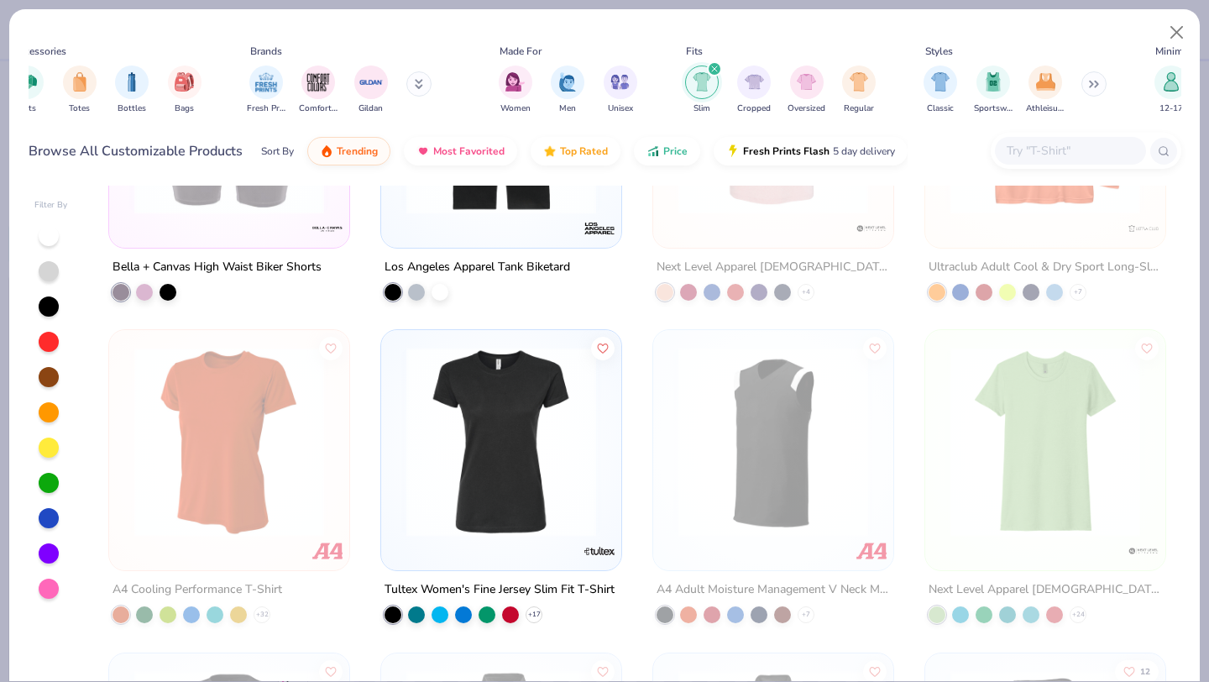
click at [708, 86] on img "filter for Slim" at bounding box center [702, 81] width 18 height 19
type textarea "x"
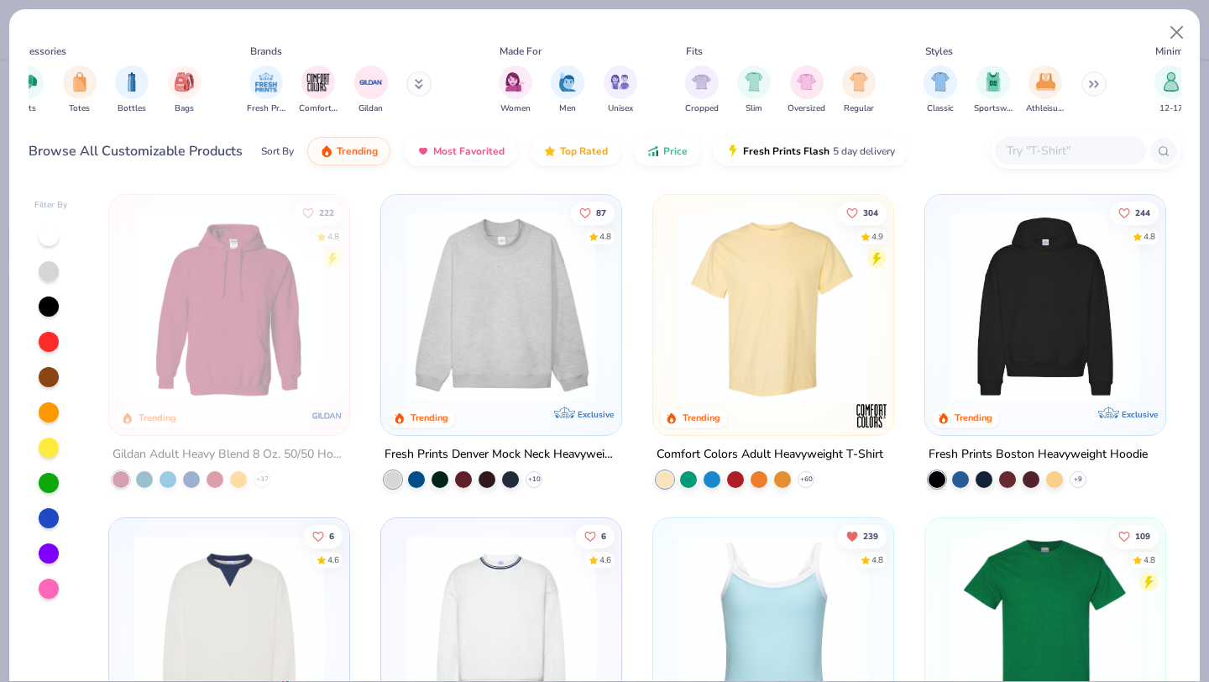
click at [1040, 159] on input "text" at bounding box center [1069, 150] width 129 height 19
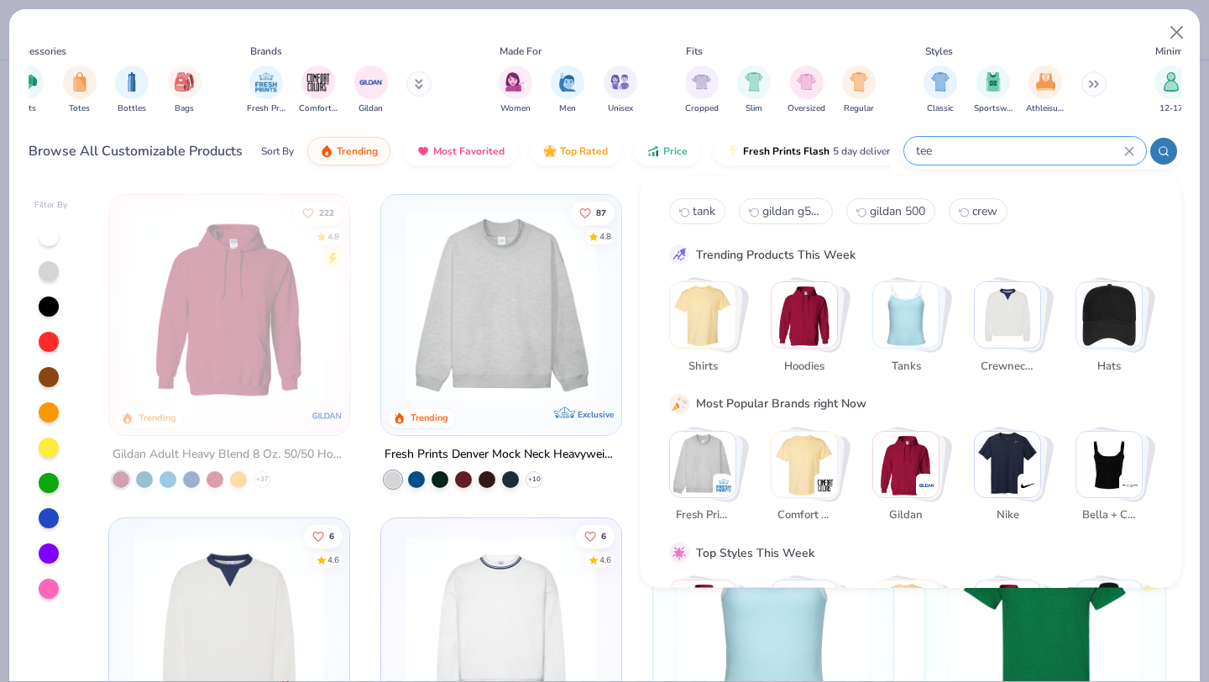
type input "tee"
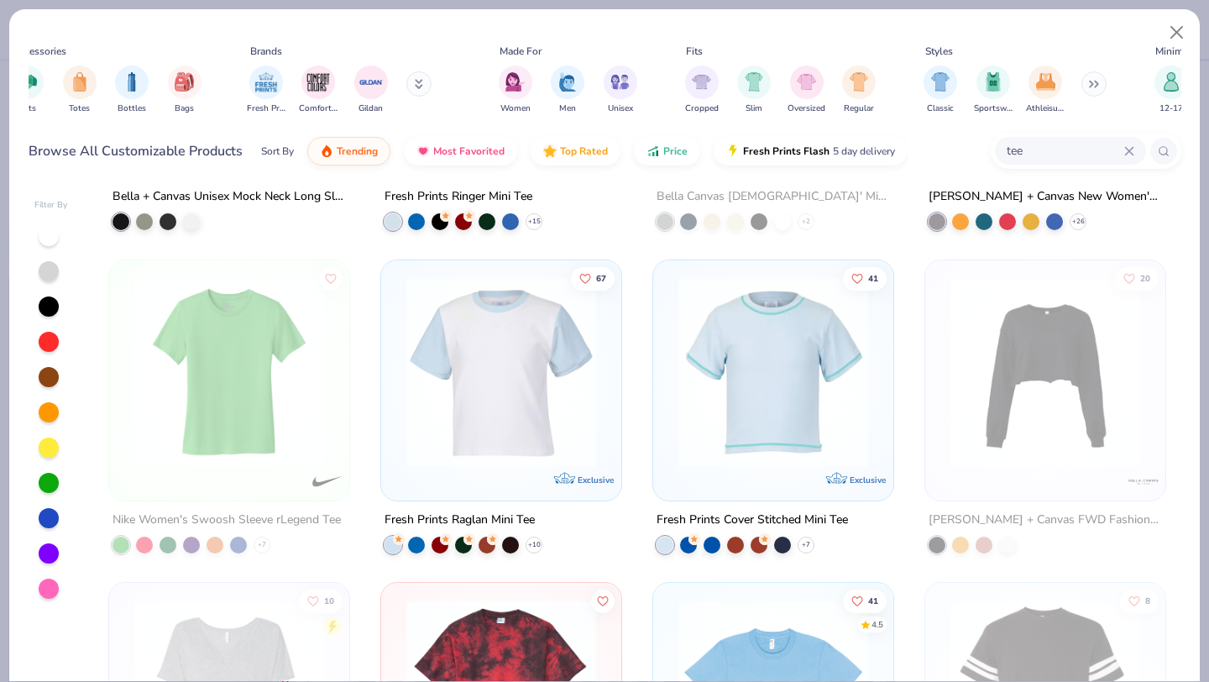
scroll to position [586, 0]
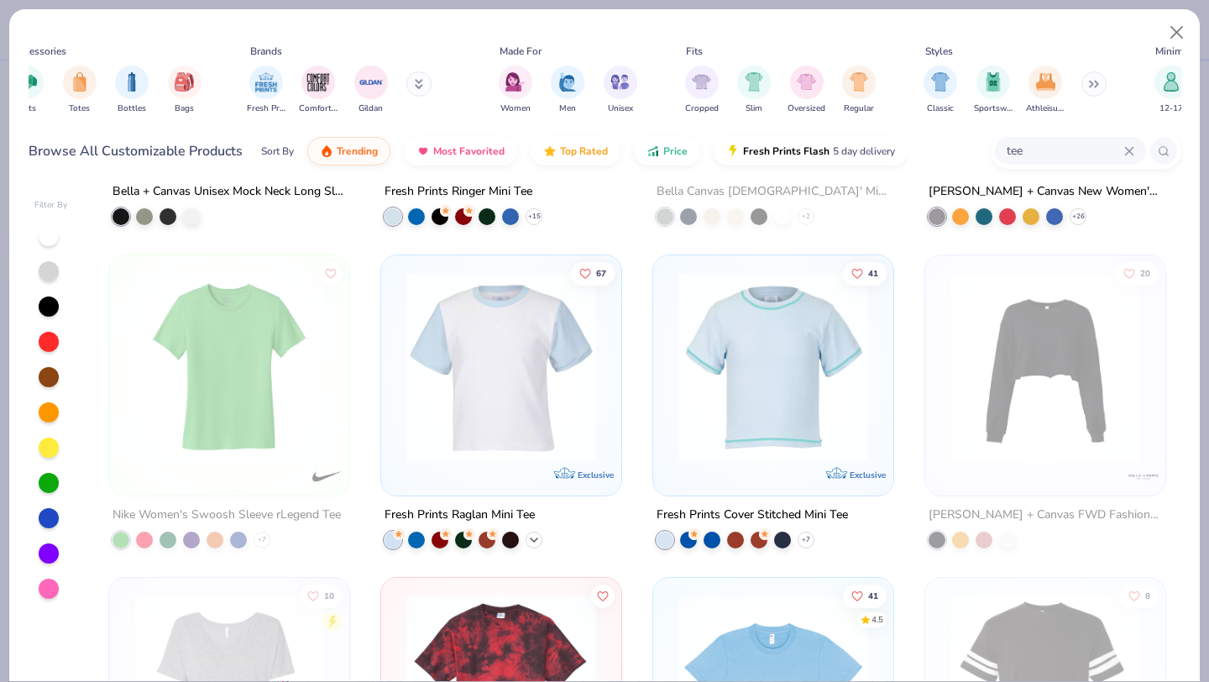
click at [530, 537] on icon at bounding box center [533, 538] width 13 height 13
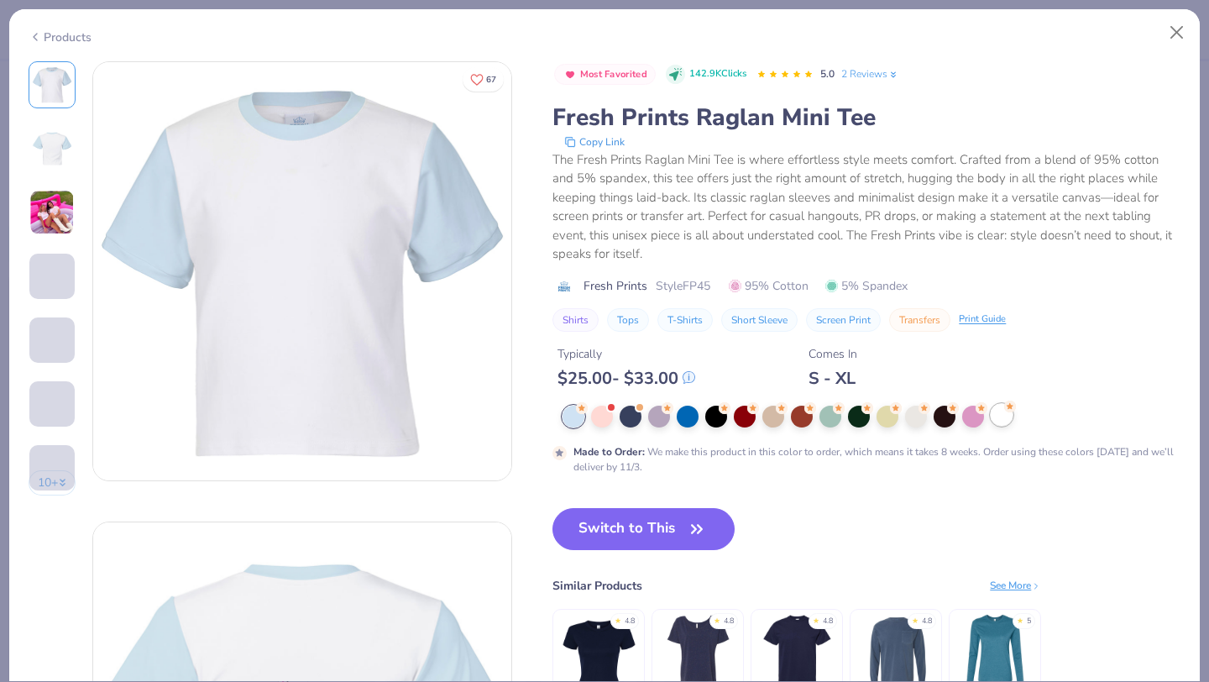
click at [1004, 408] on icon at bounding box center [1010, 407] width 12 height 12
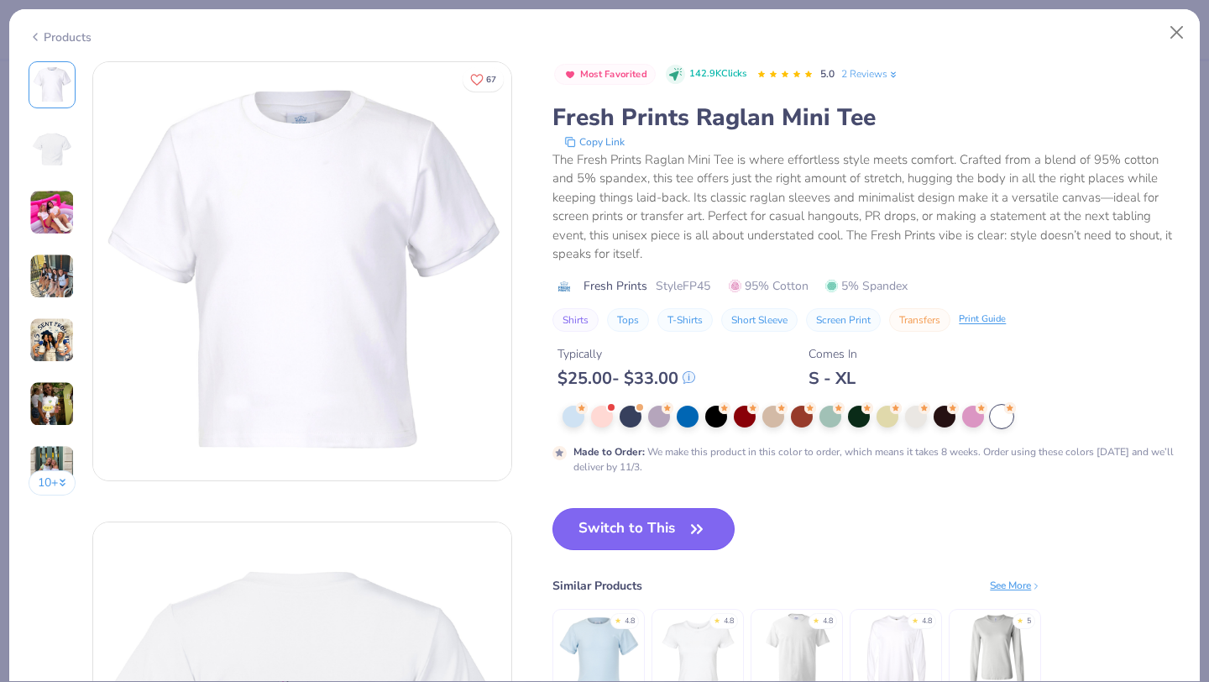
click at [604, 532] on button "Switch to This" at bounding box center [644, 529] width 182 height 42
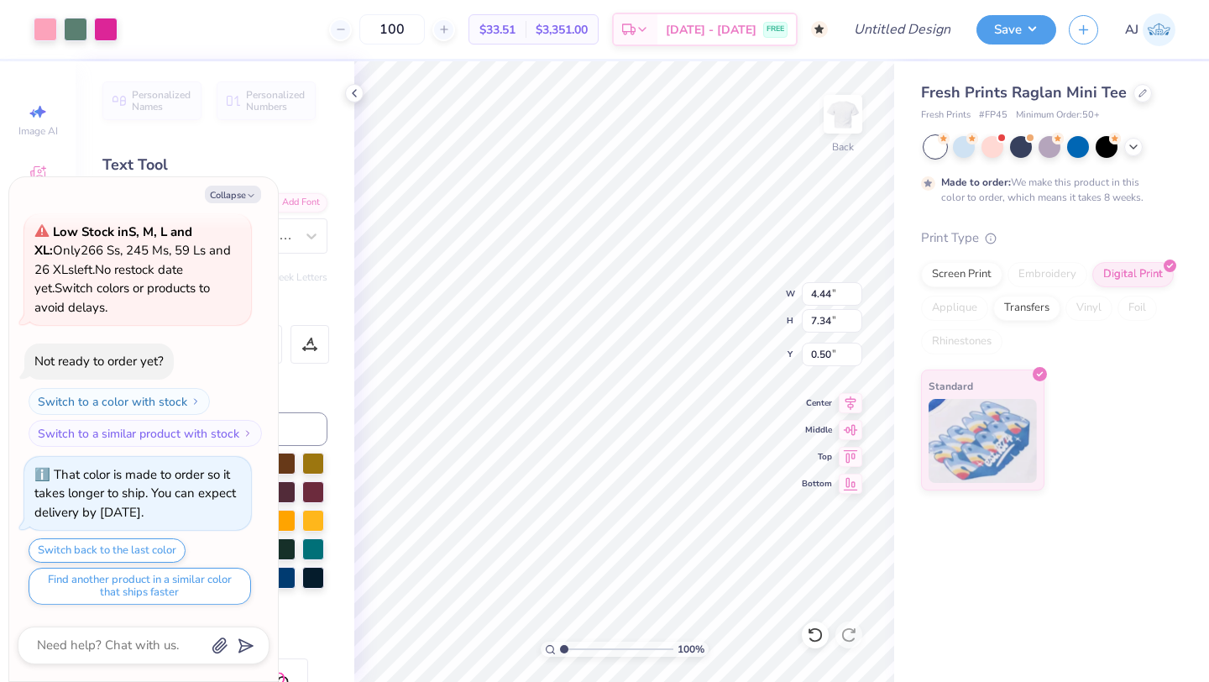
type textarea "x"
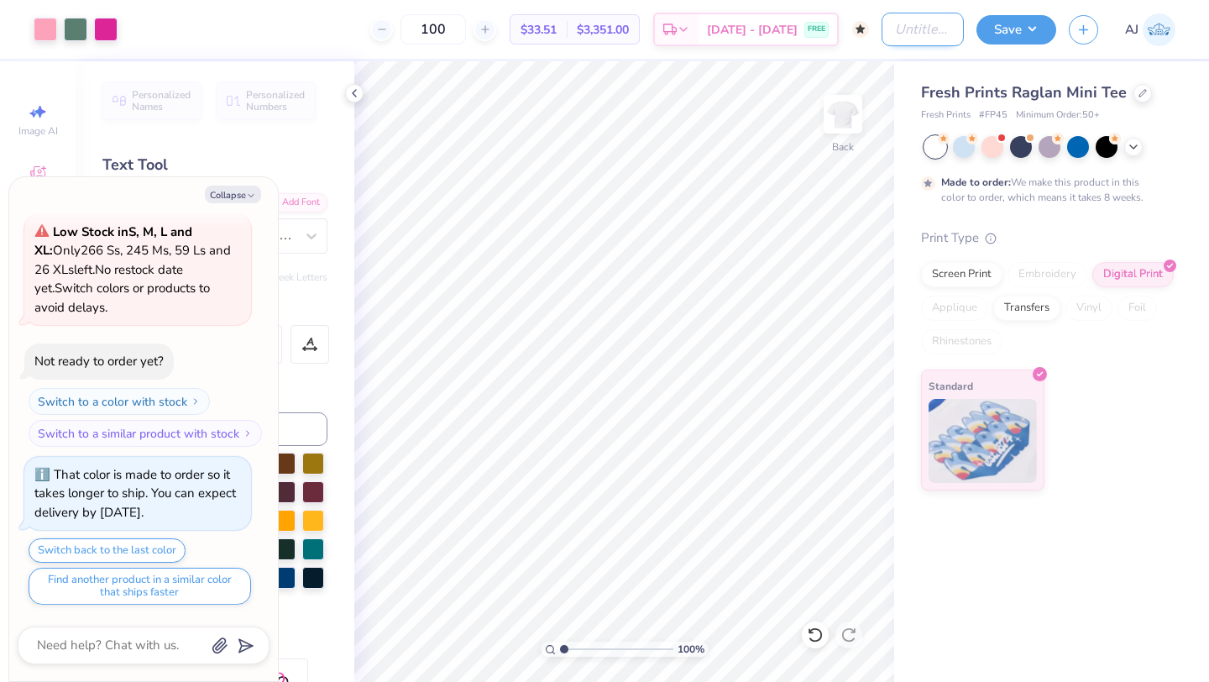
click at [926, 43] on input "Design Title" at bounding box center [923, 30] width 82 height 34
type input "s"
type textarea "x"
type input "sp"
type textarea "x"
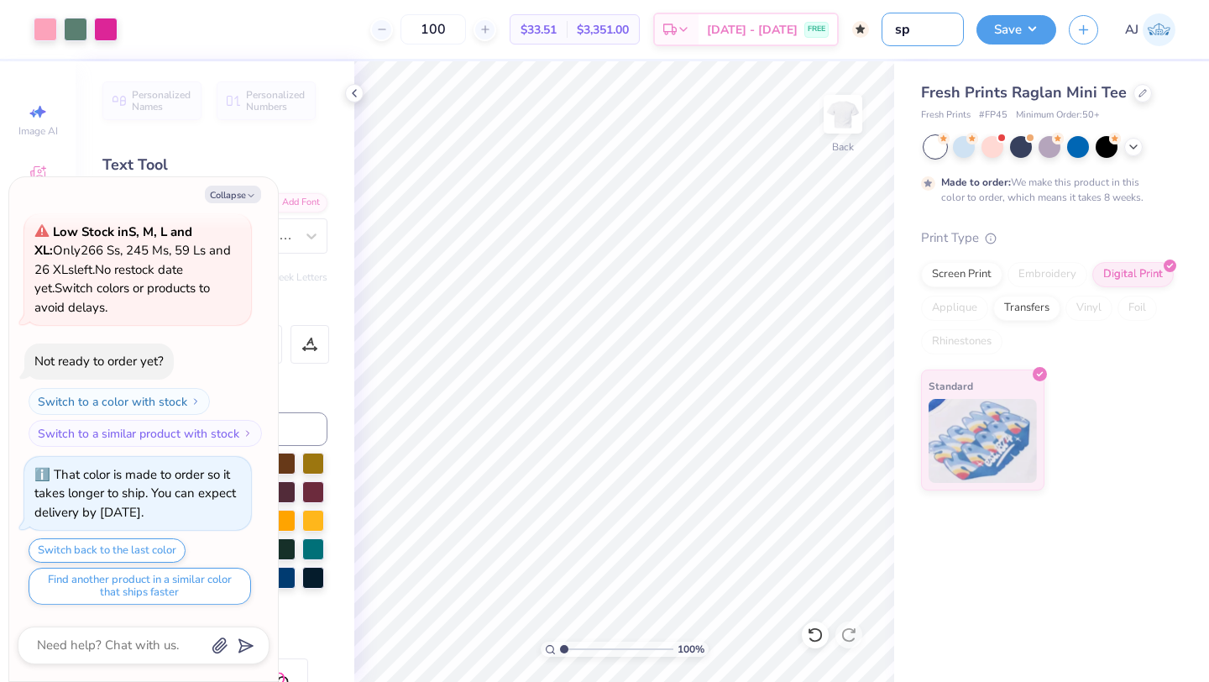
type input "spr"
type textarea "x"
type input "spri"
type textarea "x"
type input "sprit"
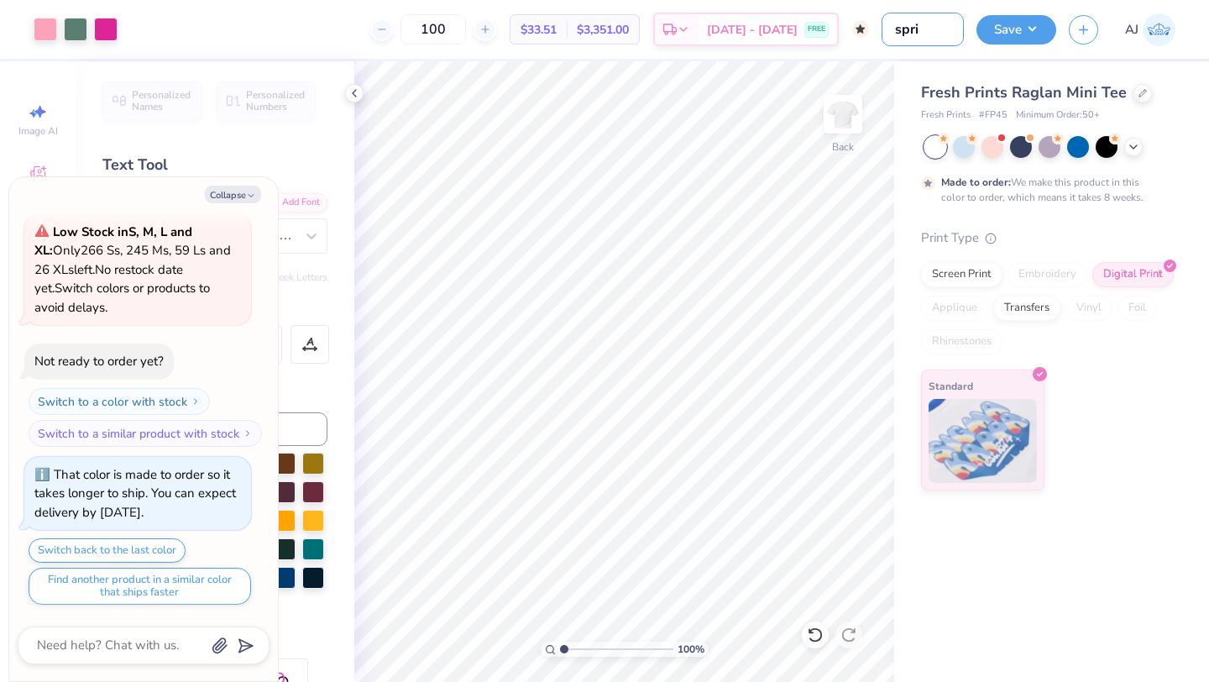
type textarea "x"
type input "sprite"
type textarea "x"
type input "sprite"
type textarea "x"
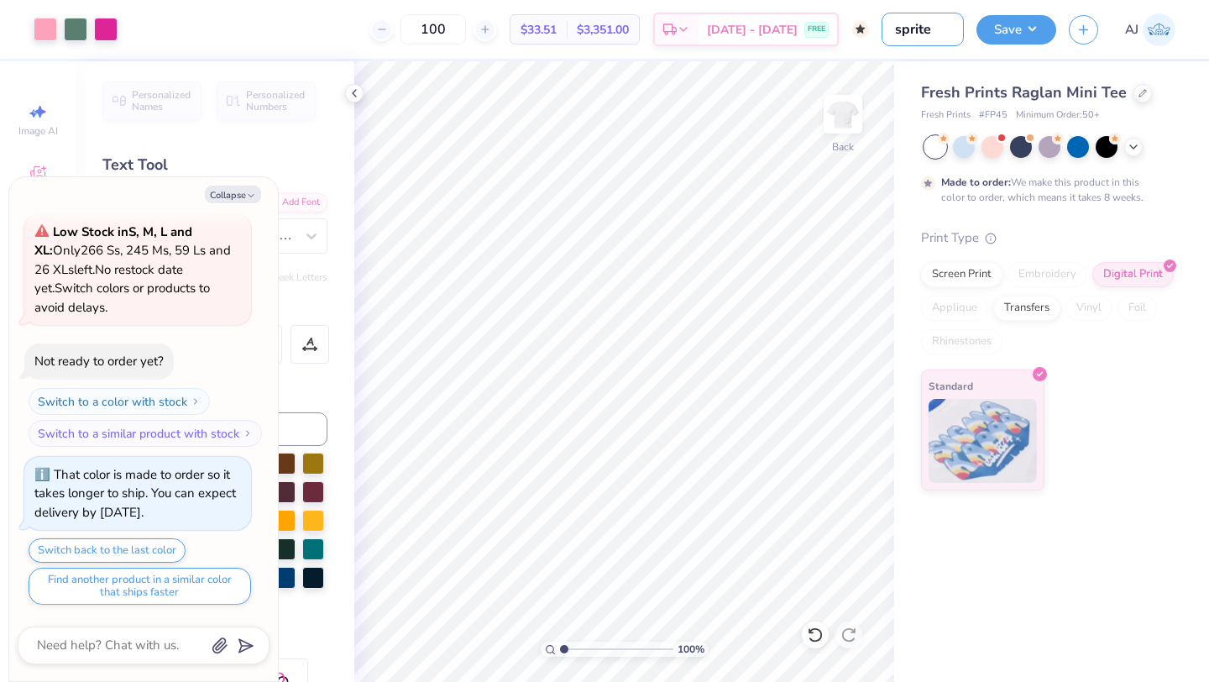
type input "sprite d"
type textarea "x"
type input "sprite da"
type textarea "x"
type input "sprite dat"
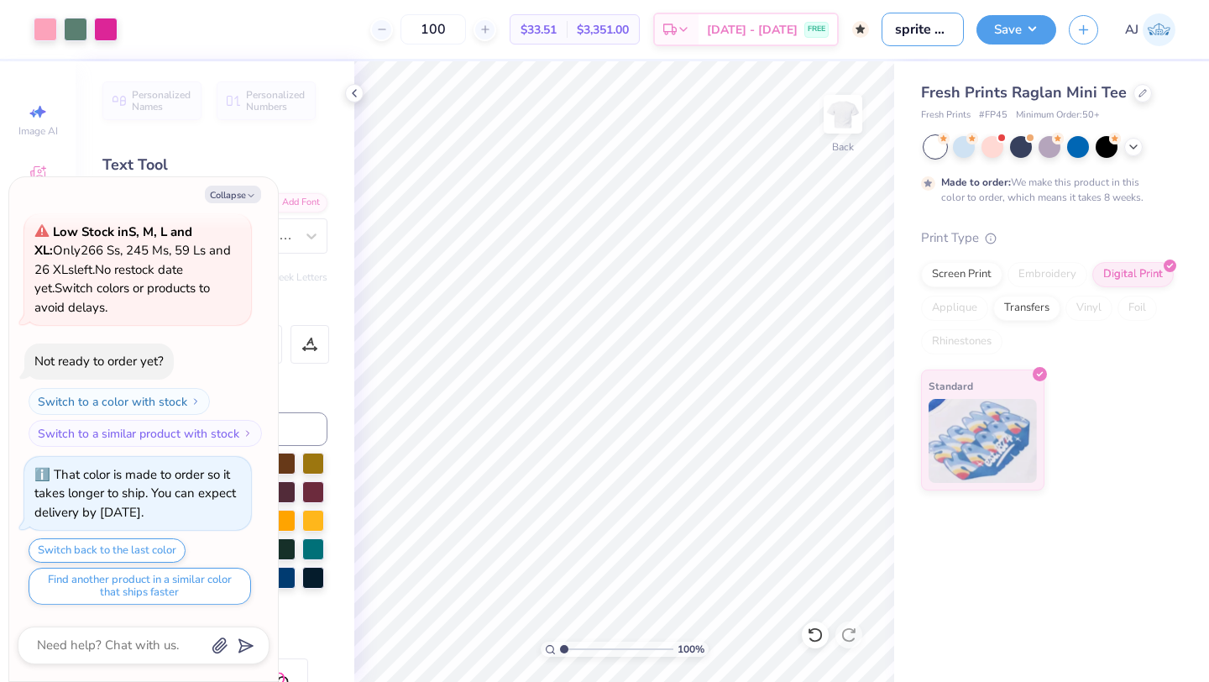
type textarea "x"
type input "sprite date"
type textarea "x"
type input "sprite dates"
type textarea "x"
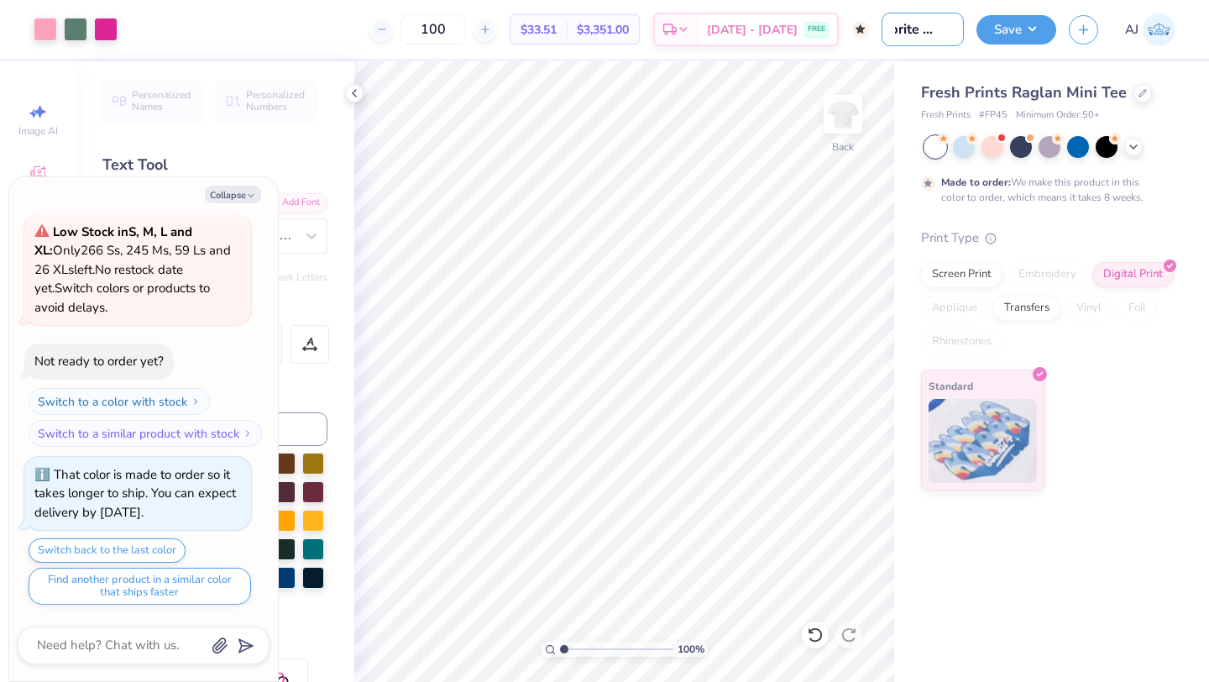
scroll to position [0, 18]
type input "sprite dates"
click at [1025, 33] on button "Save" at bounding box center [1017, 27] width 80 height 29
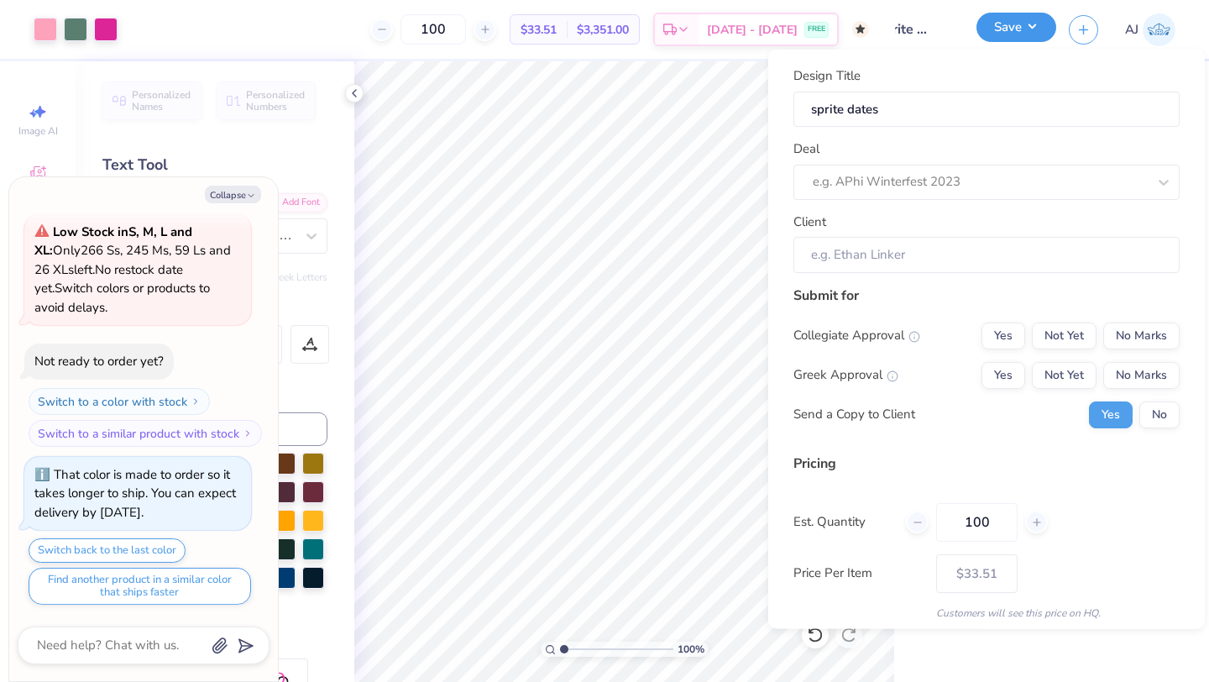
scroll to position [0, 0]
type textarea "x"
click at [930, 175] on div at bounding box center [980, 181] width 334 height 23
click at [888, 226] on div "Pi Phi Sprite Dates" at bounding box center [986, 226] width 373 height 28
type input "spri"
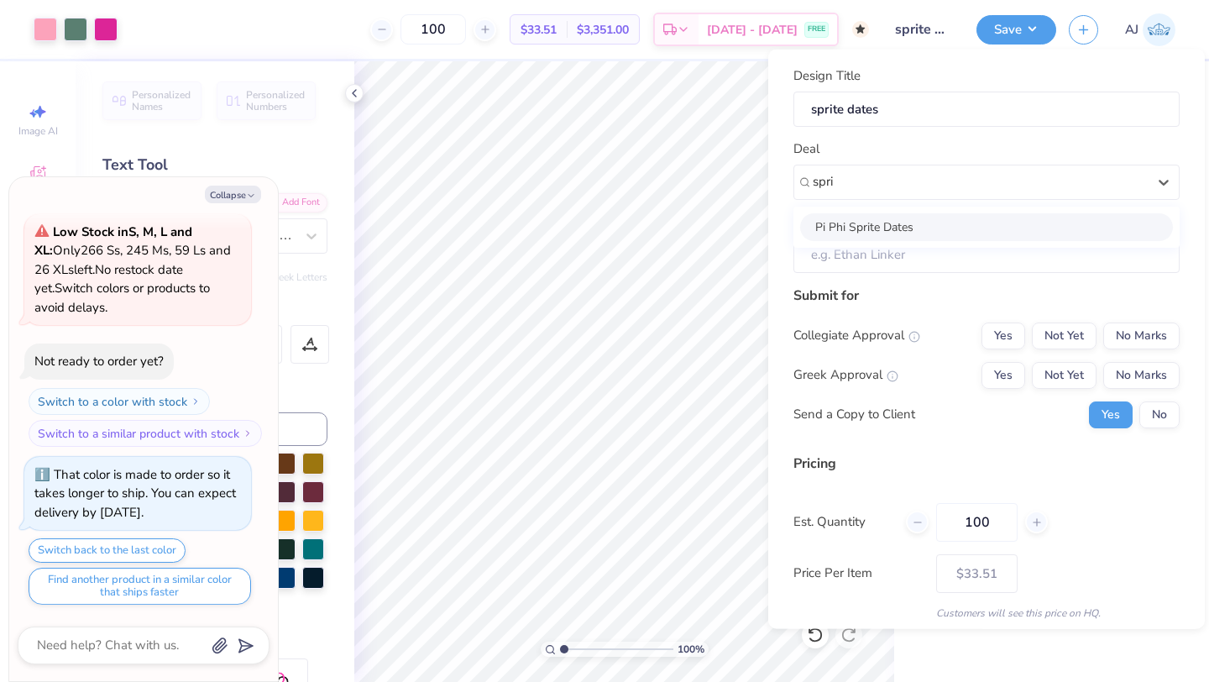
type textarea "x"
type input "Macy Plizga"
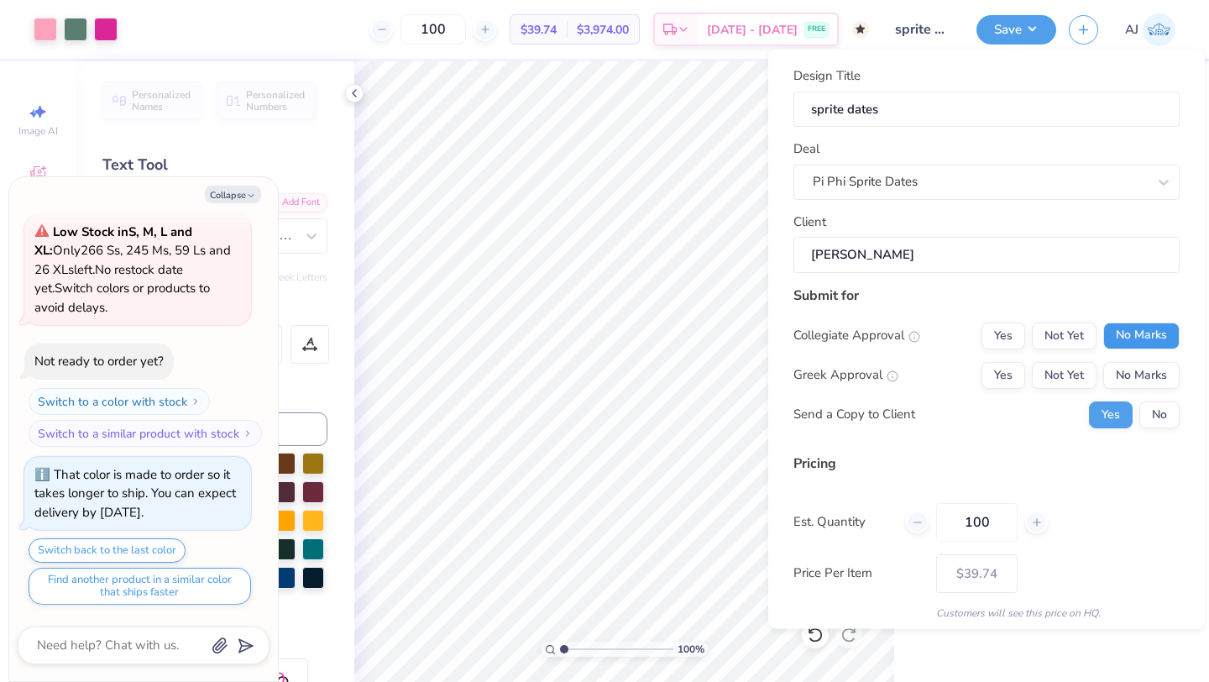
click at [1175, 328] on button "No Marks" at bounding box center [1141, 335] width 76 height 27
click at [1016, 375] on button "Yes" at bounding box center [1004, 374] width 44 height 27
type input "$39.74"
click at [1163, 412] on button "No" at bounding box center [1160, 414] width 40 height 27
type textarea "x"
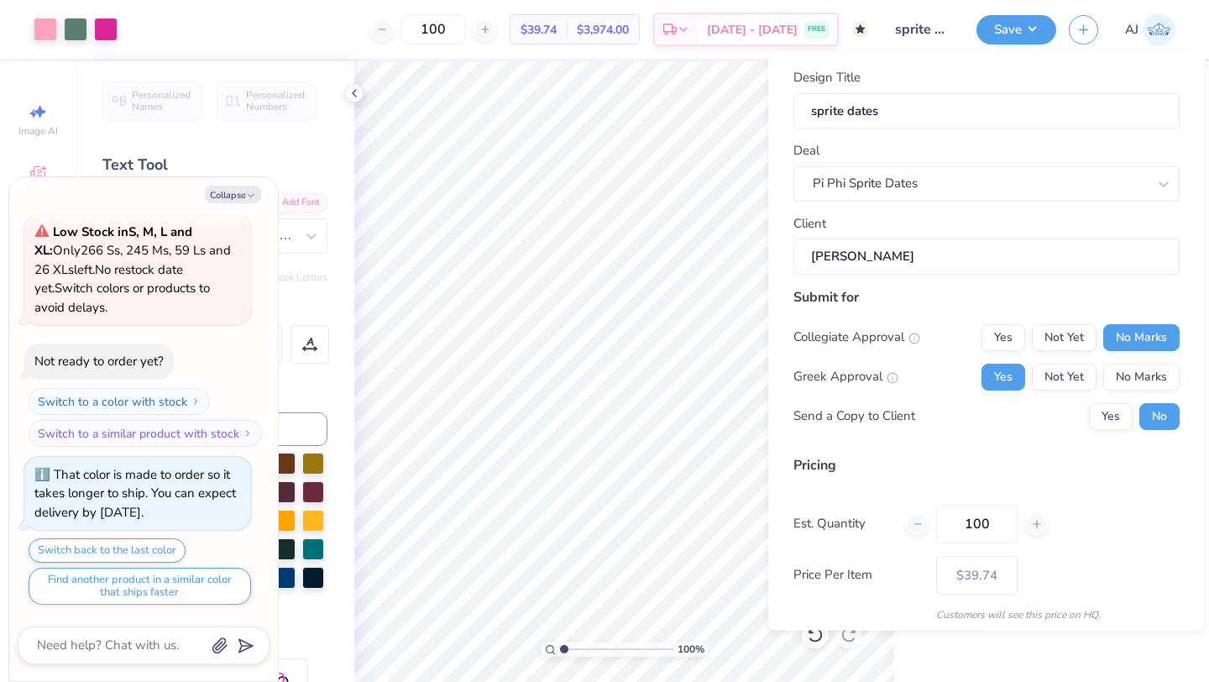
scroll to position [60, 0]
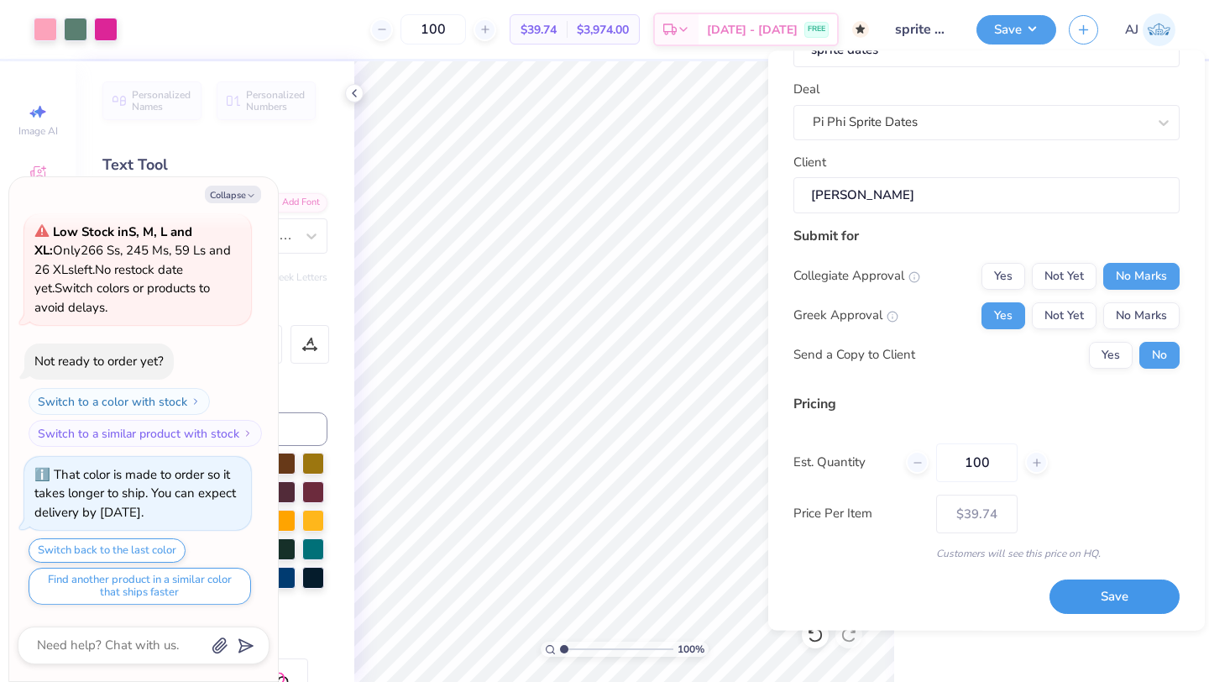
click at [1086, 602] on button "Save" at bounding box center [1115, 597] width 130 height 34
type input "$39.74"
type textarea "x"
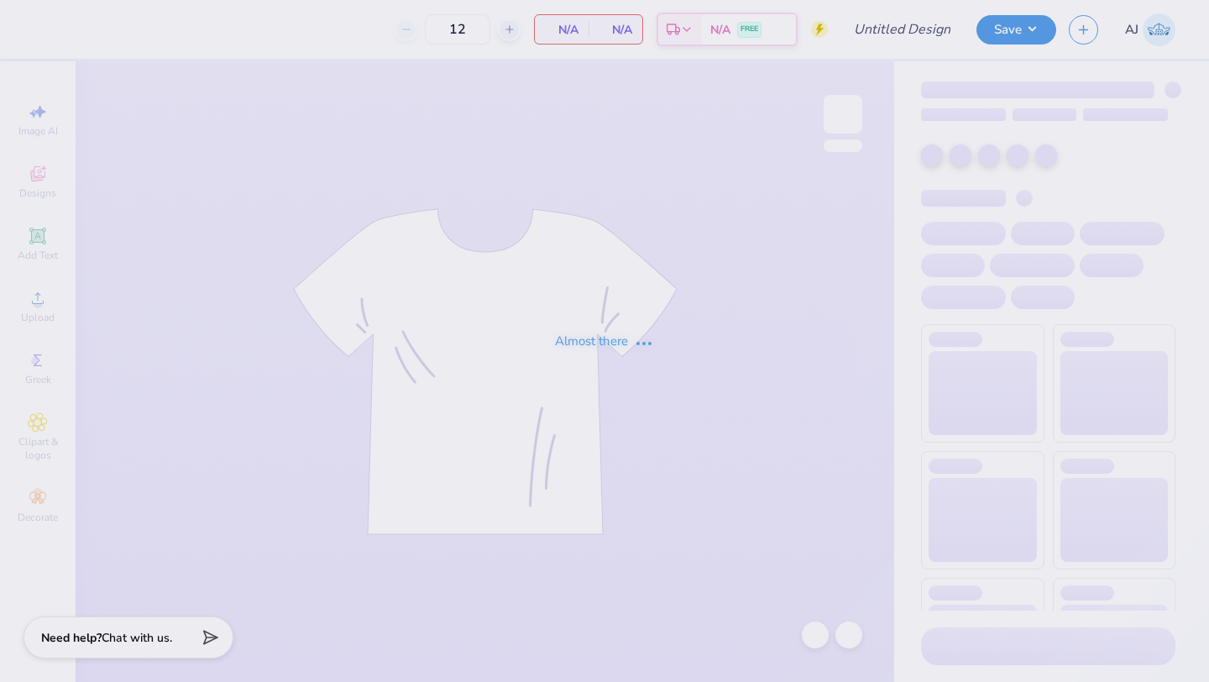
type input "Parents weekend shirt"
type input "60"
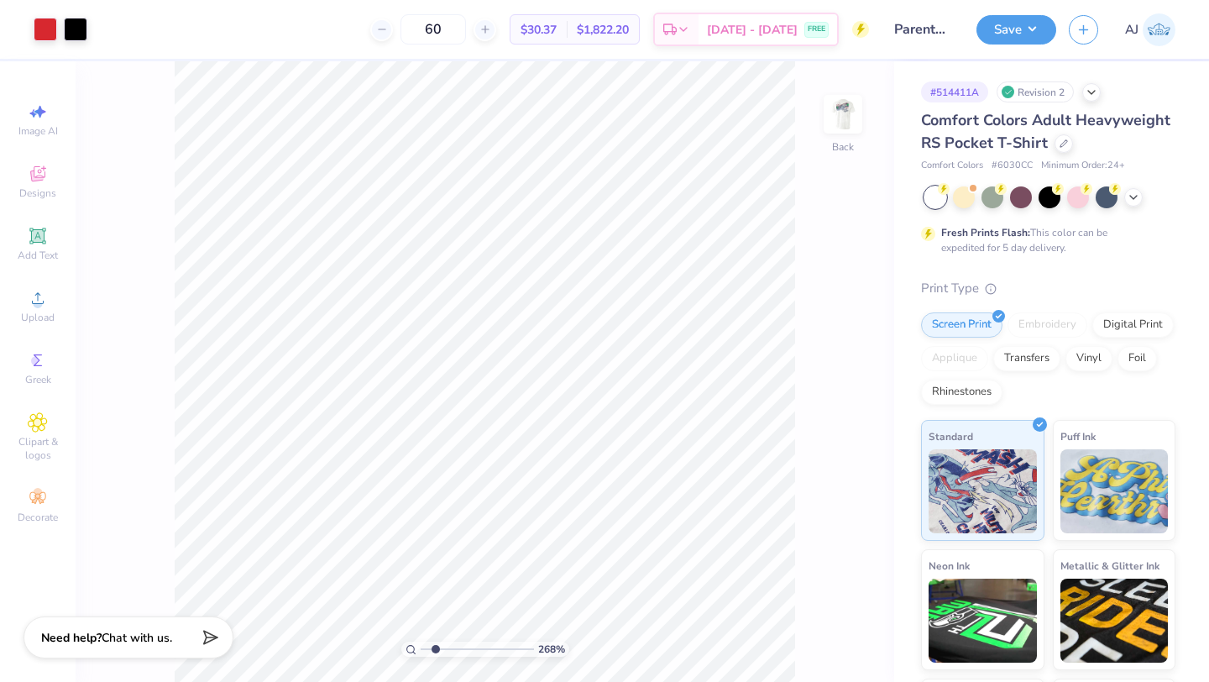
click at [435, 651] on input "range" at bounding box center [477, 649] width 113 height 15
type input "2.55"
click at [442, 650] on input "range" at bounding box center [477, 649] width 113 height 15
click at [50, 257] on span "Add Text" at bounding box center [38, 255] width 40 height 13
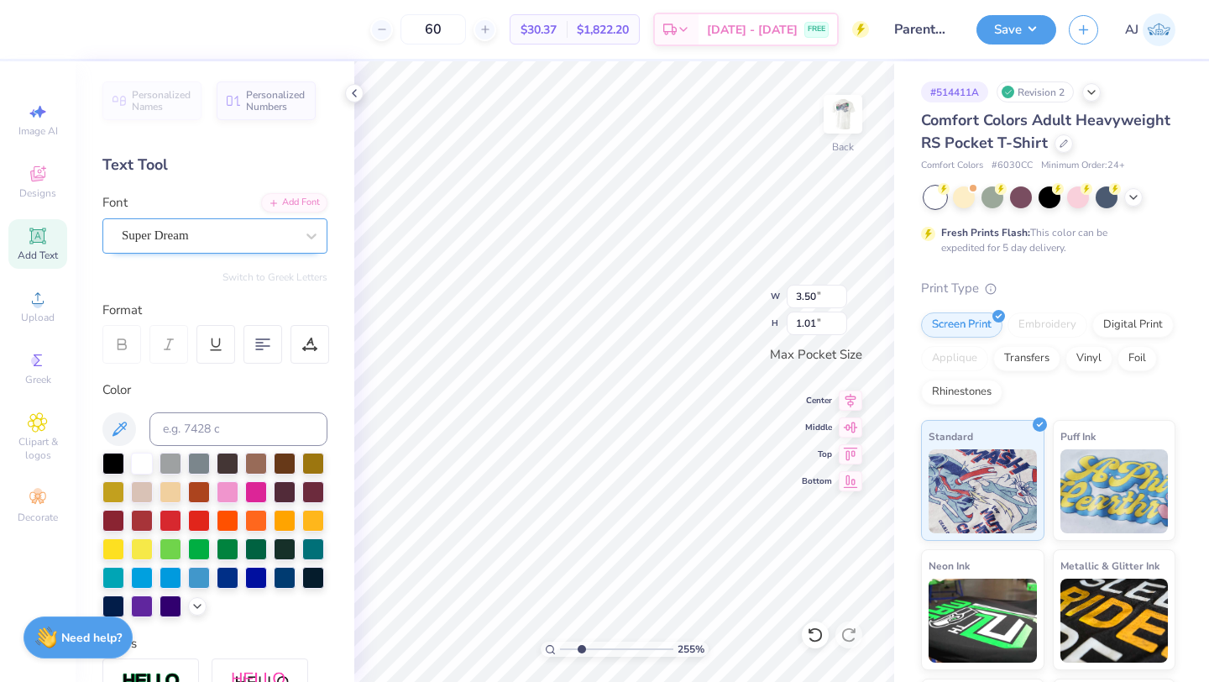
click at [199, 249] on div "Super Dream" at bounding box center [214, 235] width 225 height 35
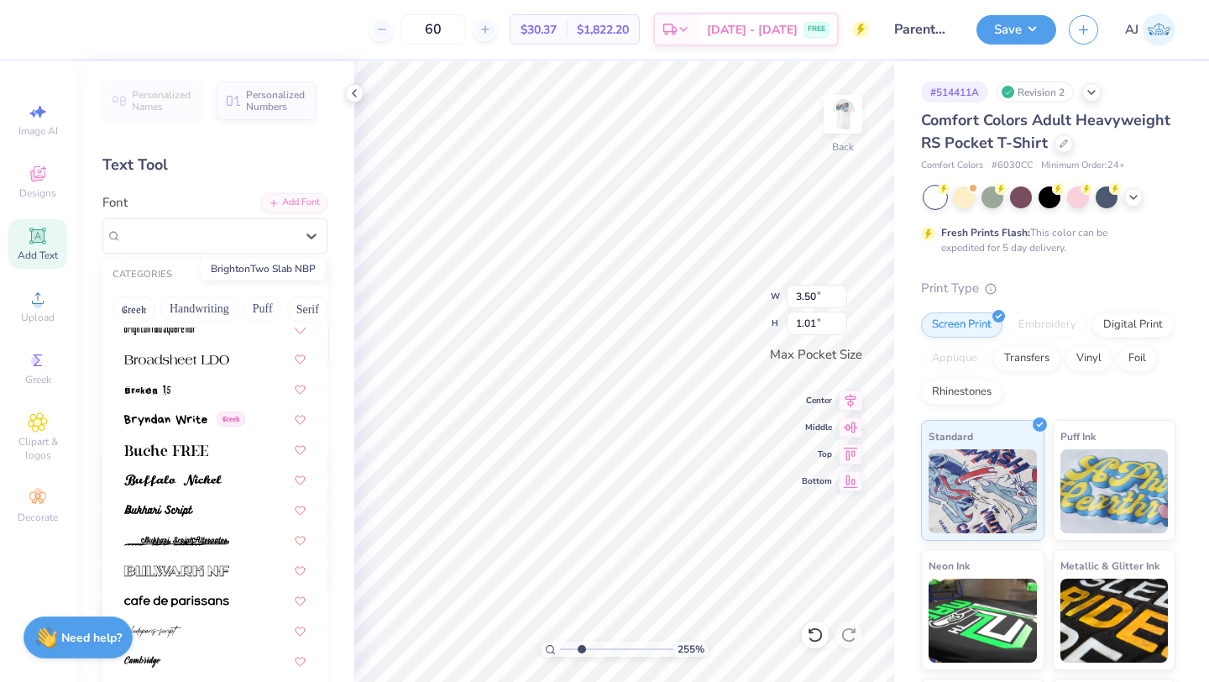
scroll to position [1438, 0]
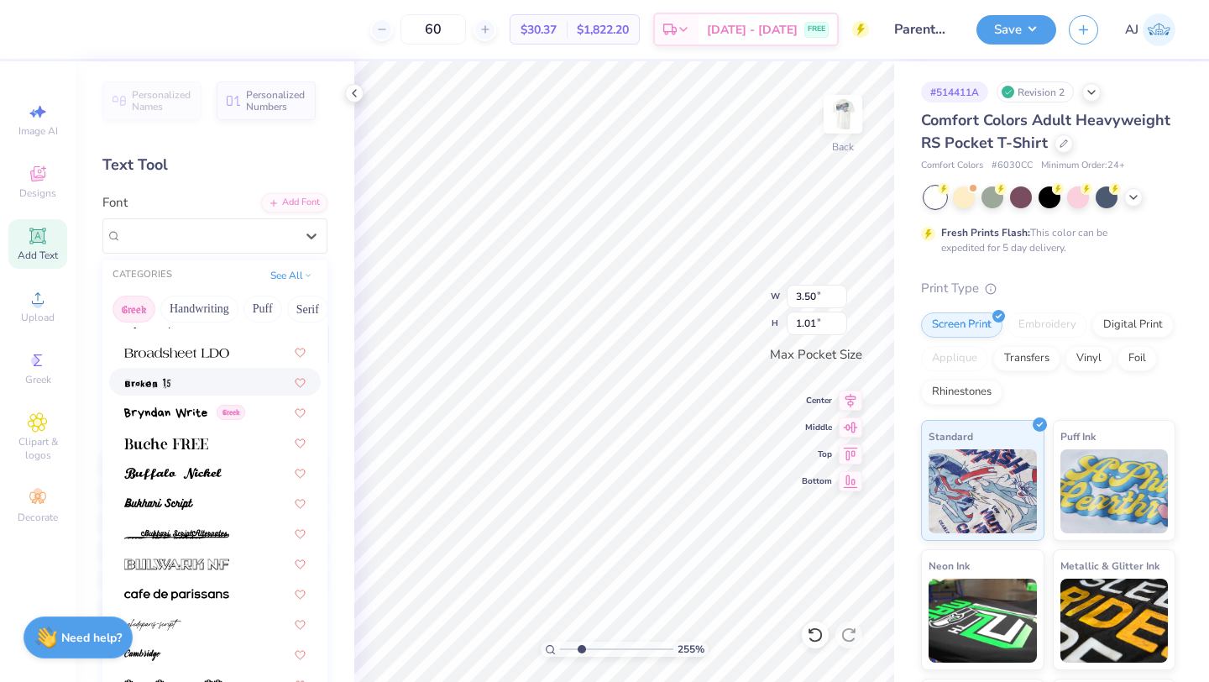
click at [139, 307] on button "Greek" at bounding box center [134, 309] width 43 height 27
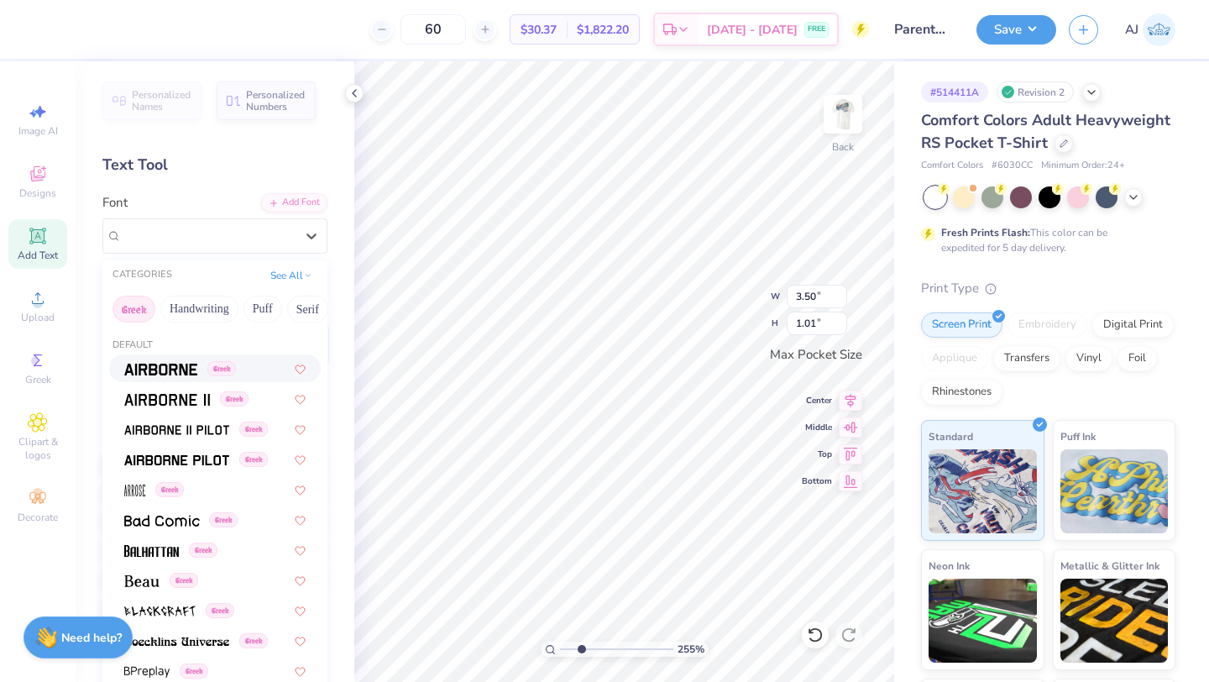
click at [137, 314] on button "Greek" at bounding box center [134, 309] width 43 height 27
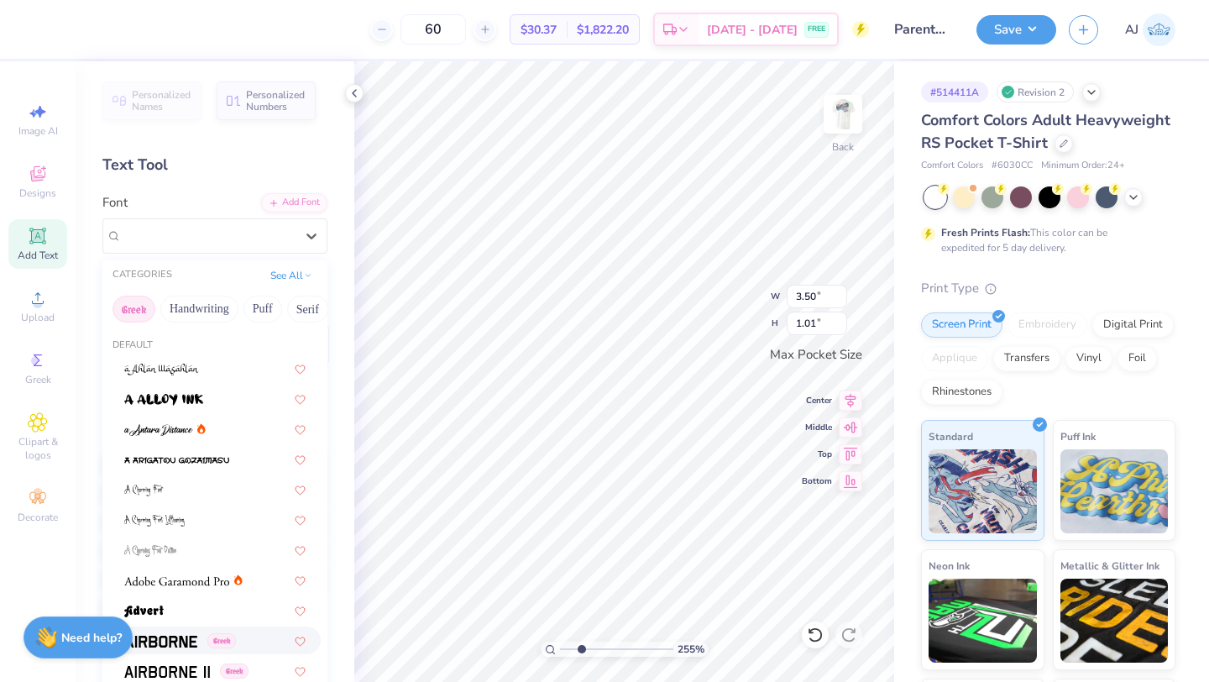
click at [136, 311] on button "Greek" at bounding box center [134, 309] width 43 height 27
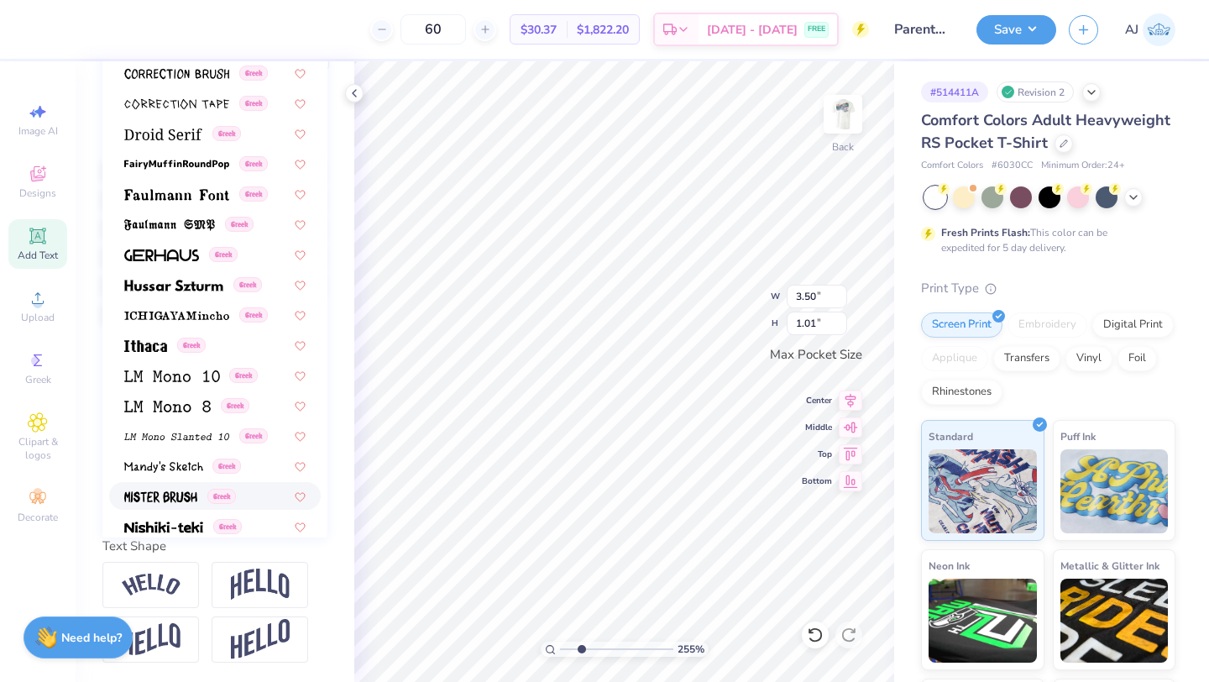
scroll to position [420, 0]
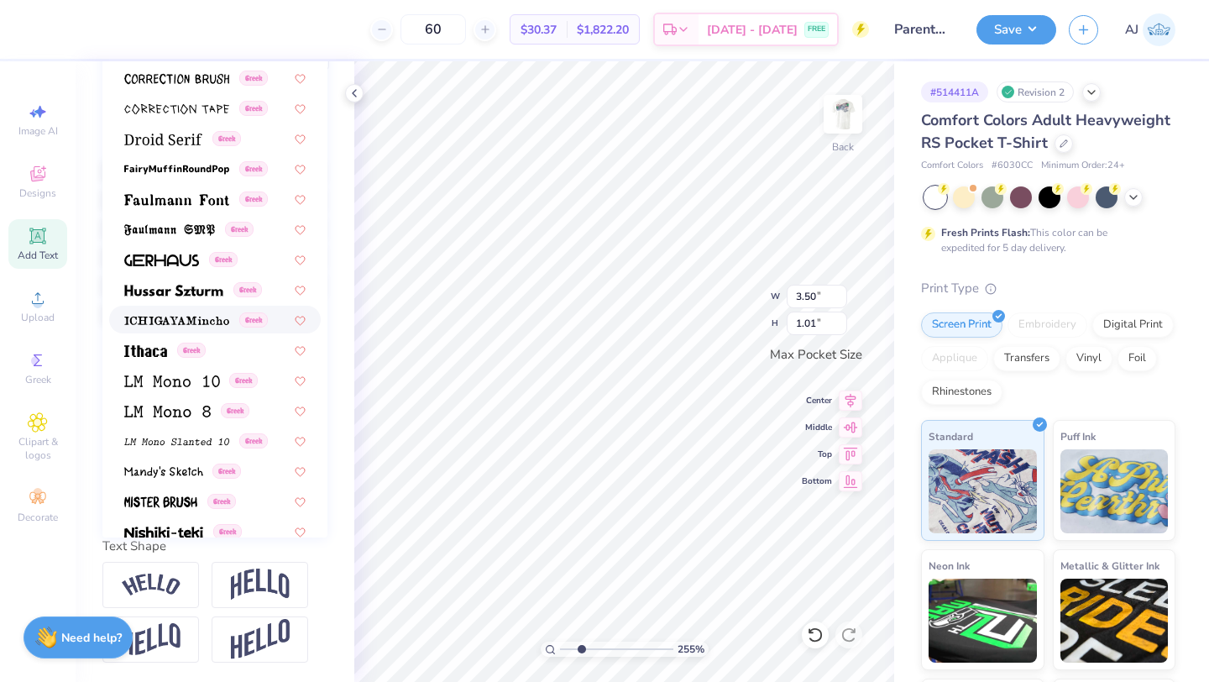
click at [179, 324] on img at bounding box center [176, 321] width 105 height 12
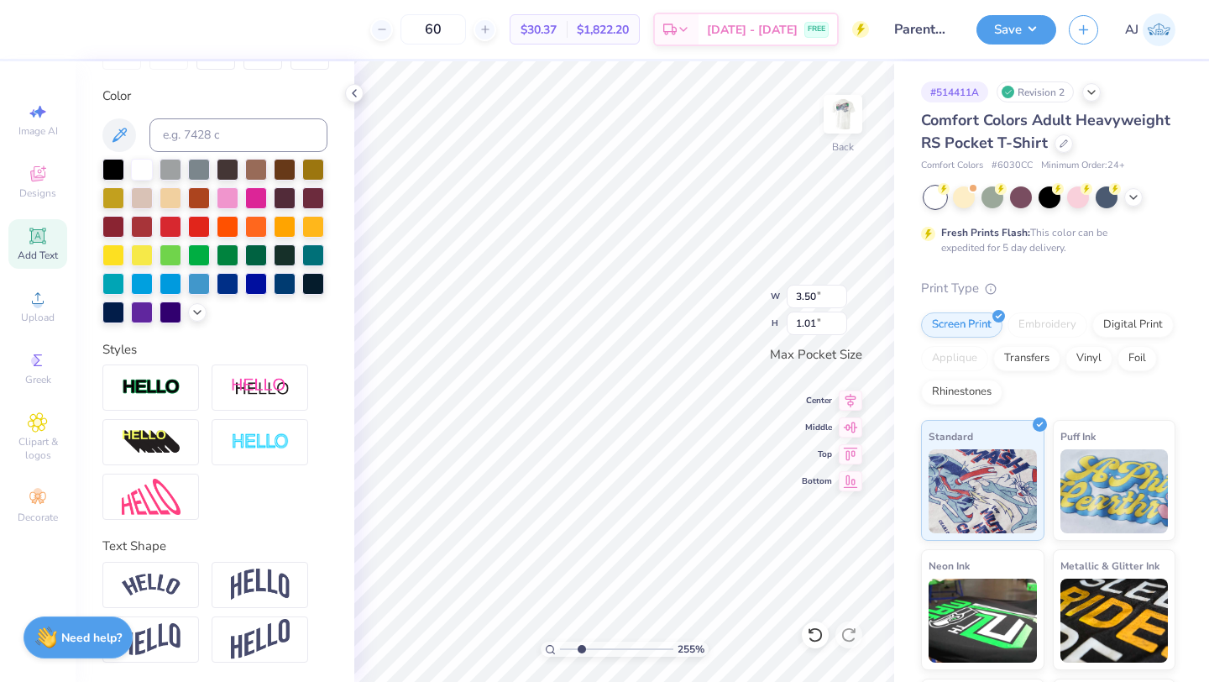
type input "3.44"
type input "0.84"
type textarea "G"
click at [109, 165] on div at bounding box center [113, 168] width 22 height 22
paste textarea "(GFB"
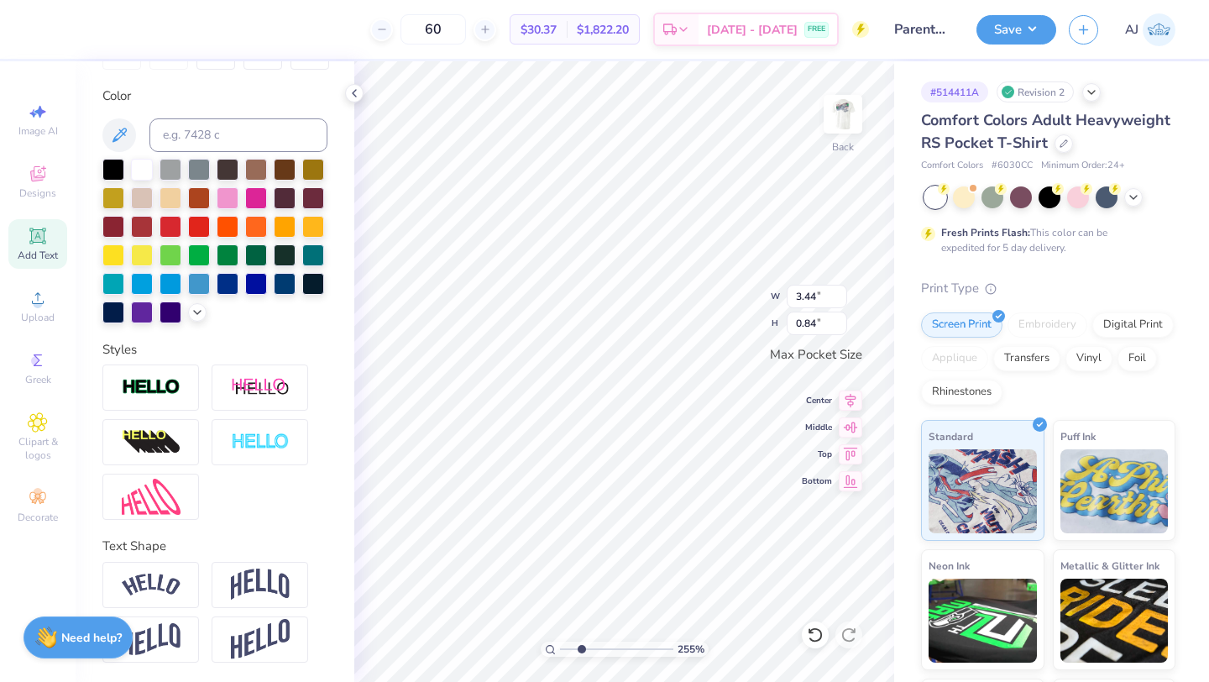
type textarea "GFB"
type textarea "G"
click at [852, 125] on img at bounding box center [843, 114] width 67 height 67
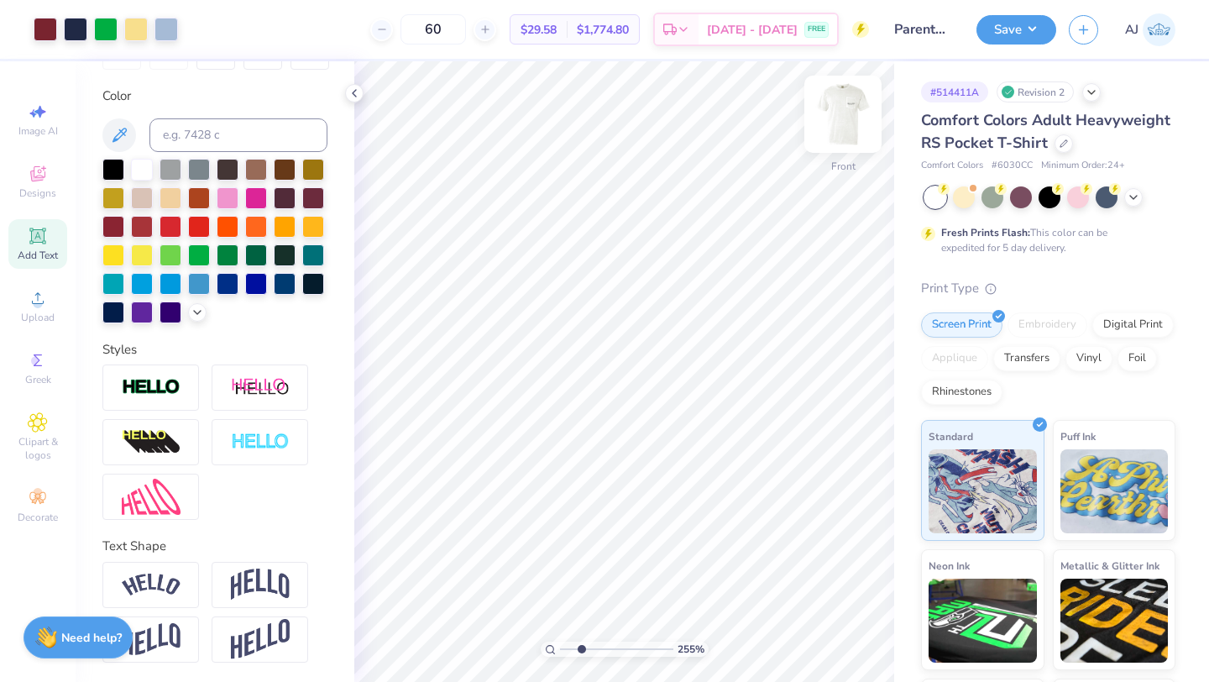
click at [858, 113] on img at bounding box center [843, 114] width 67 height 67
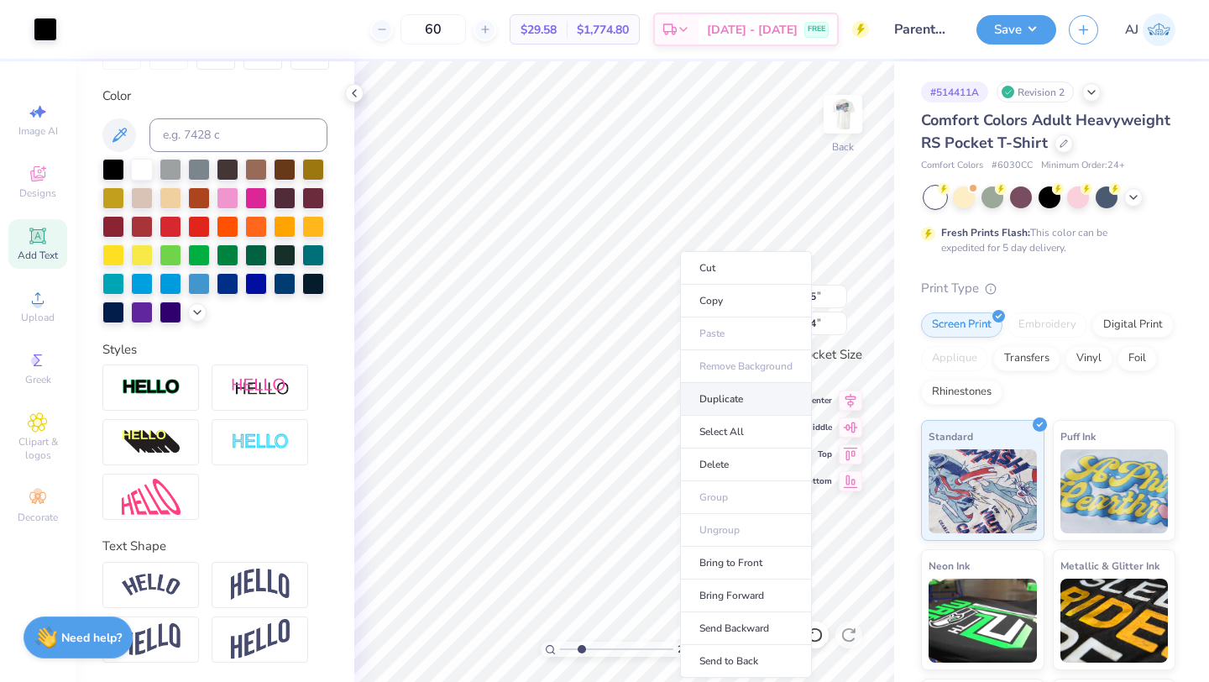
click at [748, 407] on li "Duplicate" at bounding box center [746, 399] width 132 height 33
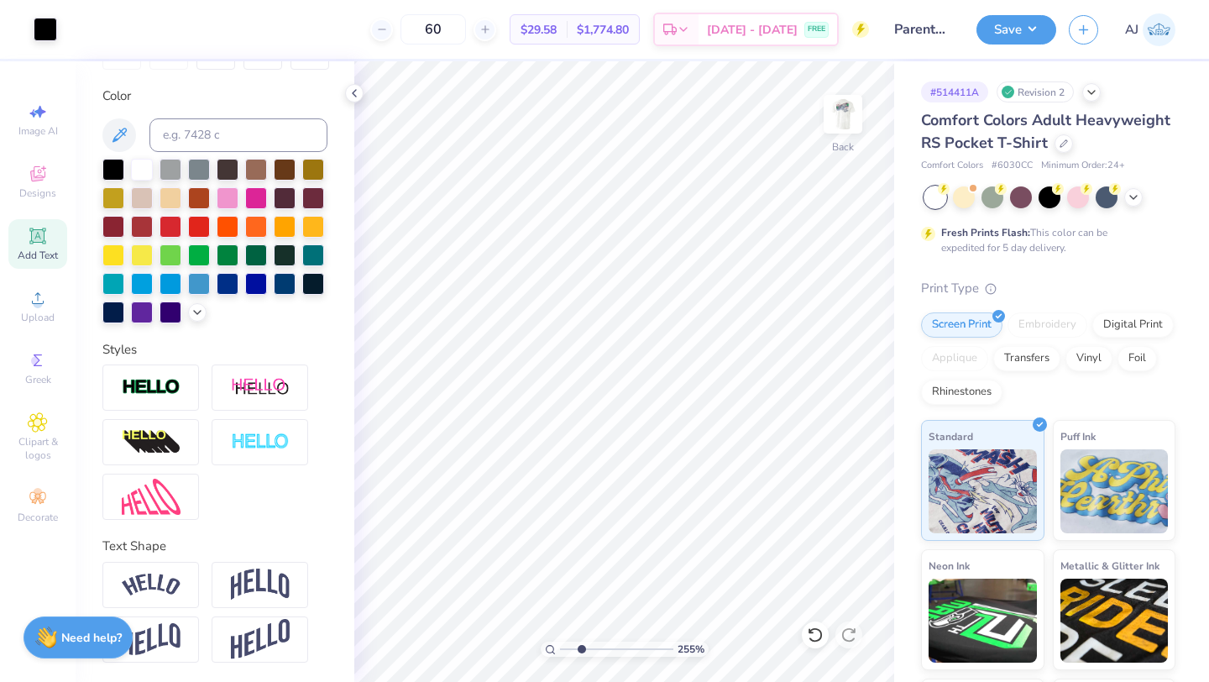
click at [34, 256] on span "Add Text" at bounding box center [38, 255] width 40 height 13
paste textarea
click at [110, 166] on div at bounding box center [113, 168] width 22 height 22
click at [45, 364] on icon at bounding box center [38, 360] width 20 height 20
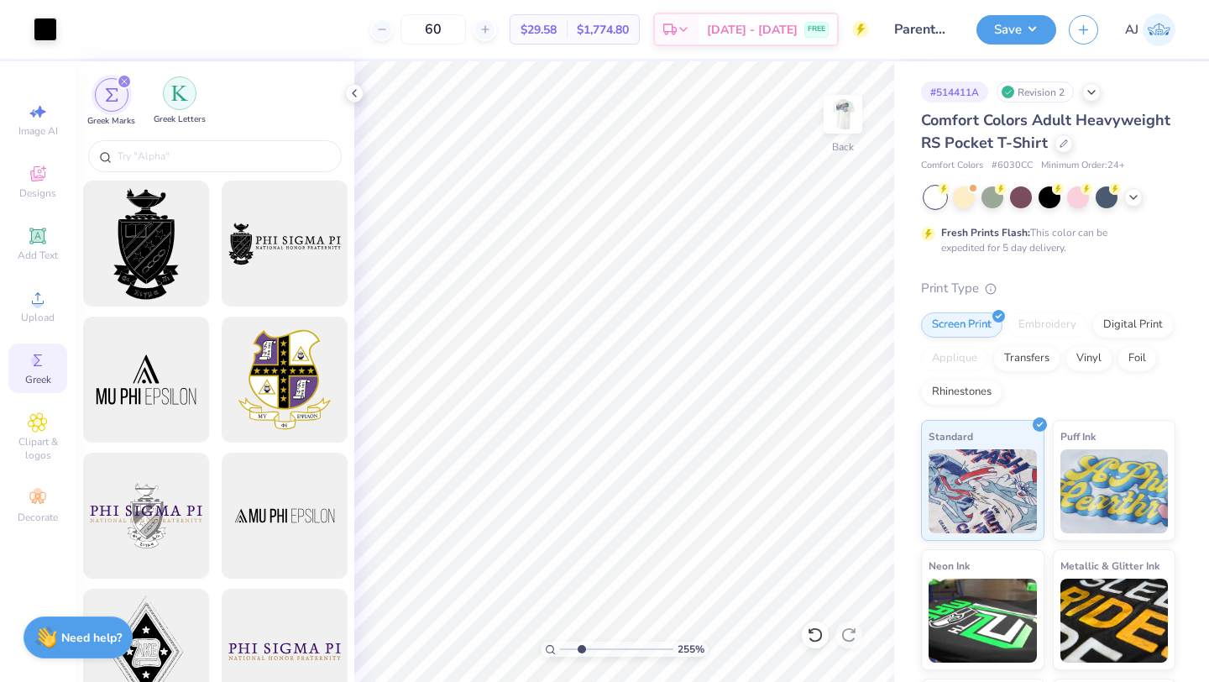
click at [180, 88] on img "filter for Greek Letters" at bounding box center [179, 93] width 17 height 17
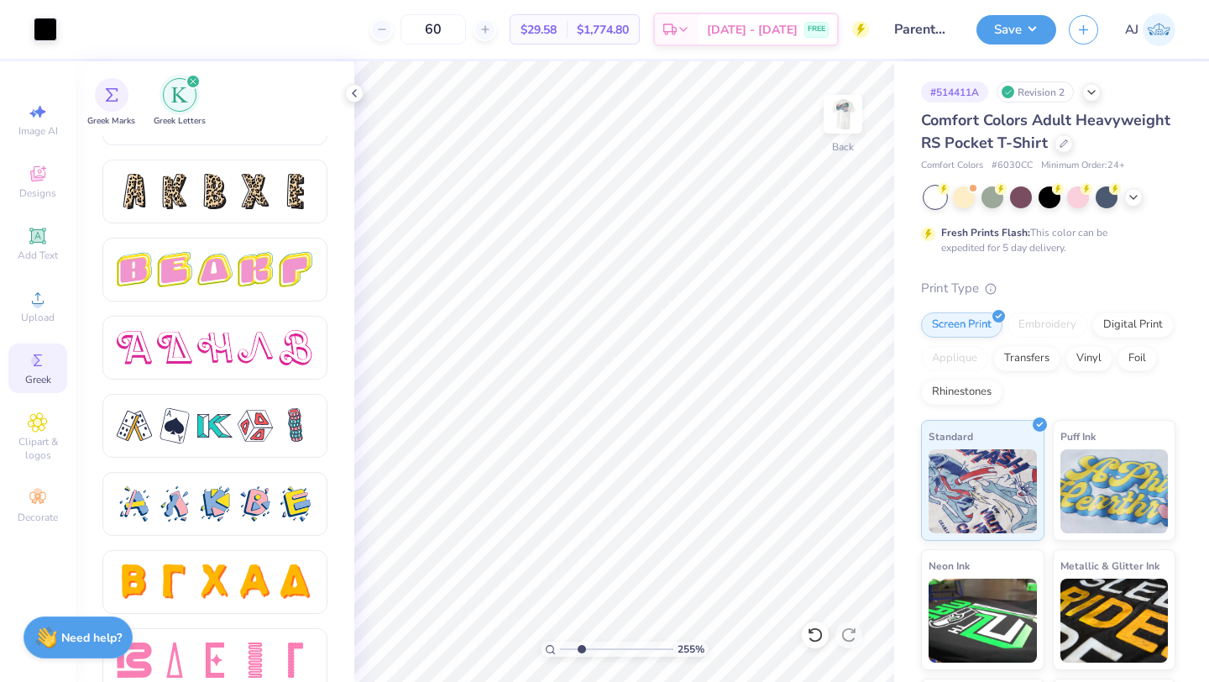
scroll to position [2810, 0]
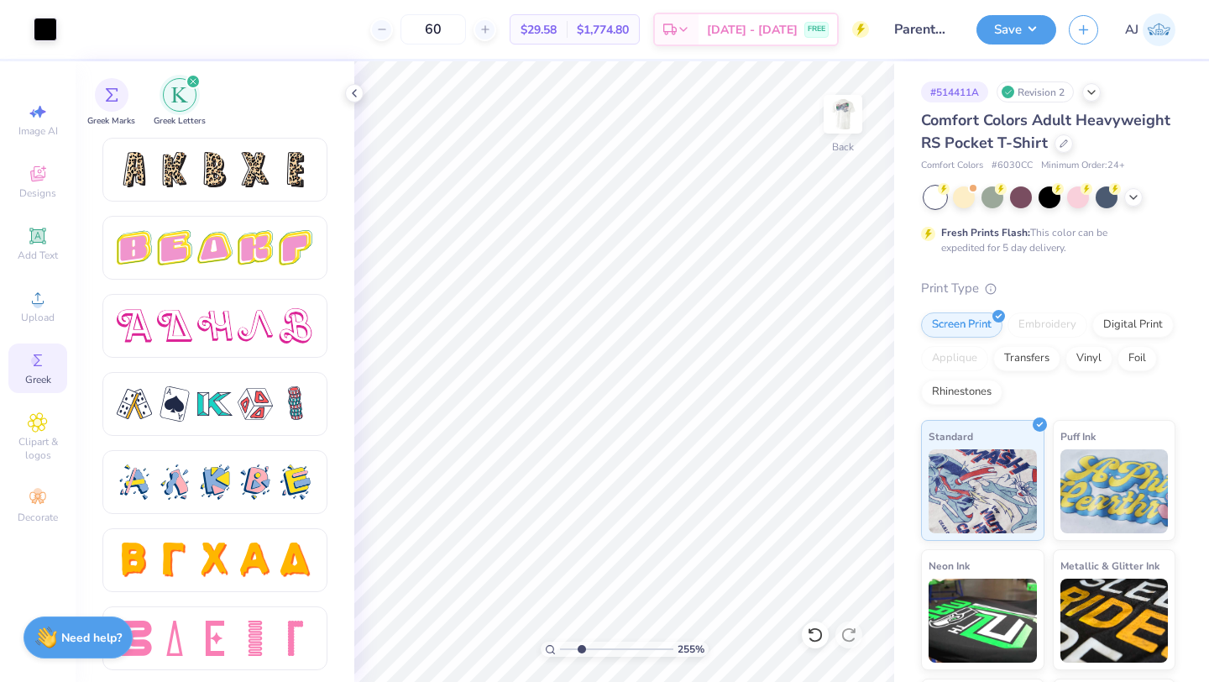
click at [6, 312] on div "Image AI Designs Add Text Upload Greek Clipart & logos Decorate" at bounding box center [38, 371] width 76 height 621
click at [32, 310] on div "Upload" at bounding box center [37, 306] width 59 height 50
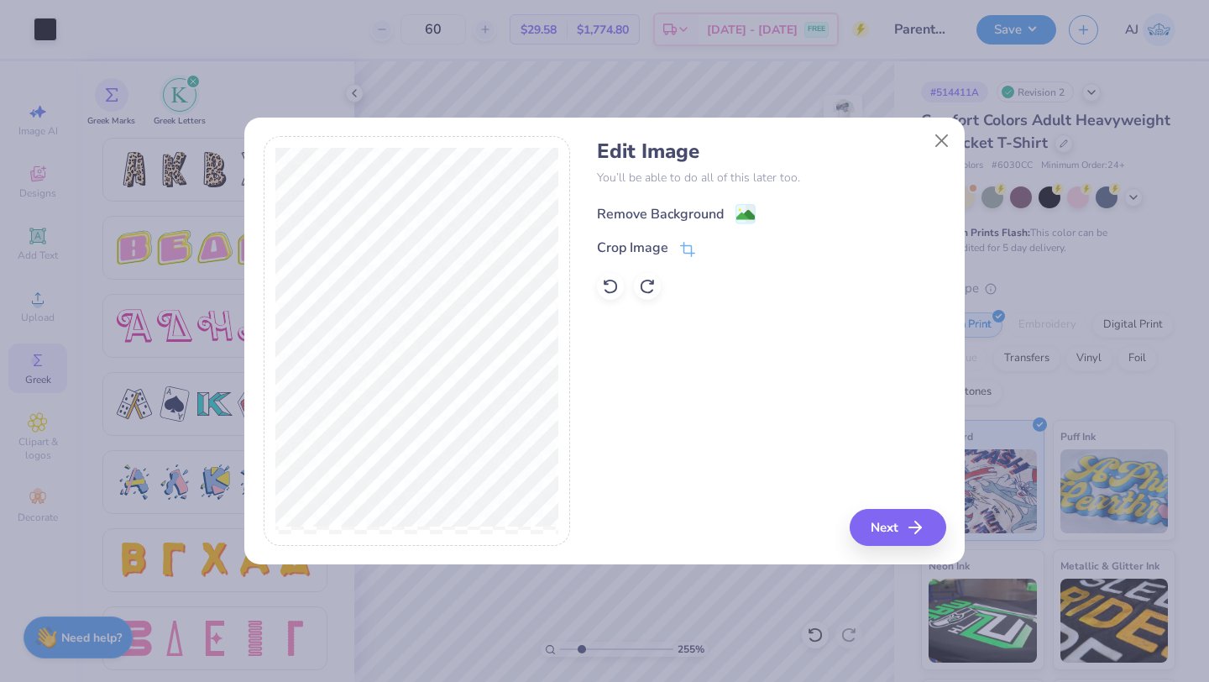
click at [703, 208] on div "Remove Background" at bounding box center [660, 214] width 127 height 20
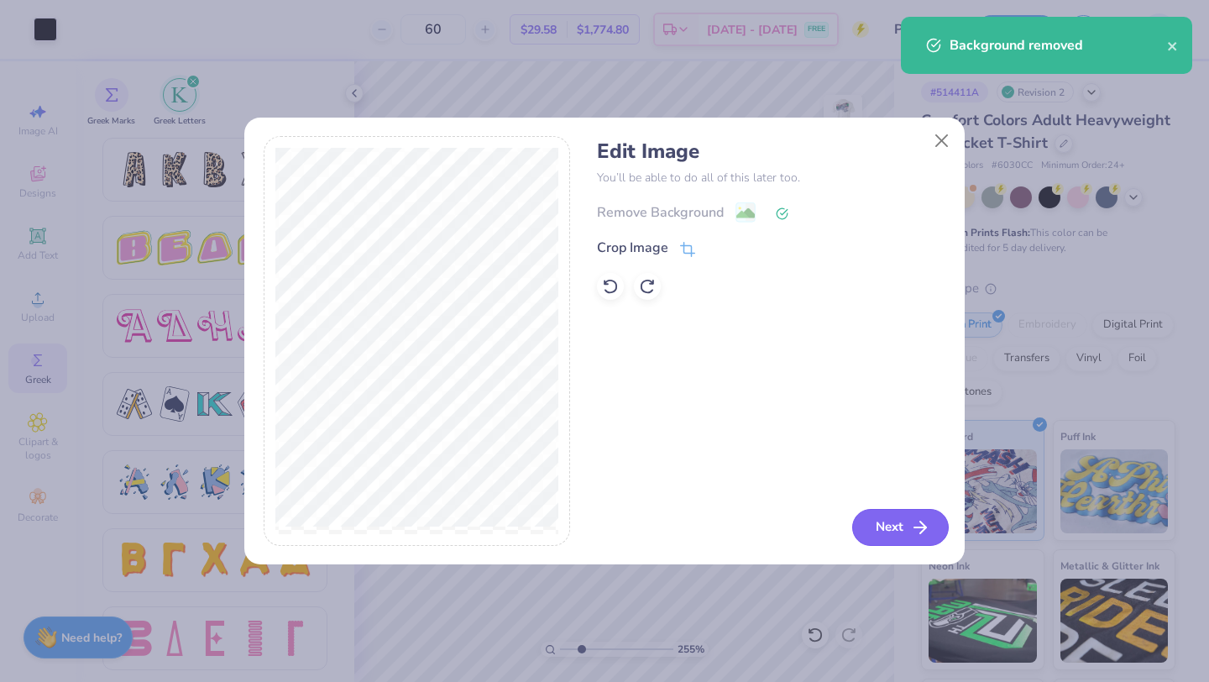
click at [893, 527] on button "Next" at bounding box center [900, 527] width 97 height 37
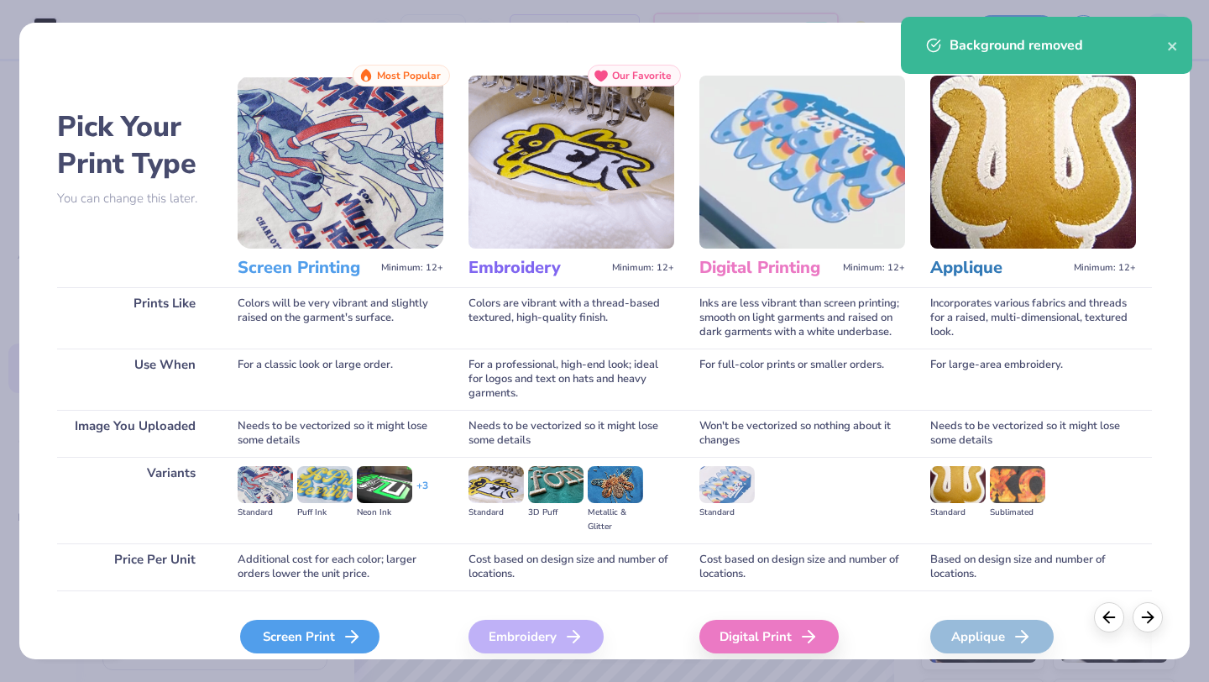
click at [272, 632] on div "Screen Print" at bounding box center [309, 637] width 139 height 34
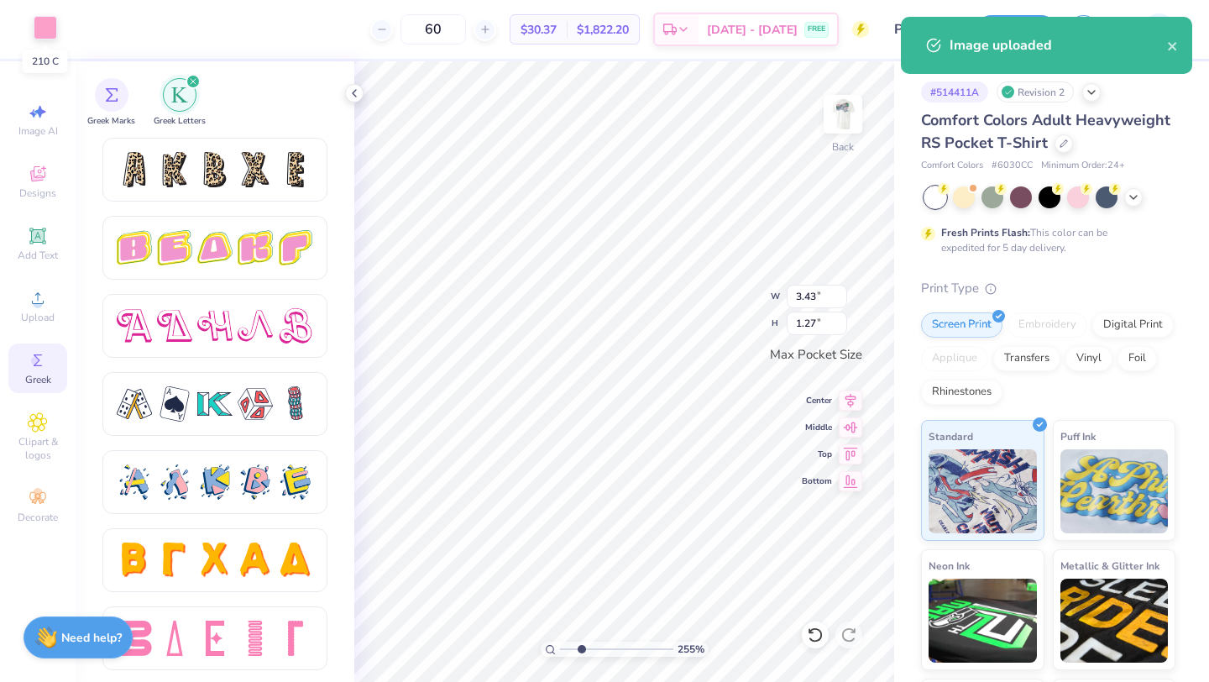
click at [53, 28] on div at bounding box center [46, 28] width 24 height 24
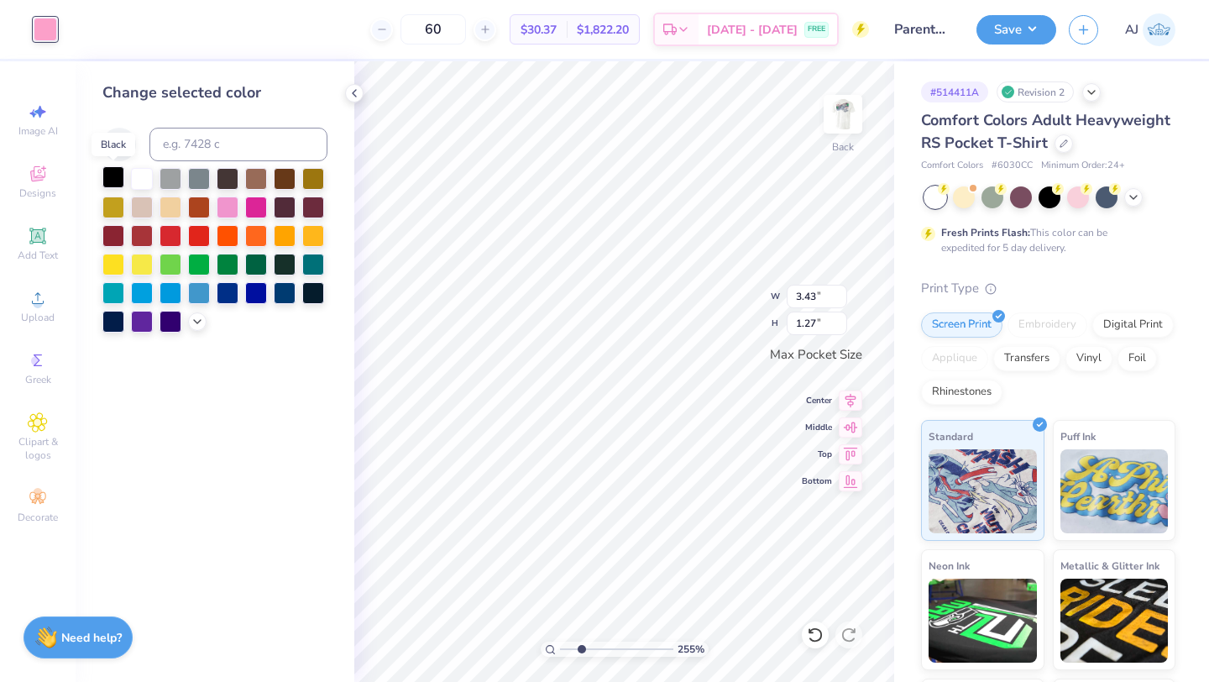
click at [111, 175] on div at bounding box center [113, 177] width 22 height 22
type input "1.50"
type input "0.56"
type input "1.26"
type input "0.47"
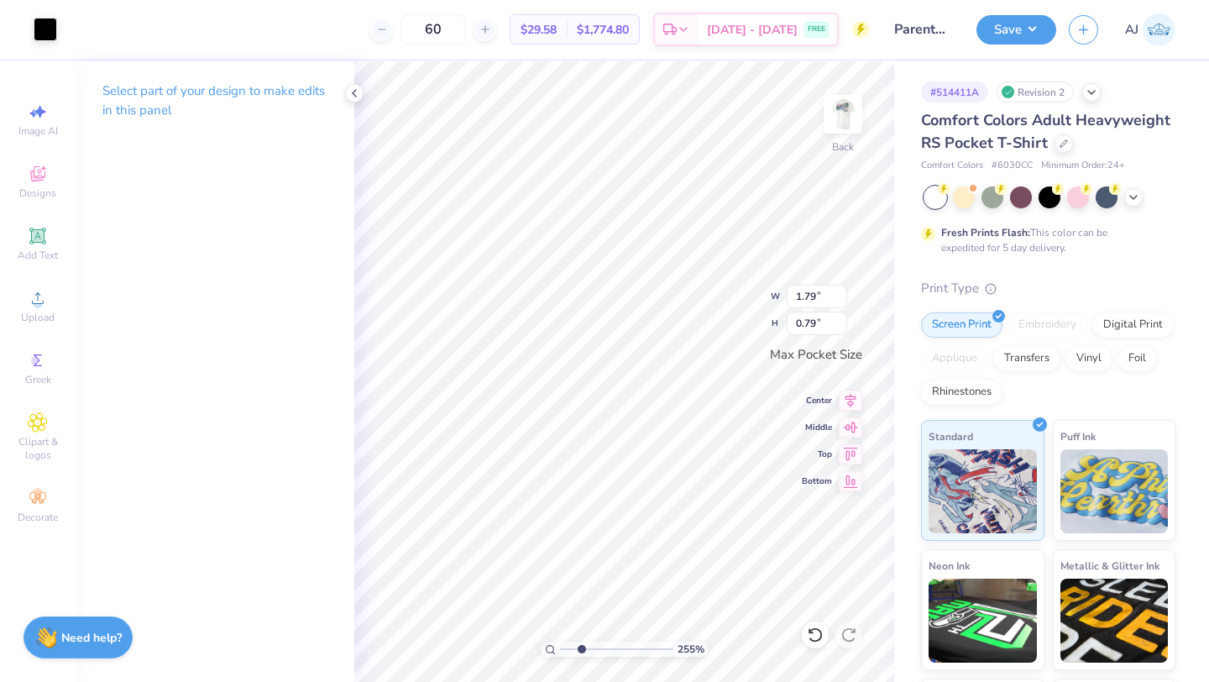
type input "2.40"
type input "1.07"
click at [850, 129] on img at bounding box center [843, 114] width 67 height 67
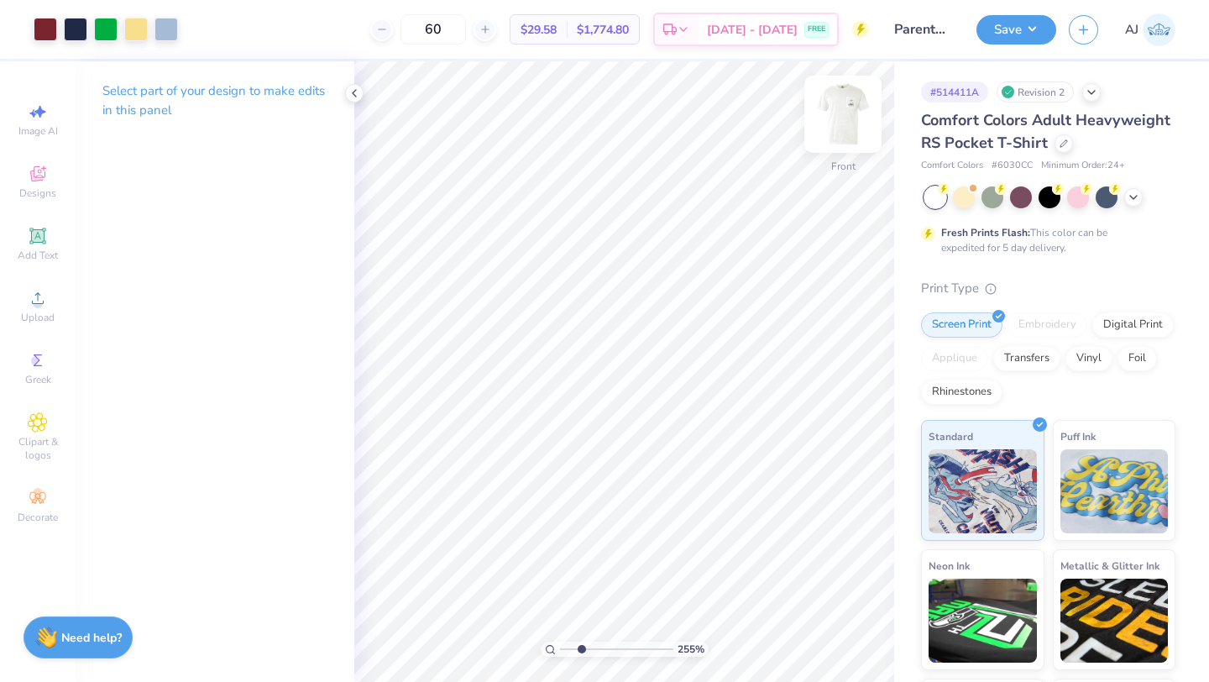
click at [850, 128] on img at bounding box center [843, 114] width 67 height 67
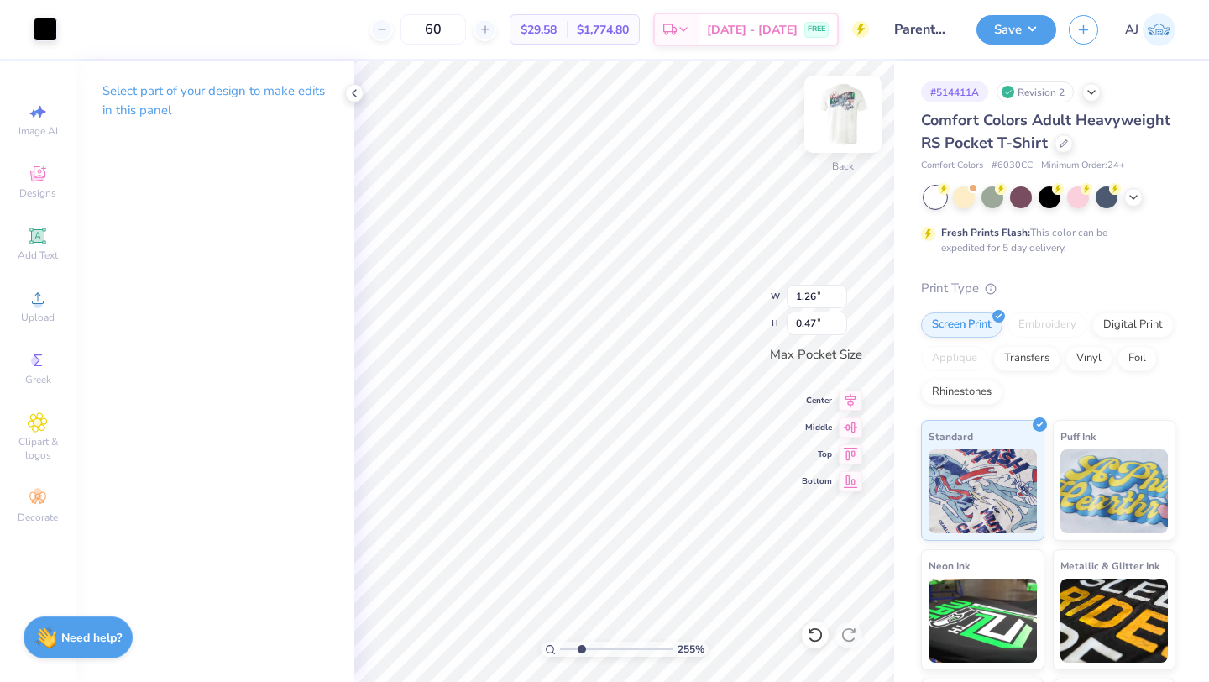
type input "1.19"
type input "0.44"
click at [735, 295] on div "255 % Back W 0.26 0.26 " H 0.34 0.34 " Max Pocket Size Center Middle Top Bottom" at bounding box center [624, 371] width 540 height 621
drag, startPoint x: 579, startPoint y: 646, endPoint x: 632, endPoint y: 642, distance: 53.1
type input "7.14"
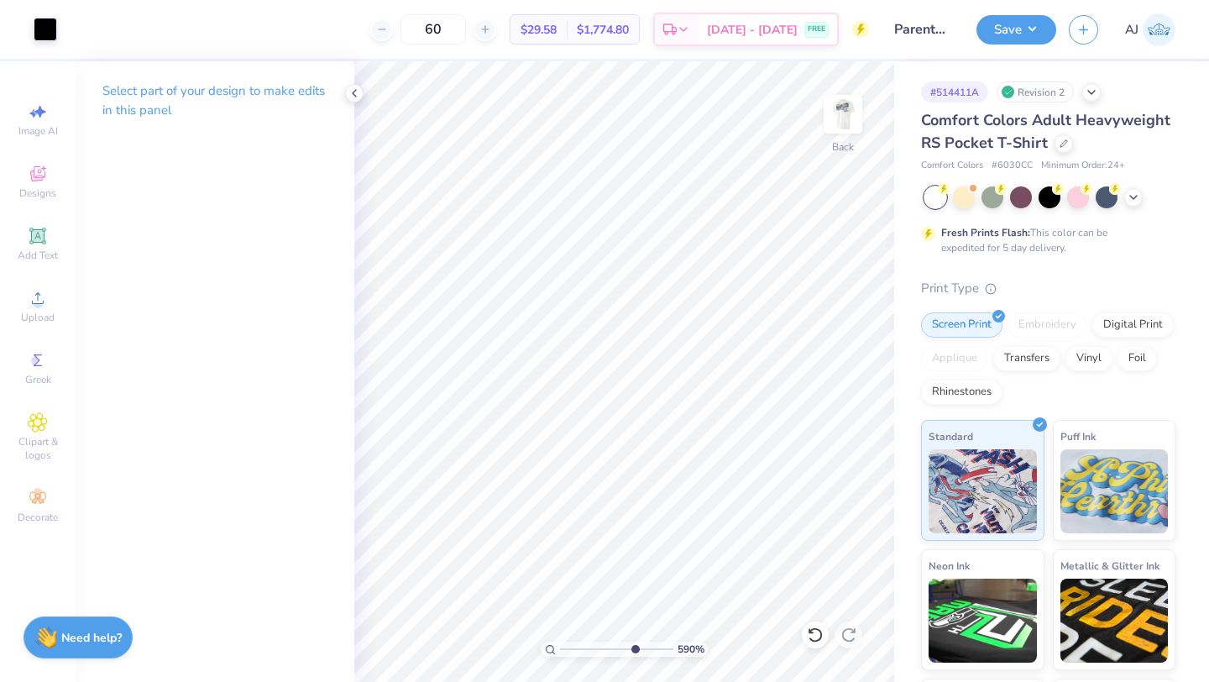
click at [632, 642] on input "range" at bounding box center [616, 649] width 113 height 15
type input "0.23"
type input "0.36"
drag, startPoint x: 629, startPoint y: 649, endPoint x: 602, endPoint y: 646, distance: 27.1
click at [602, 646] on input "range" at bounding box center [616, 649] width 113 height 15
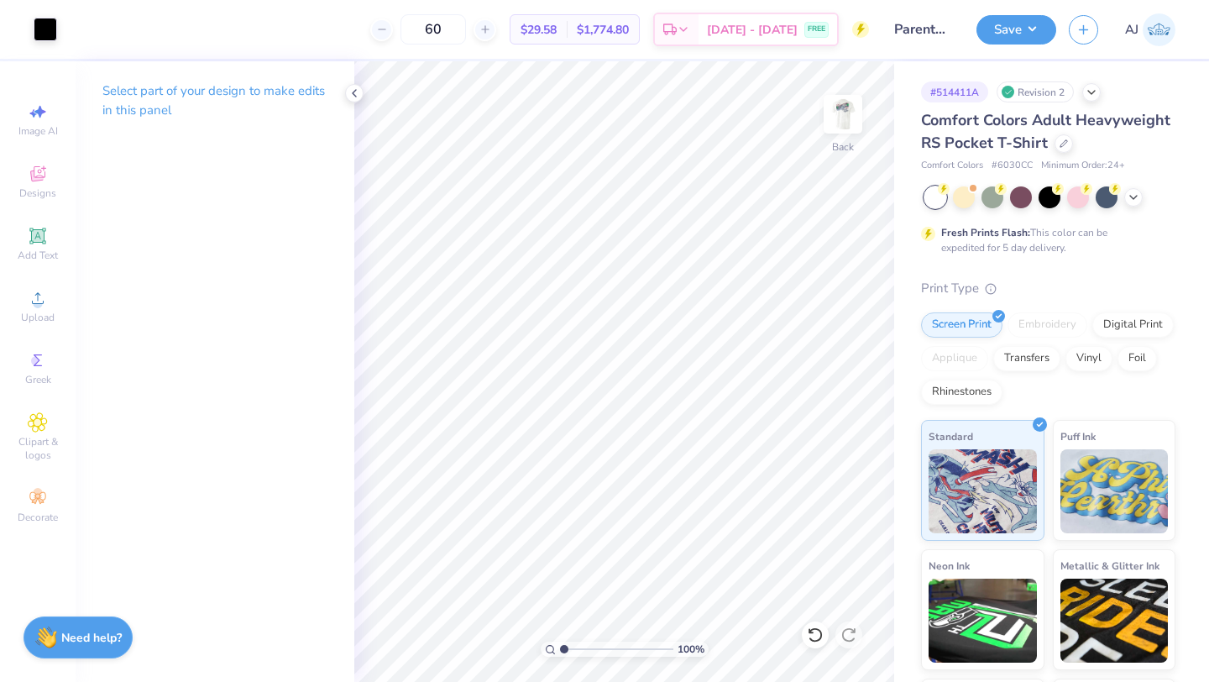
drag, startPoint x: 599, startPoint y: 651, endPoint x: 562, endPoint y: 647, distance: 37.2
type input "1"
click at [562, 647] on input "range" at bounding box center [616, 649] width 113 height 15
click at [840, 127] on img at bounding box center [843, 114] width 67 height 67
click at [1016, 32] on button "Save" at bounding box center [1017, 27] width 80 height 29
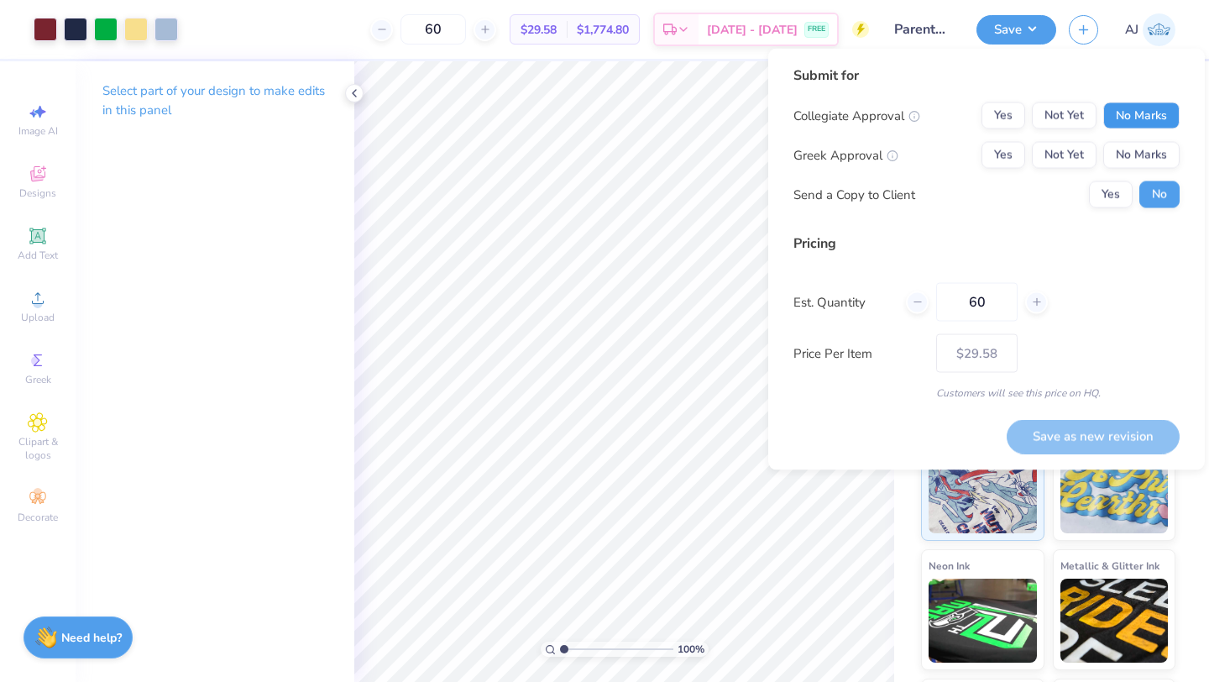
click at [1139, 113] on button "No Marks" at bounding box center [1141, 115] width 76 height 27
click at [1008, 162] on button "Yes" at bounding box center [1004, 155] width 44 height 27
click at [1094, 441] on button "Save as new revision" at bounding box center [1093, 436] width 173 height 34
type input "$29.58"
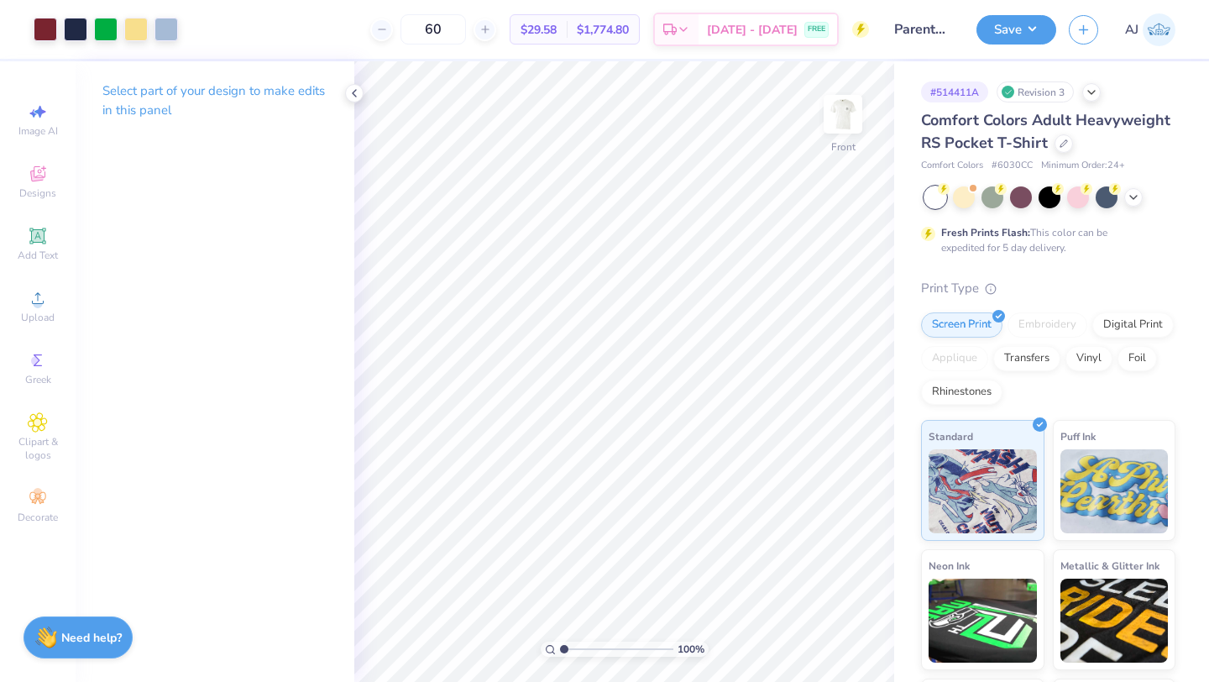
click at [929, 40] on input "Parents weekend shirt" at bounding box center [923, 30] width 82 height 34
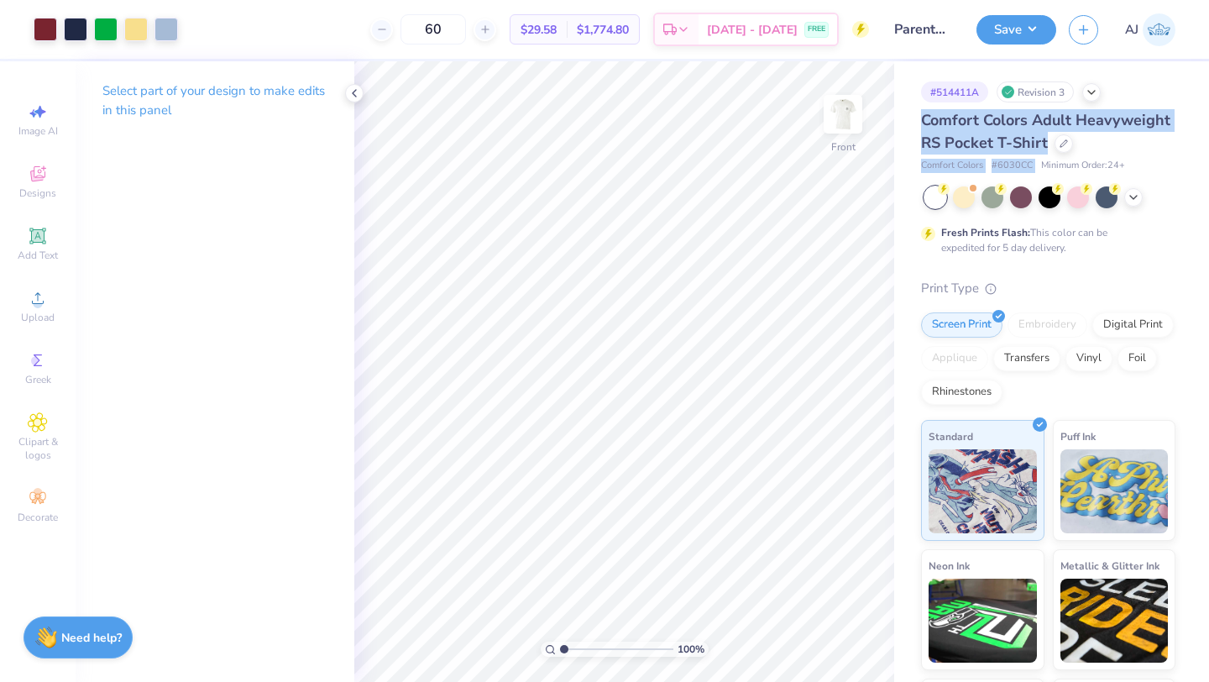
drag, startPoint x: 920, startPoint y: 118, endPoint x: 1039, endPoint y: 163, distance: 126.8
click at [1038, 163] on div "Comfort Colors Adult Heavyweight RS Pocket T-Shirt Comfort Colors # 6030CC Mini…" at bounding box center [1048, 141] width 254 height 64
copy div "Comfort Colors Adult Heavyweight RS Pocket T-Shirt Comfort Colors # 6030CC"
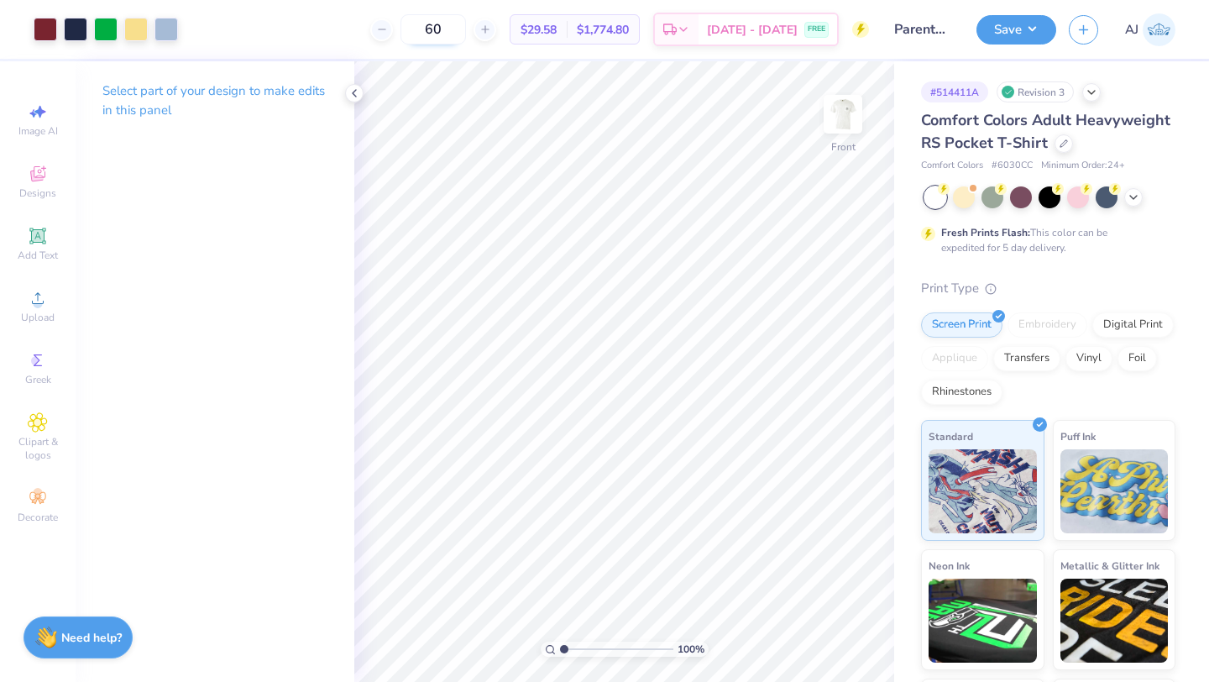
drag, startPoint x: 461, startPoint y: 27, endPoint x: 435, endPoint y: 27, distance: 26.0
click at [435, 27] on input "60" at bounding box center [434, 29] width 66 height 30
click at [466, 29] on input "75" at bounding box center [434, 29] width 66 height 30
type input "7"
type input "85"
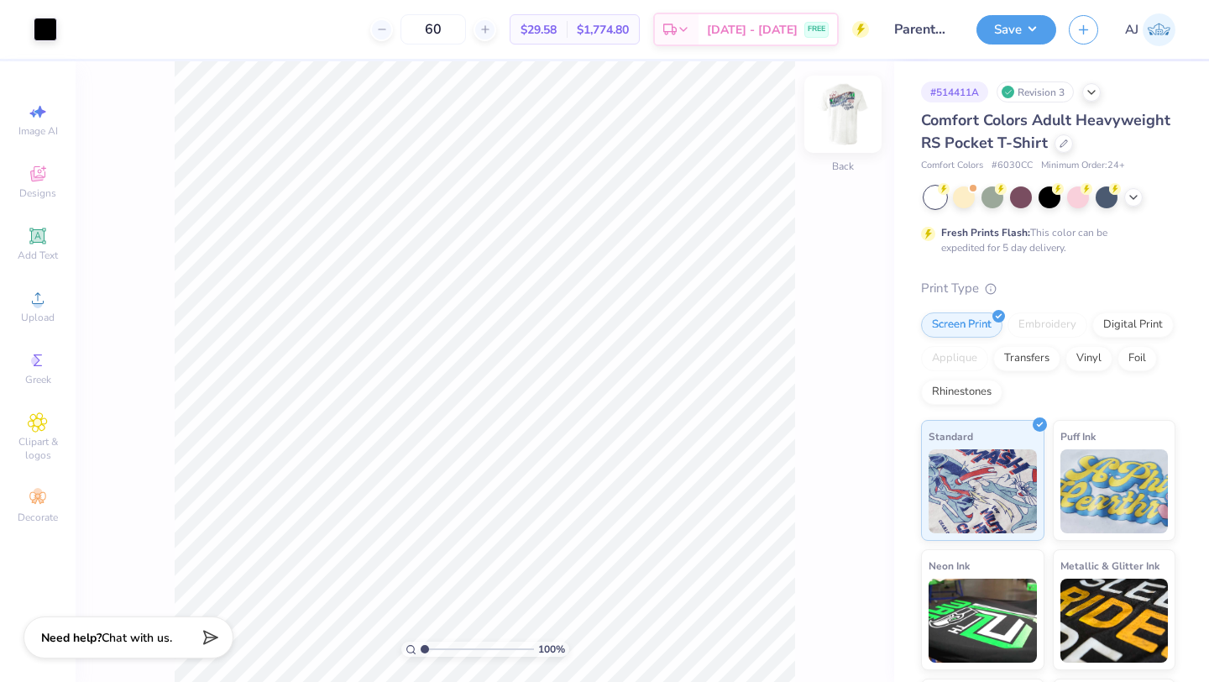
click at [846, 102] on img at bounding box center [843, 114] width 67 height 67
click at [840, 133] on img at bounding box center [843, 114] width 67 height 67
click at [55, 27] on div at bounding box center [46, 28] width 24 height 24
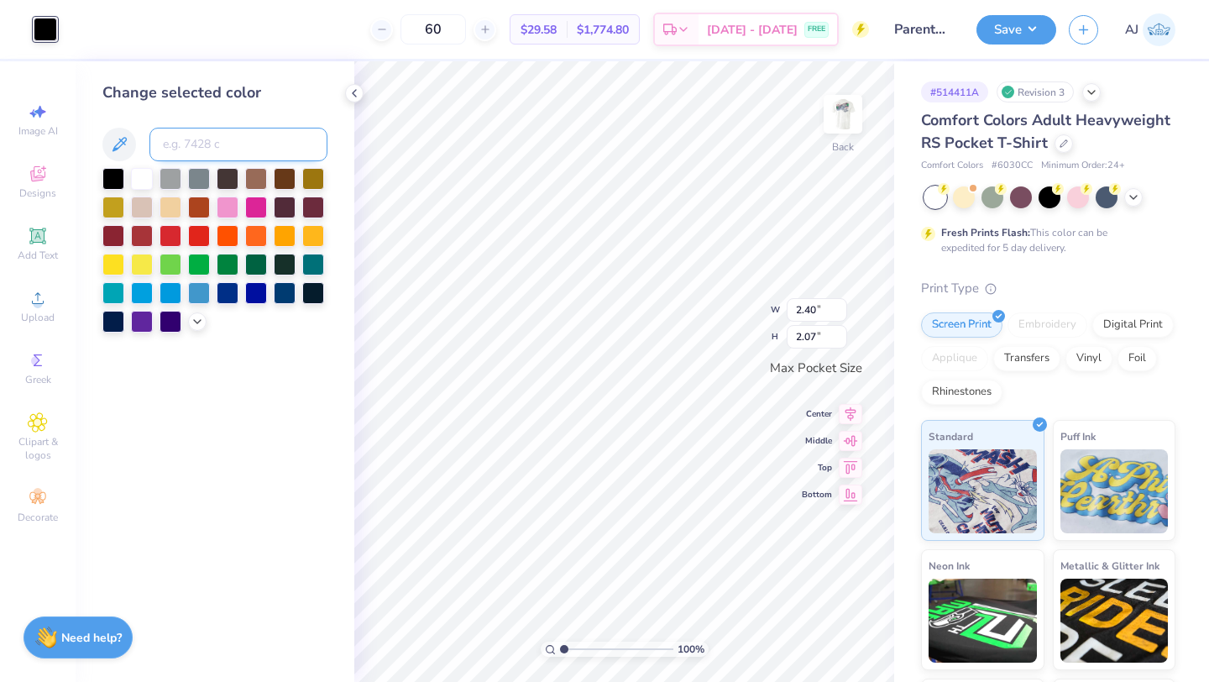
click at [195, 149] on input at bounding box center [238, 145] width 178 height 34
type input "533"
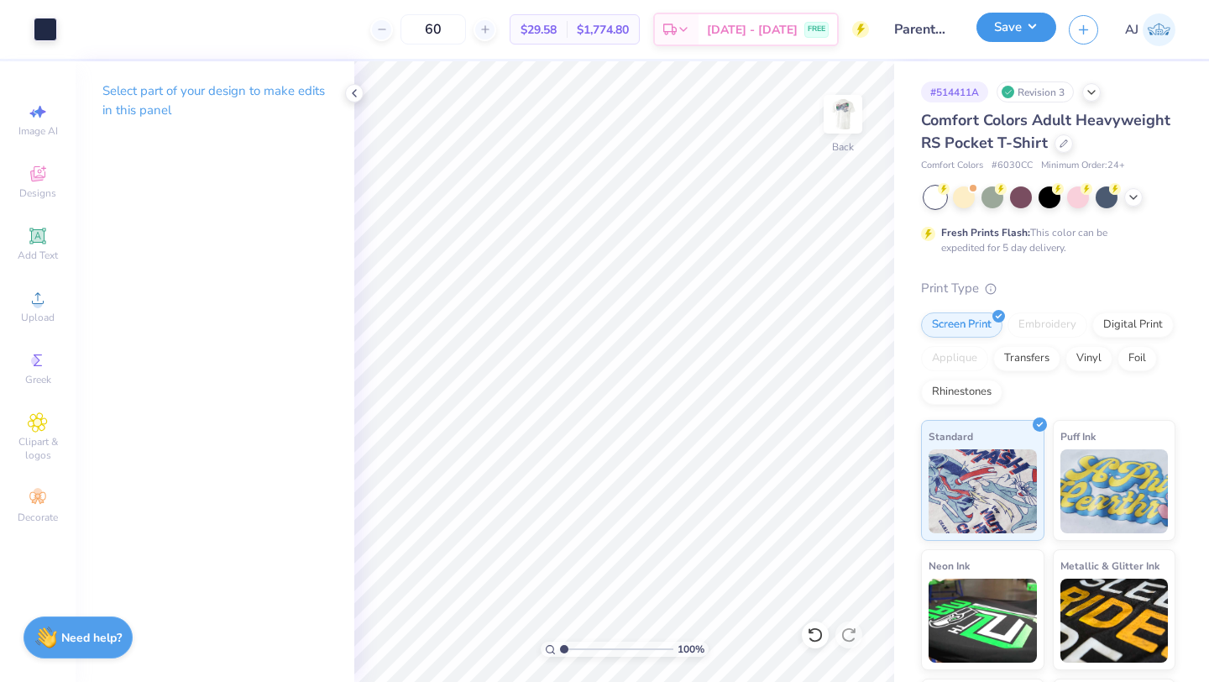
click at [987, 34] on button "Save" at bounding box center [1017, 27] width 80 height 29
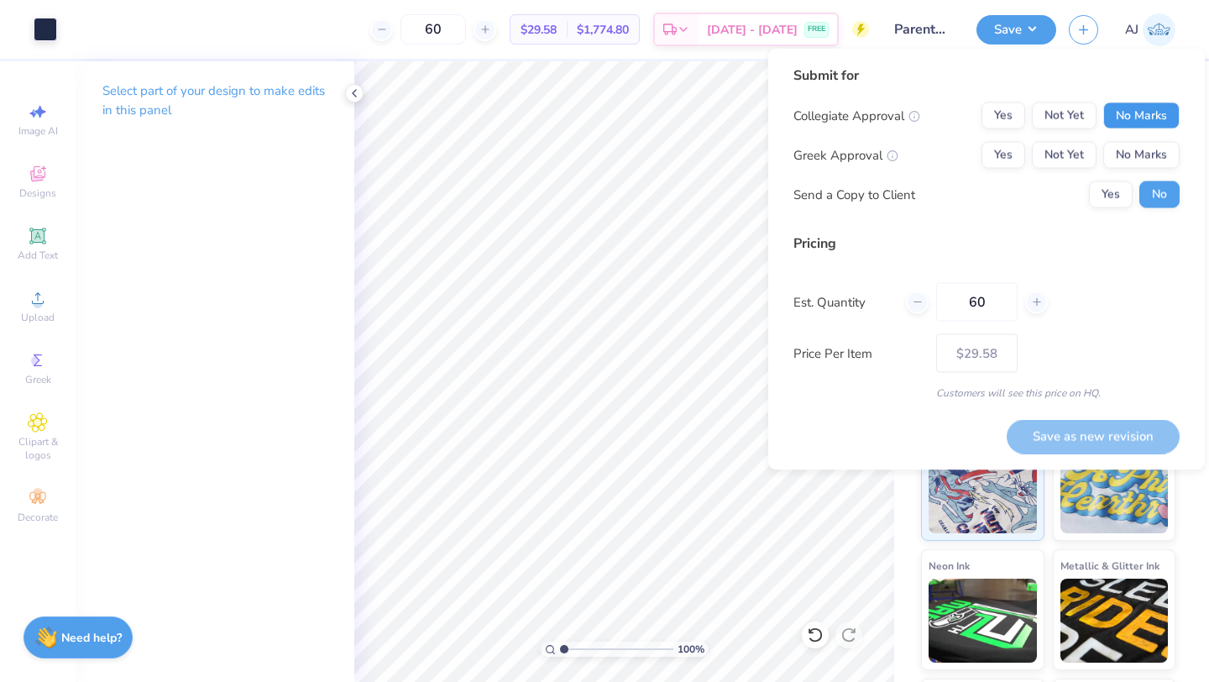
click at [1130, 107] on button "No Marks" at bounding box center [1141, 115] width 76 height 27
click at [1016, 157] on button "Yes" at bounding box center [1004, 155] width 44 height 27
click at [1055, 438] on button "Save as new revision" at bounding box center [1093, 436] width 173 height 34
type input "$29.58"
click at [560, 649] on input "range" at bounding box center [616, 649] width 113 height 15
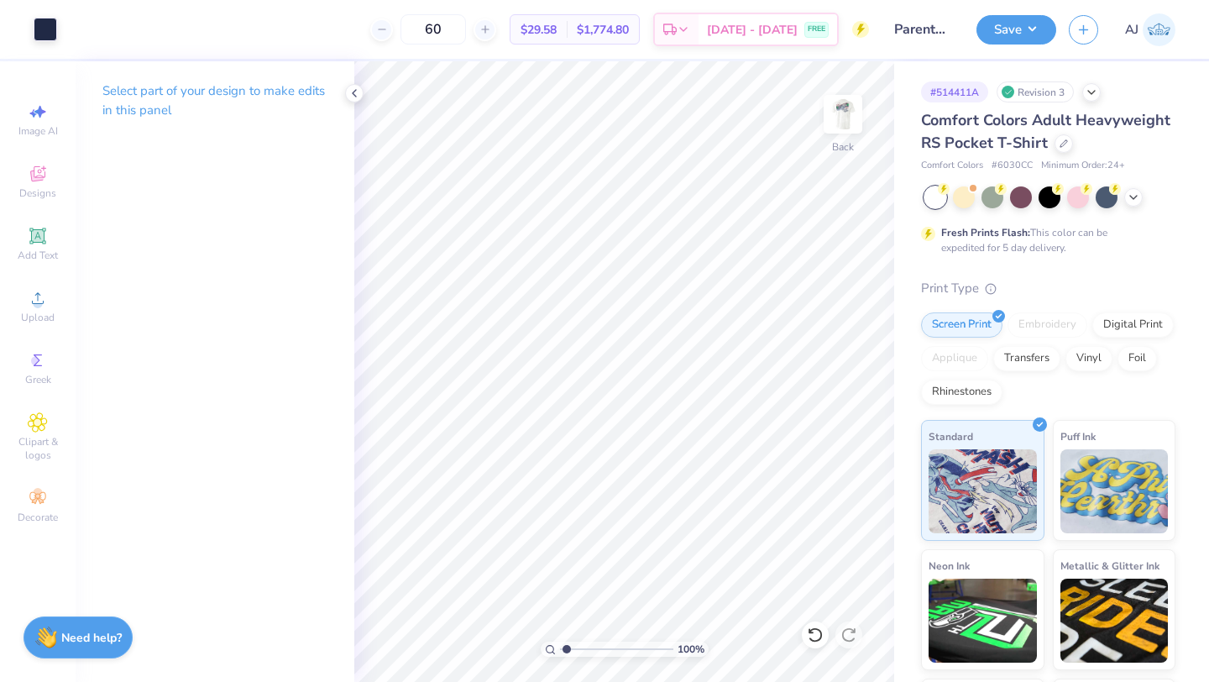
type input "1"
